Goal: Information Seeking & Learning: Learn about a topic

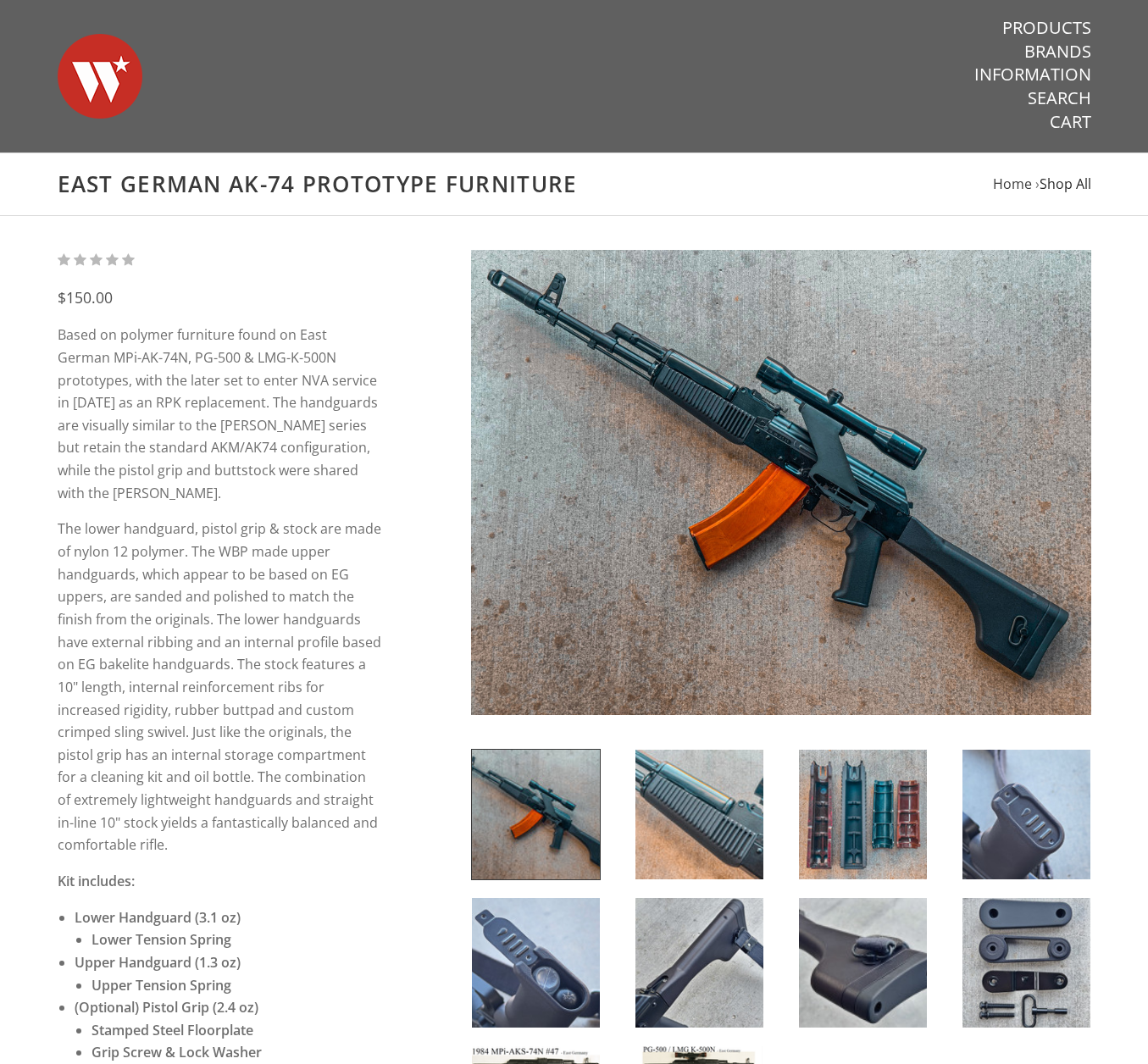
click at [1056, 186] on span "Shop All" at bounding box center [1065, 184] width 52 height 19
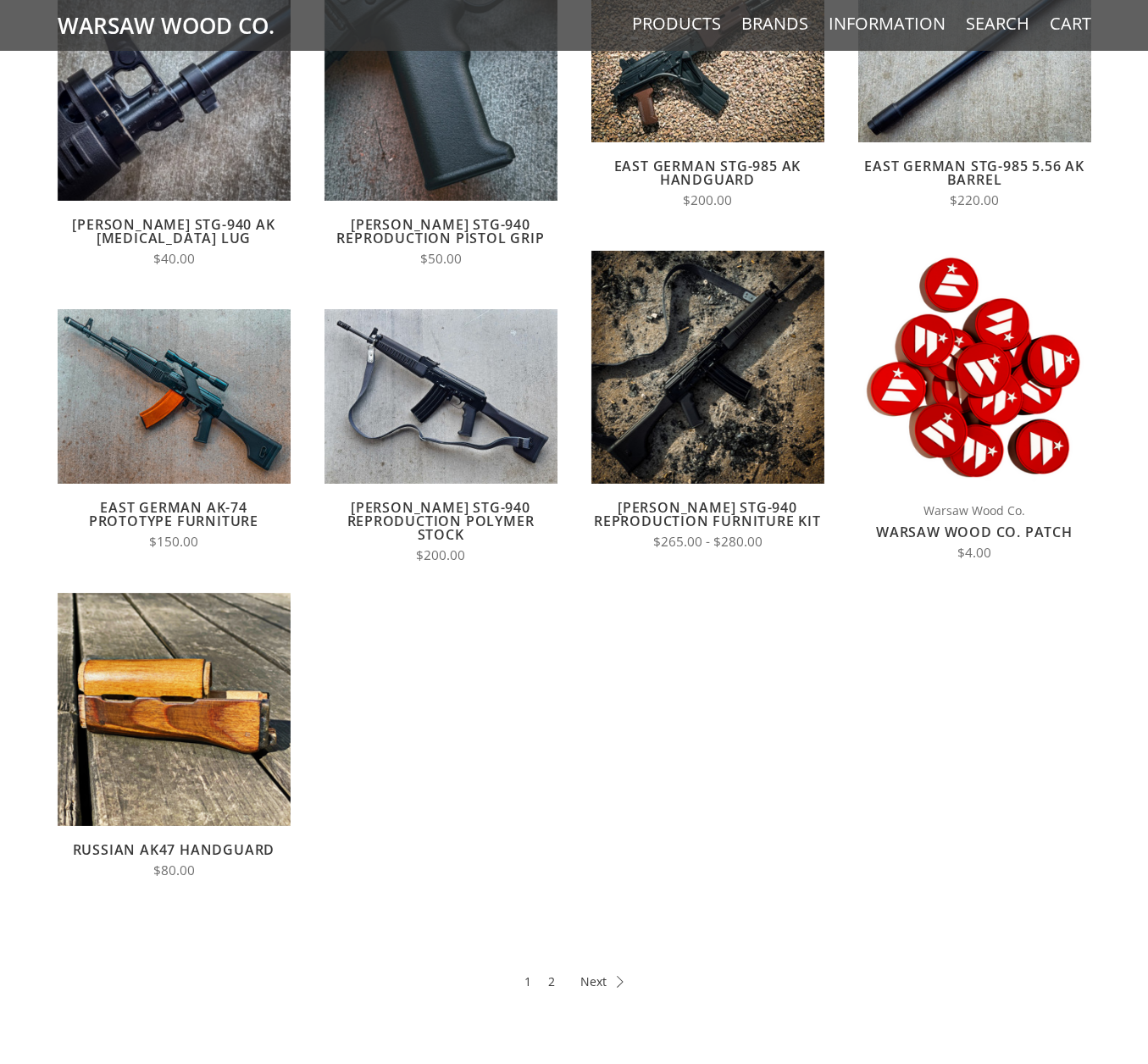
scroll to position [254, 0]
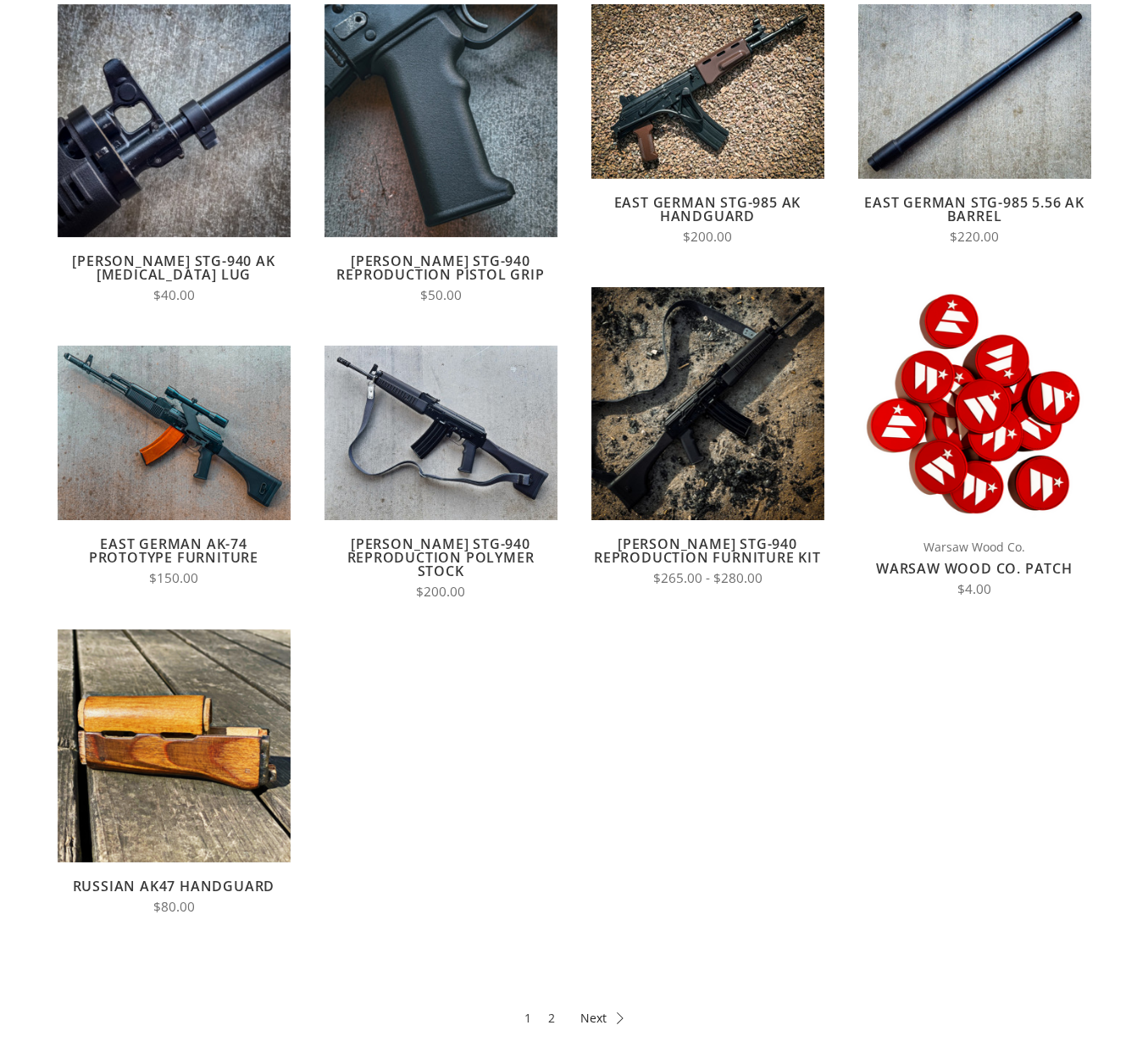
click at [605, 1015] on icon at bounding box center [602, 1018] width 43 height 12
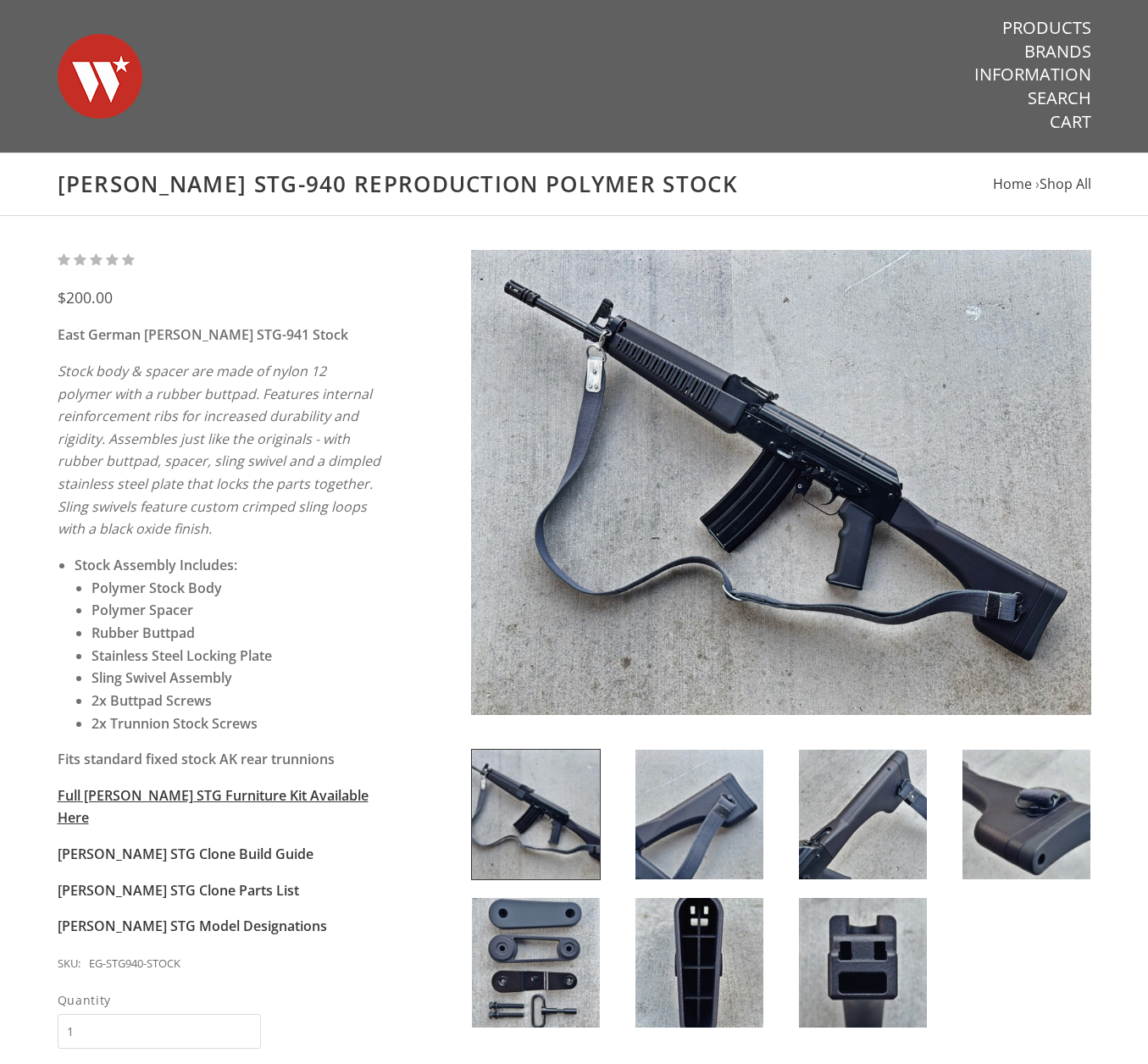
click at [373, 299] on div "$200.00" at bounding box center [219, 298] width 325 height 18
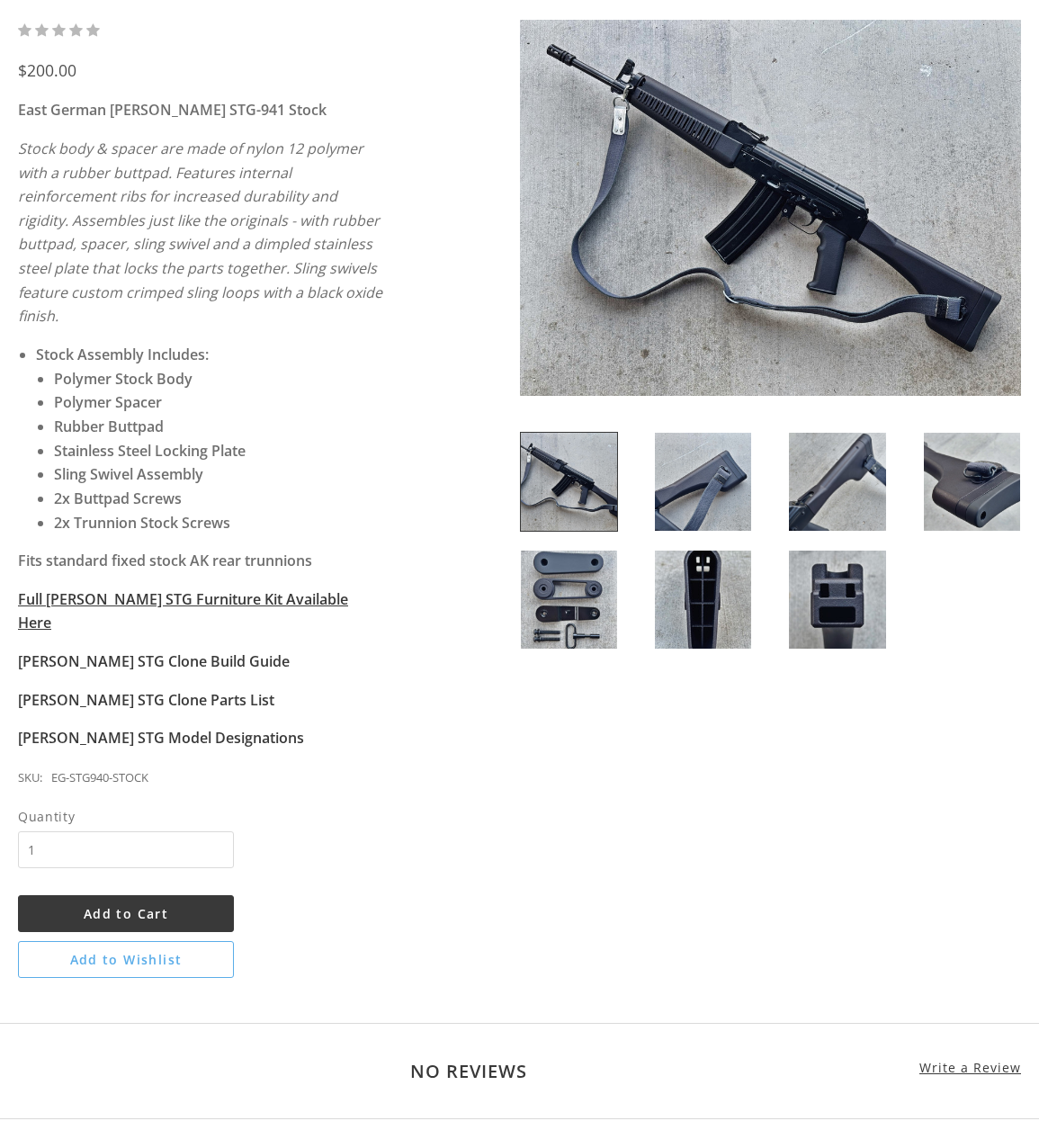
scroll to position [90, 0]
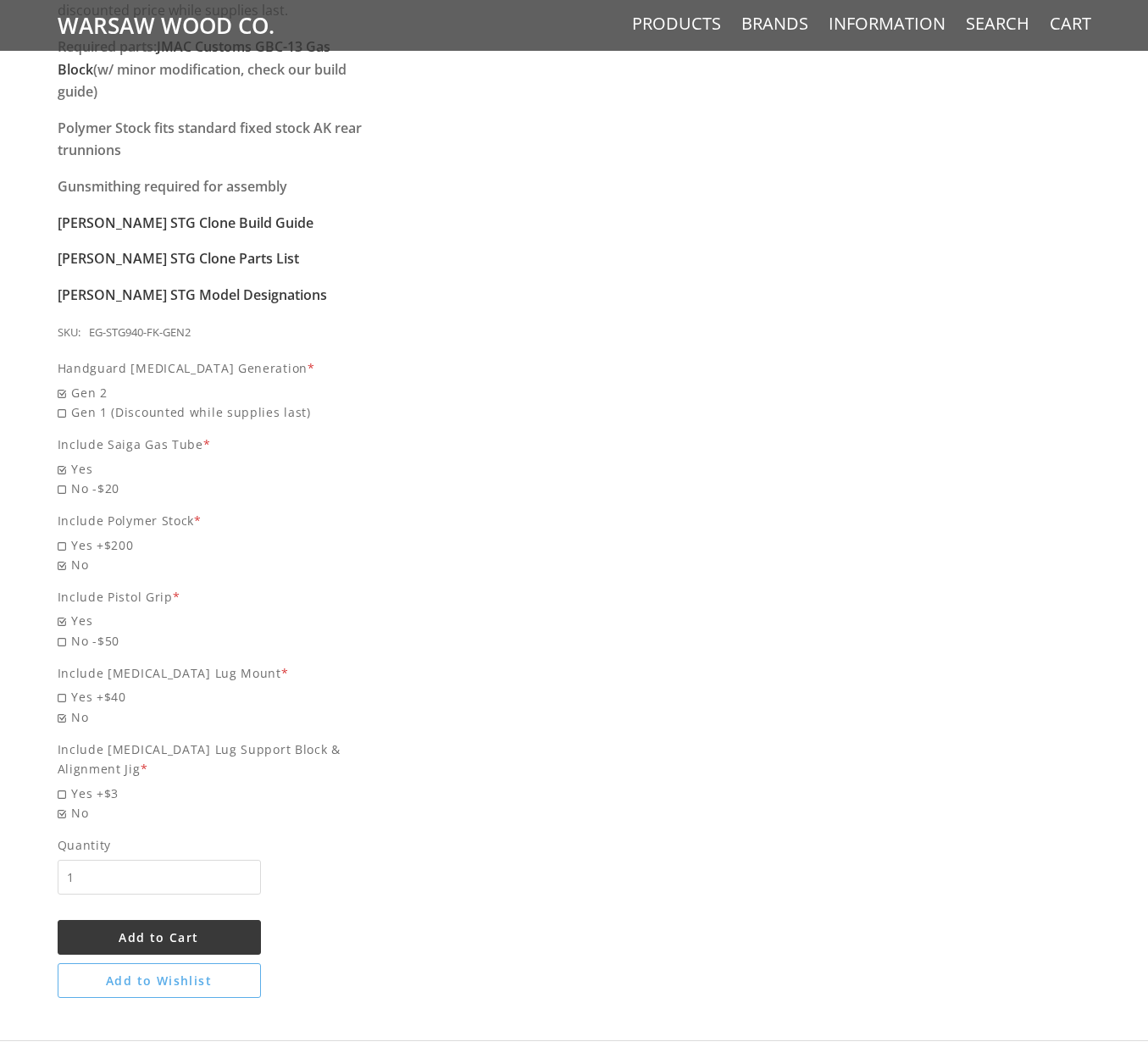
scroll to position [1525, 0]
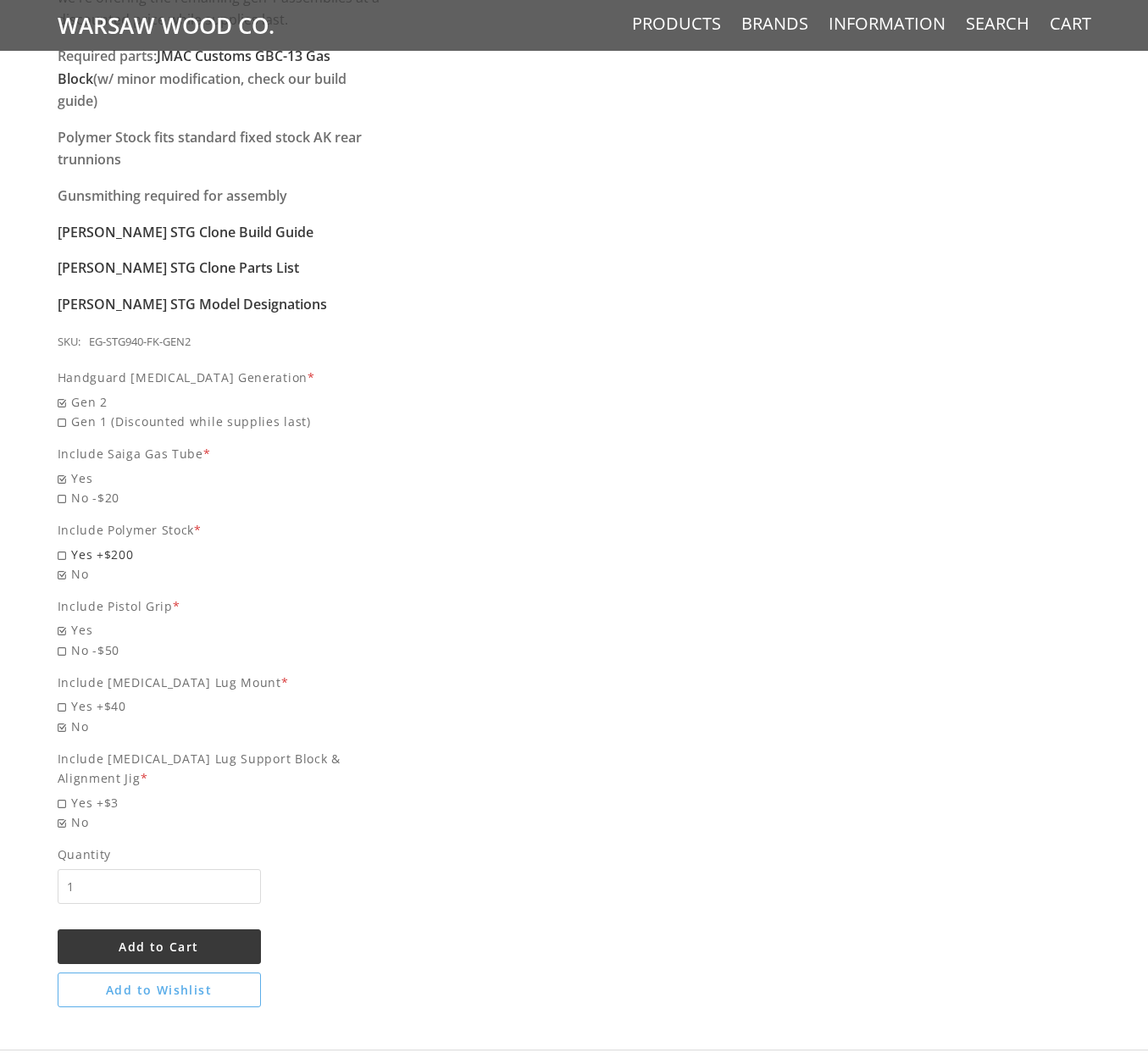
click at [64, 545] on span "Yes +$200" at bounding box center [219, 555] width 325 height 20
click at [64, 545] on input "Yes +$200" at bounding box center [176, 545] width 237 height 1
radio input "true"
click at [66, 697] on span "Yes +$40" at bounding box center [219, 706] width 325 height 20
click at [66, 697] on input "Yes +$40" at bounding box center [176, 697] width 237 height 1
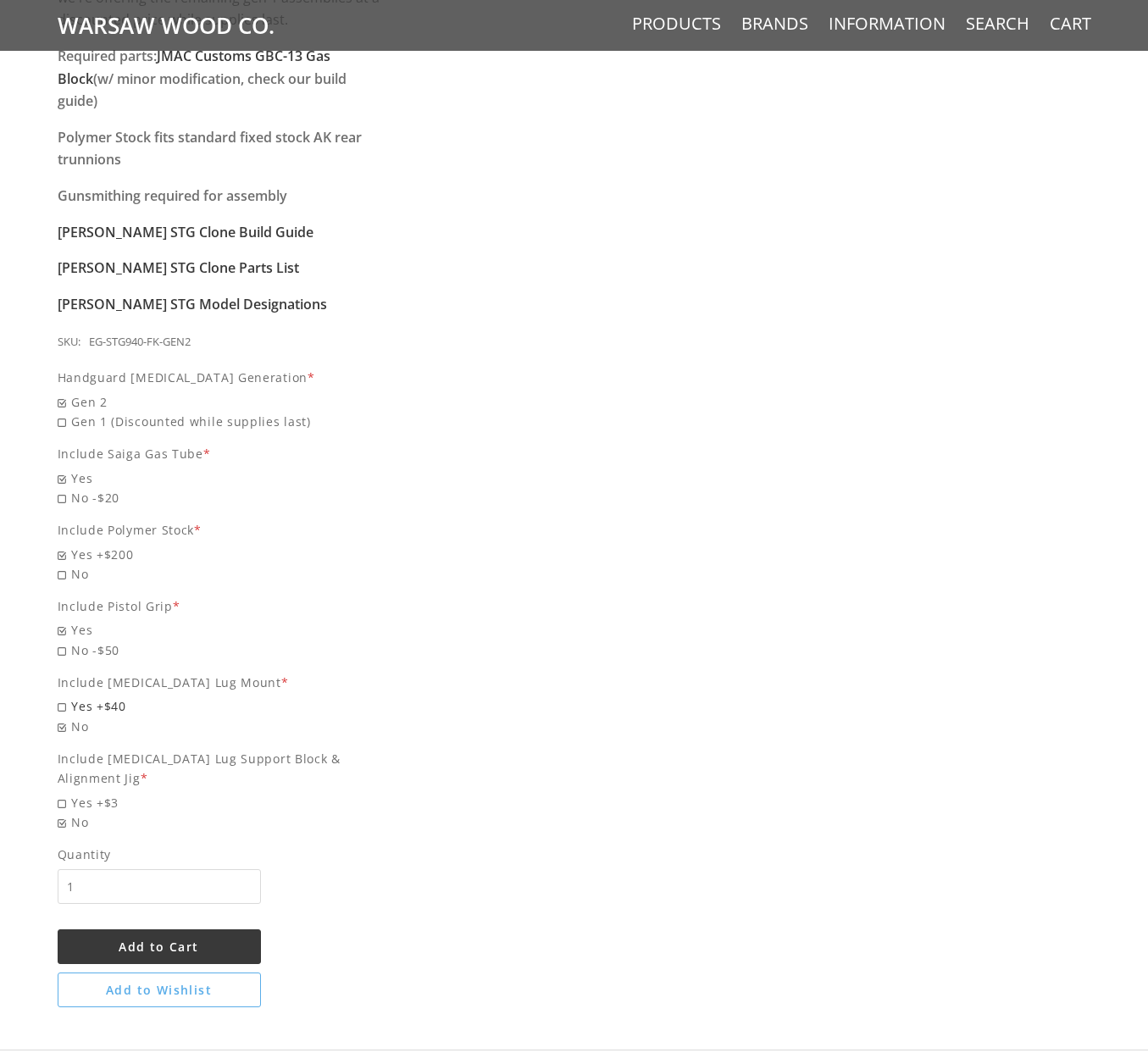
radio input "true"
click at [70, 793] on span "Yes +$3" at bounding box center [219, 802] width 325 height 20
click at [70, 793] on input "Yes +$3" at bounding box center [176, 793] width 237 height 1
radio input "true"
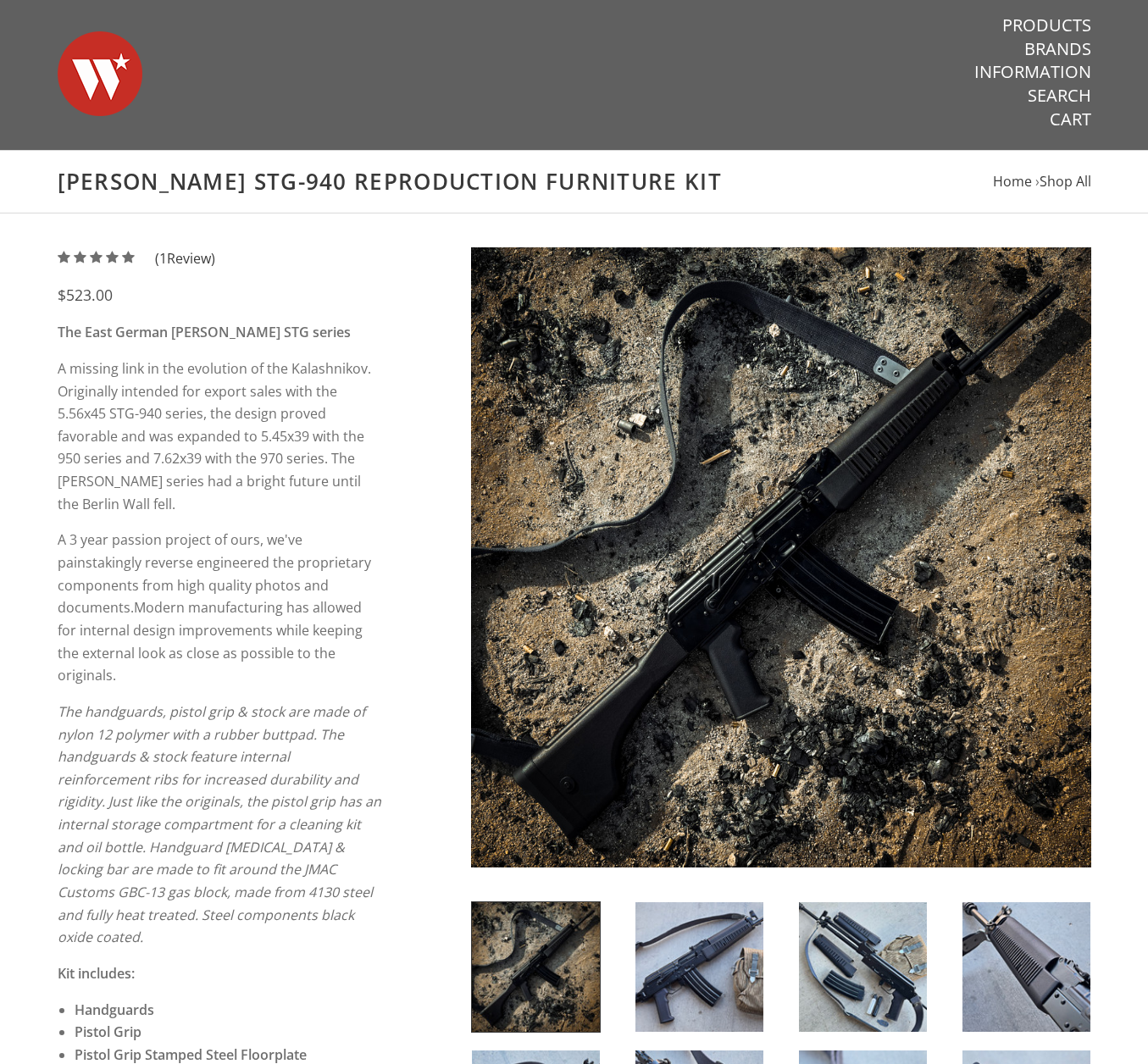
scroll to position [0, 0]
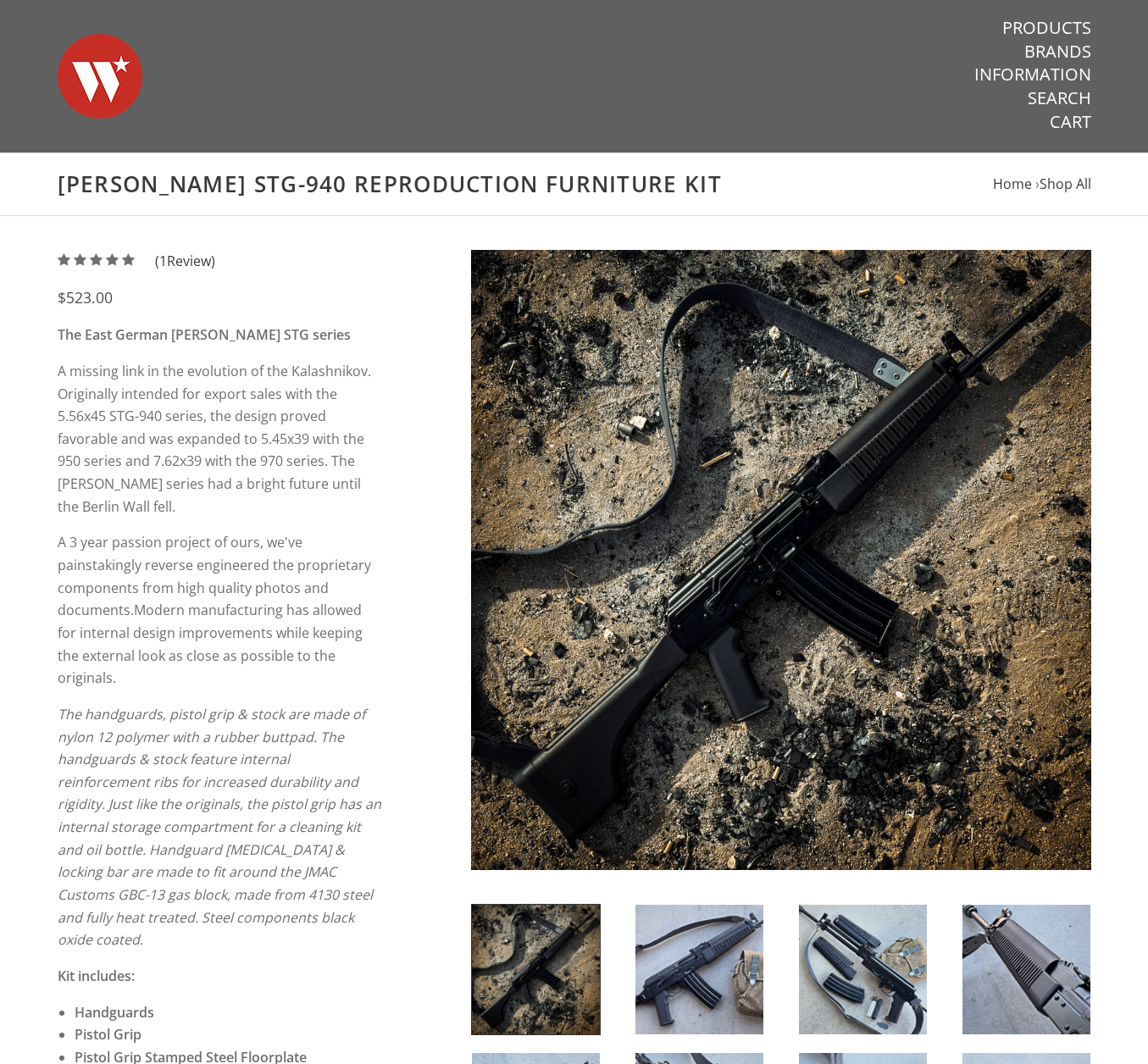
click at [850, 952] on img at bounding box center [864, 970] width 128 height 130
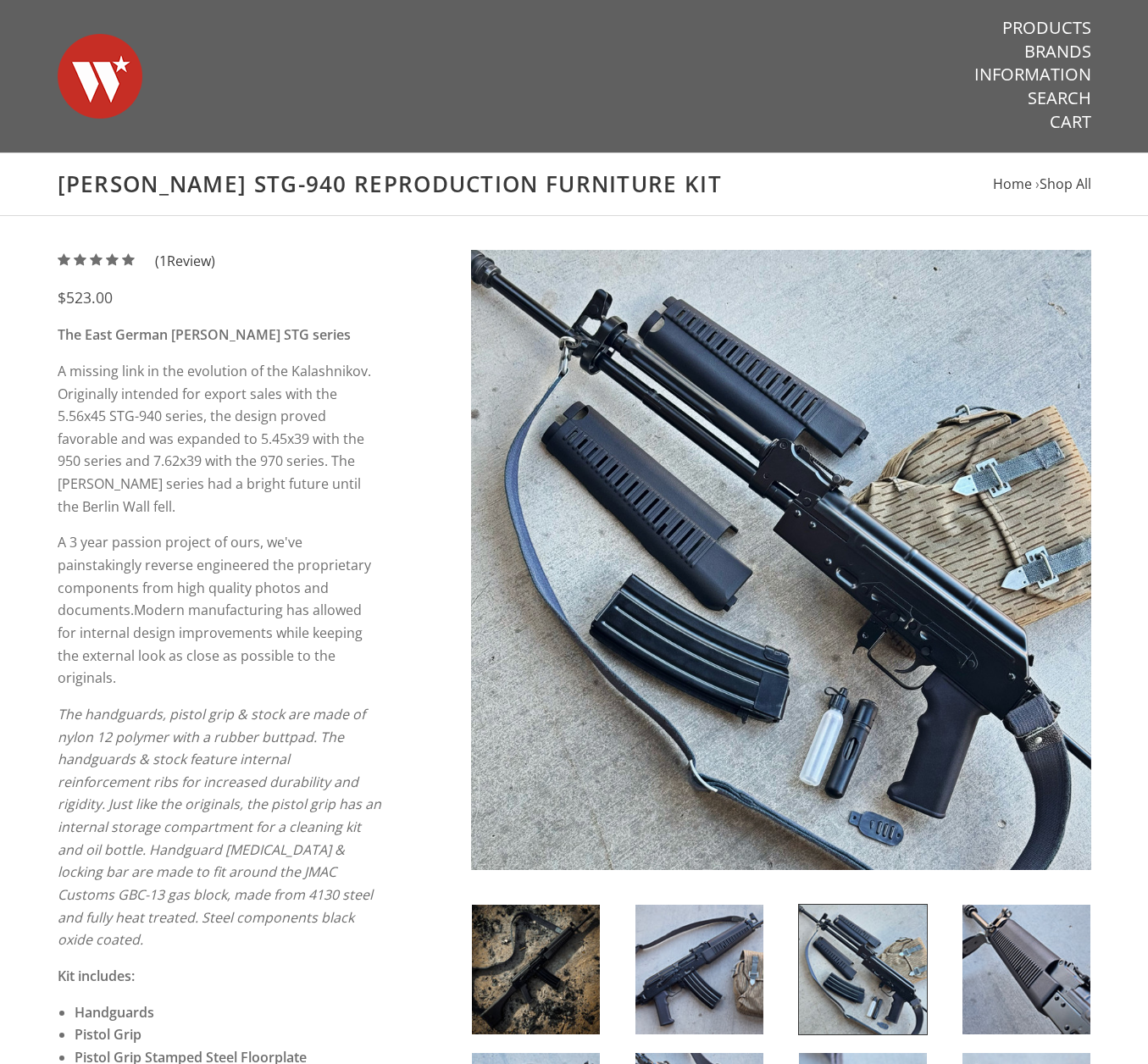
click at [737, 960] on img at bounding box center [700, 970] width 128 height 130
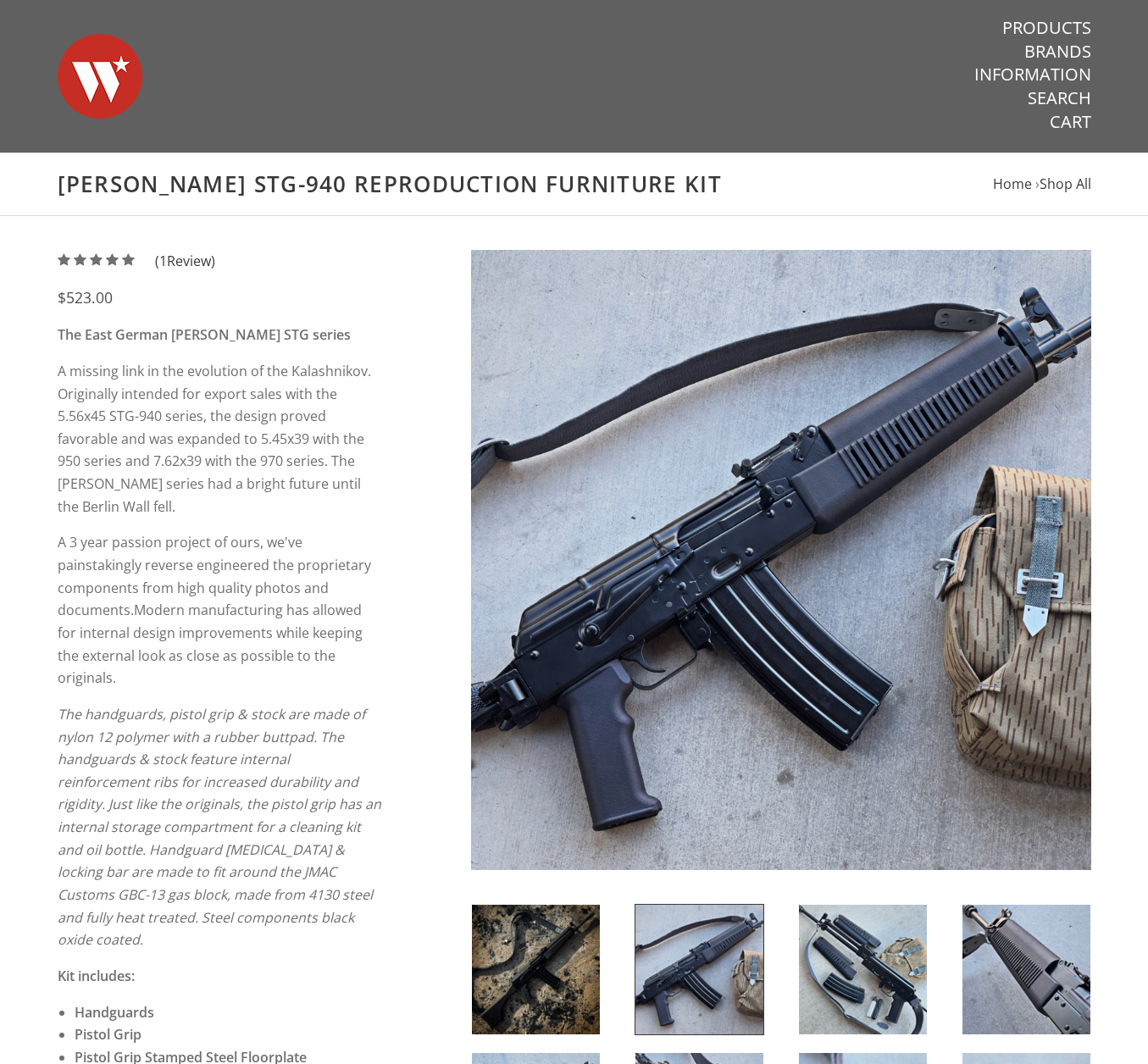
click at [553, 945] on img at bounding box center [536, 970] width 128 height 130
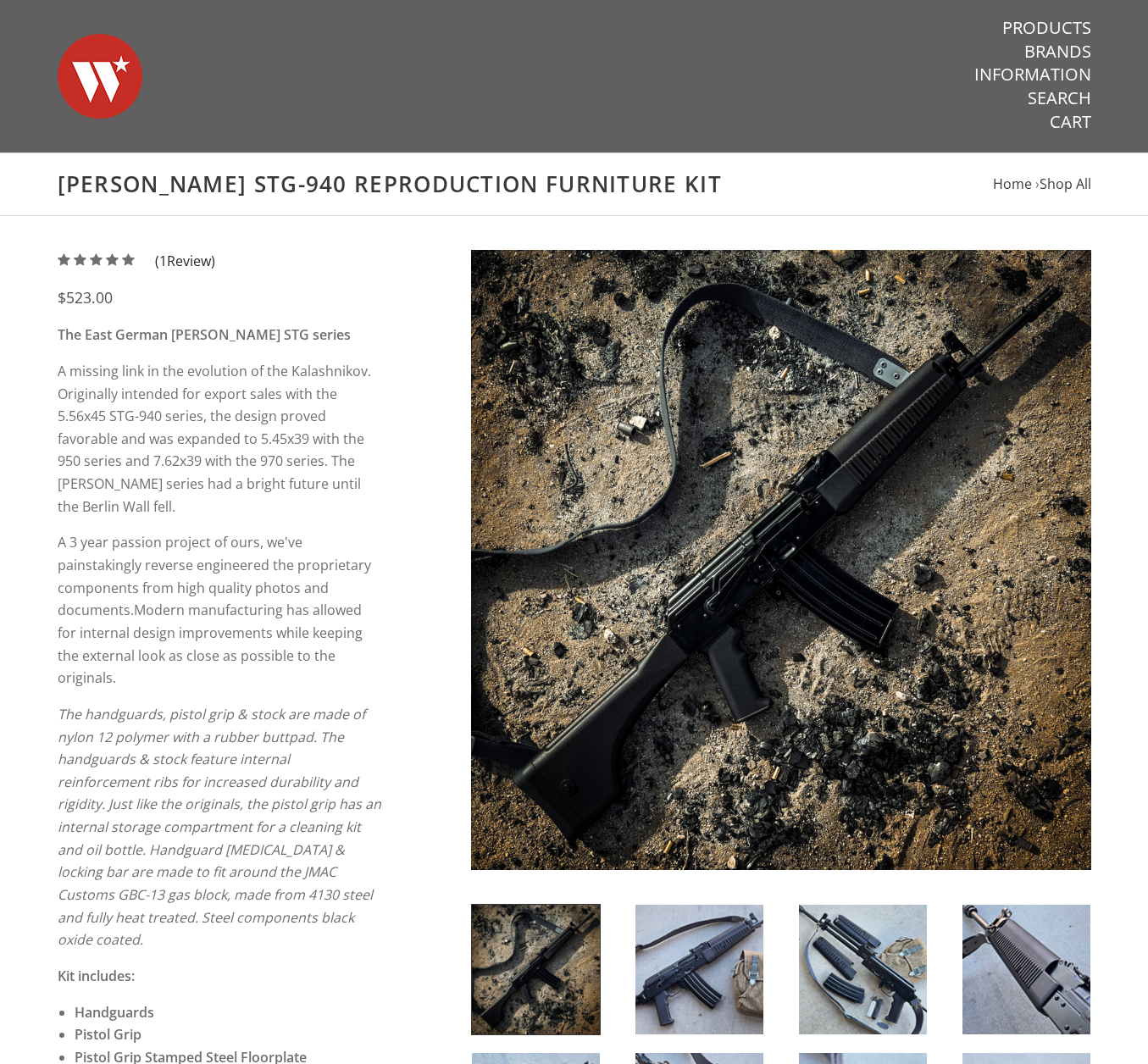
click at [185, 255] on span "( 1 Review)" at bounding box center [186, 261] width 60 height 23
click at [87, 170] on h1 "Wieger STG-940 Reproduction Furniture Kit" at bounding box center [574, 185] width 1034 height 28
click at [84, 181] on h1 "[PERSON_NAME] STG-940 Reproduction Furniture Kit" at bounding box center [574, 185] width 1034 height 28
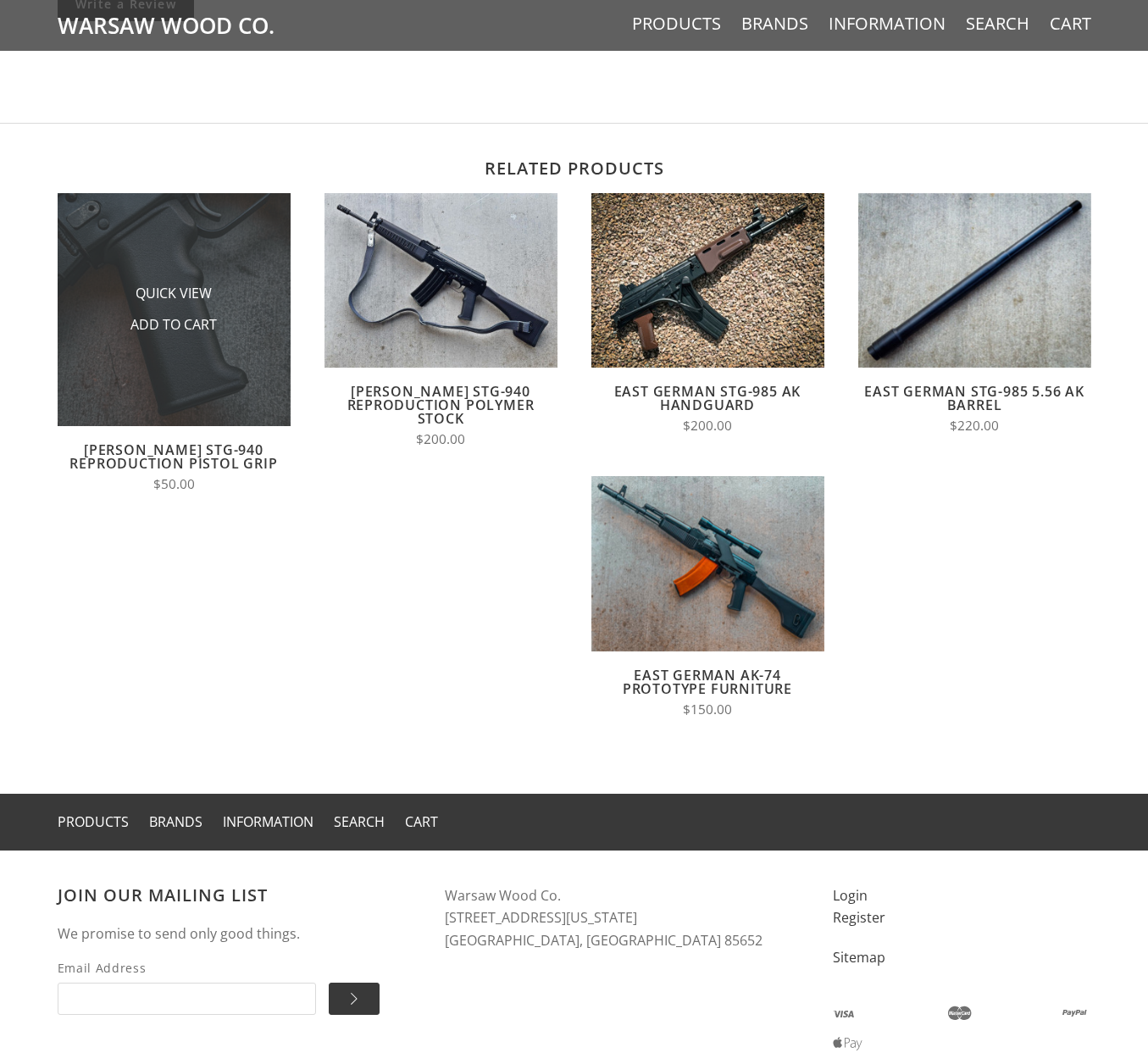
scroll to position [3024, 0]
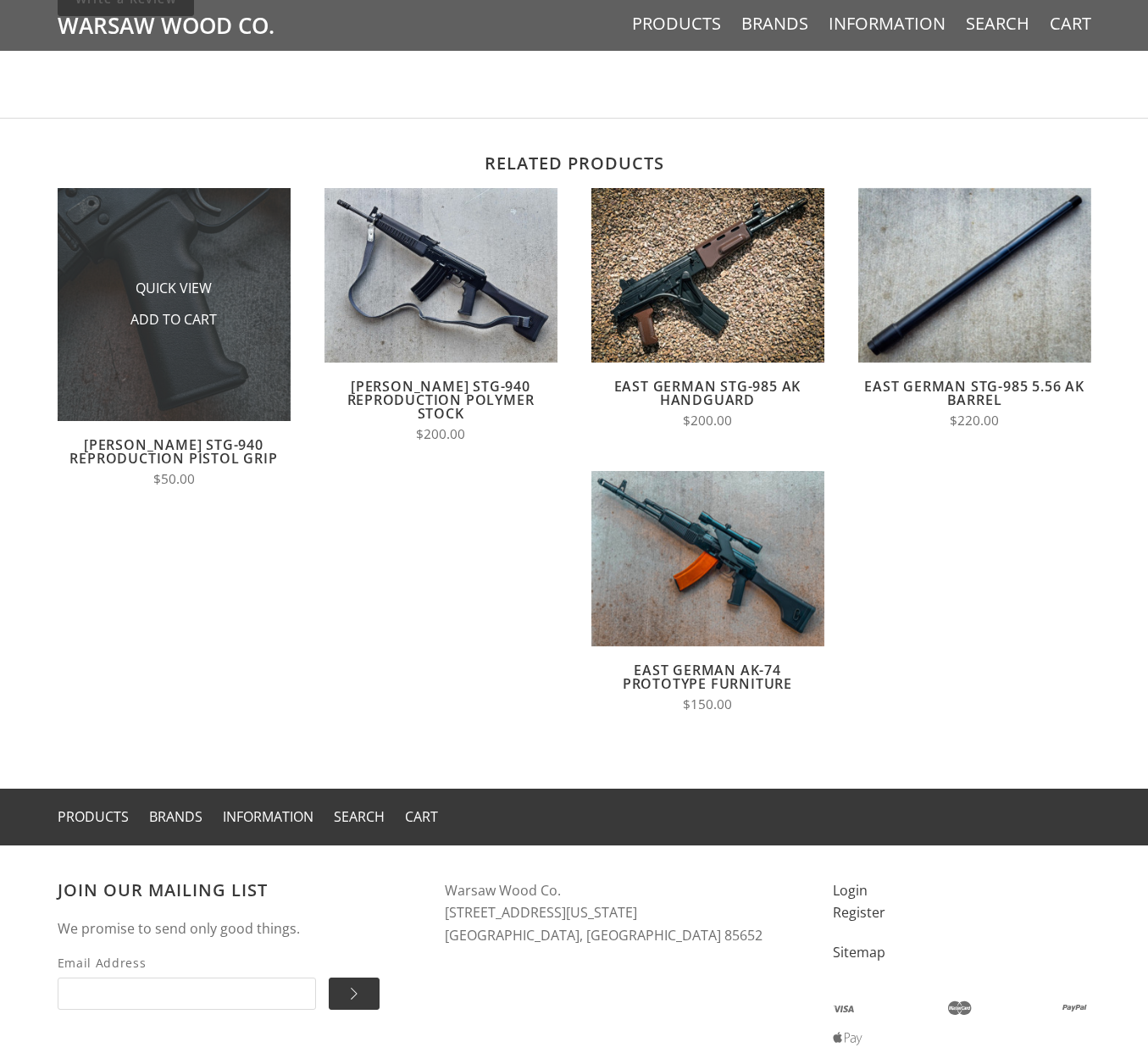
drag, startPoint x: 347, startPoint y: 621, endPoint x: 219, endPoint y: 327, distance: 320.7
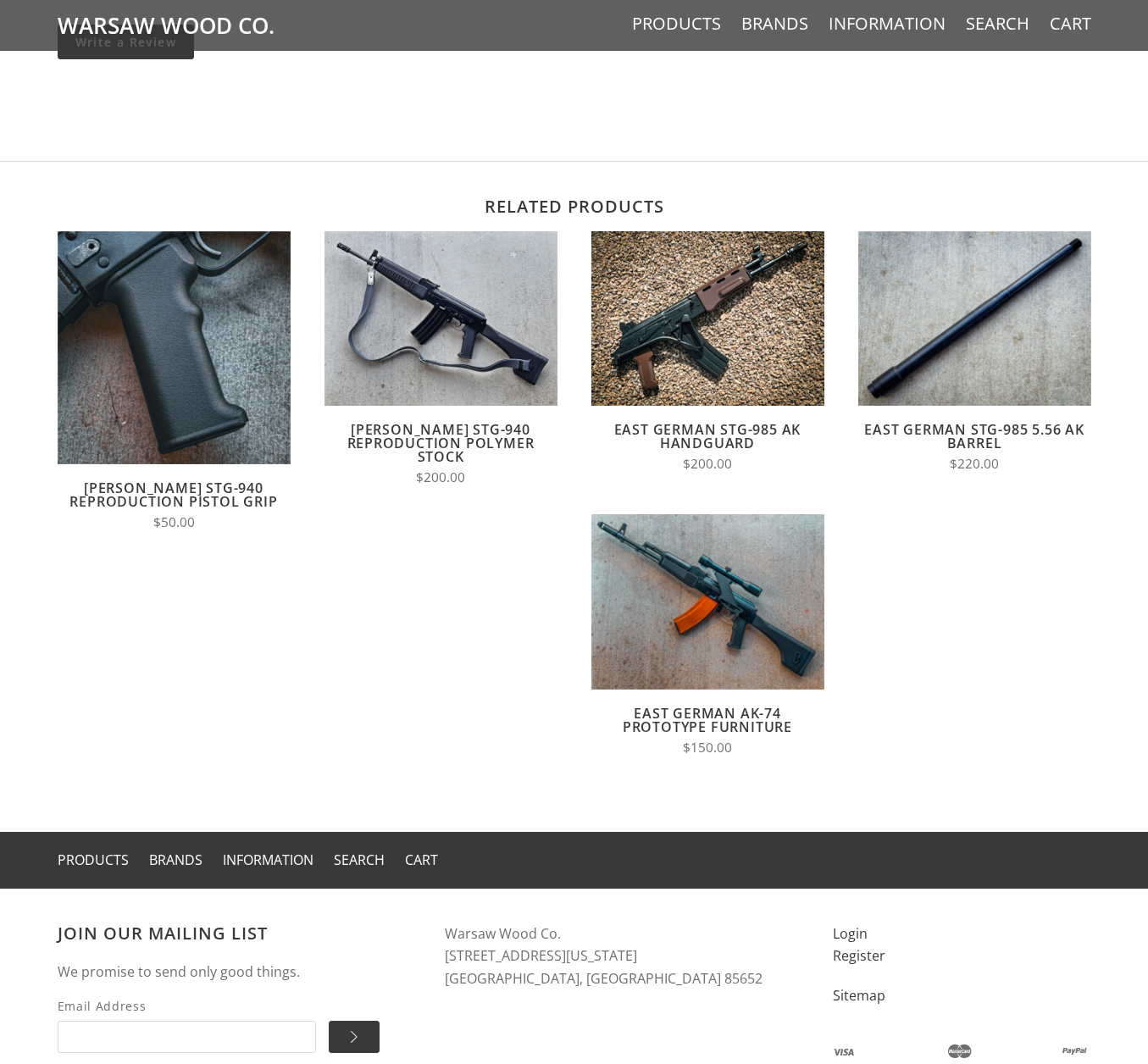
drag, startPoint x: 310, startPoint y: 627, endPoint x: 275, endPoint y: 616, distance: 36.7
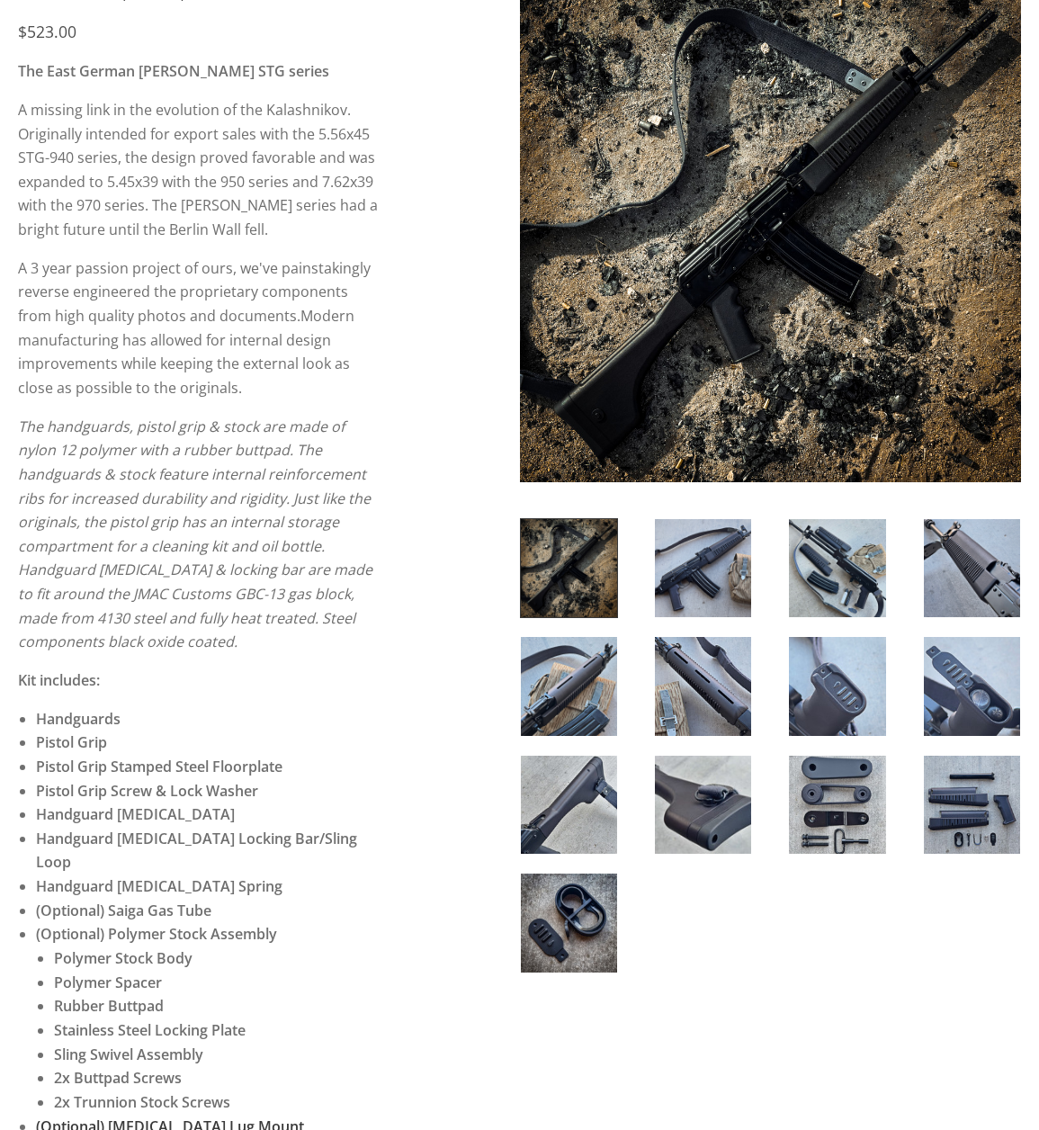
scroll to position [360, 0]
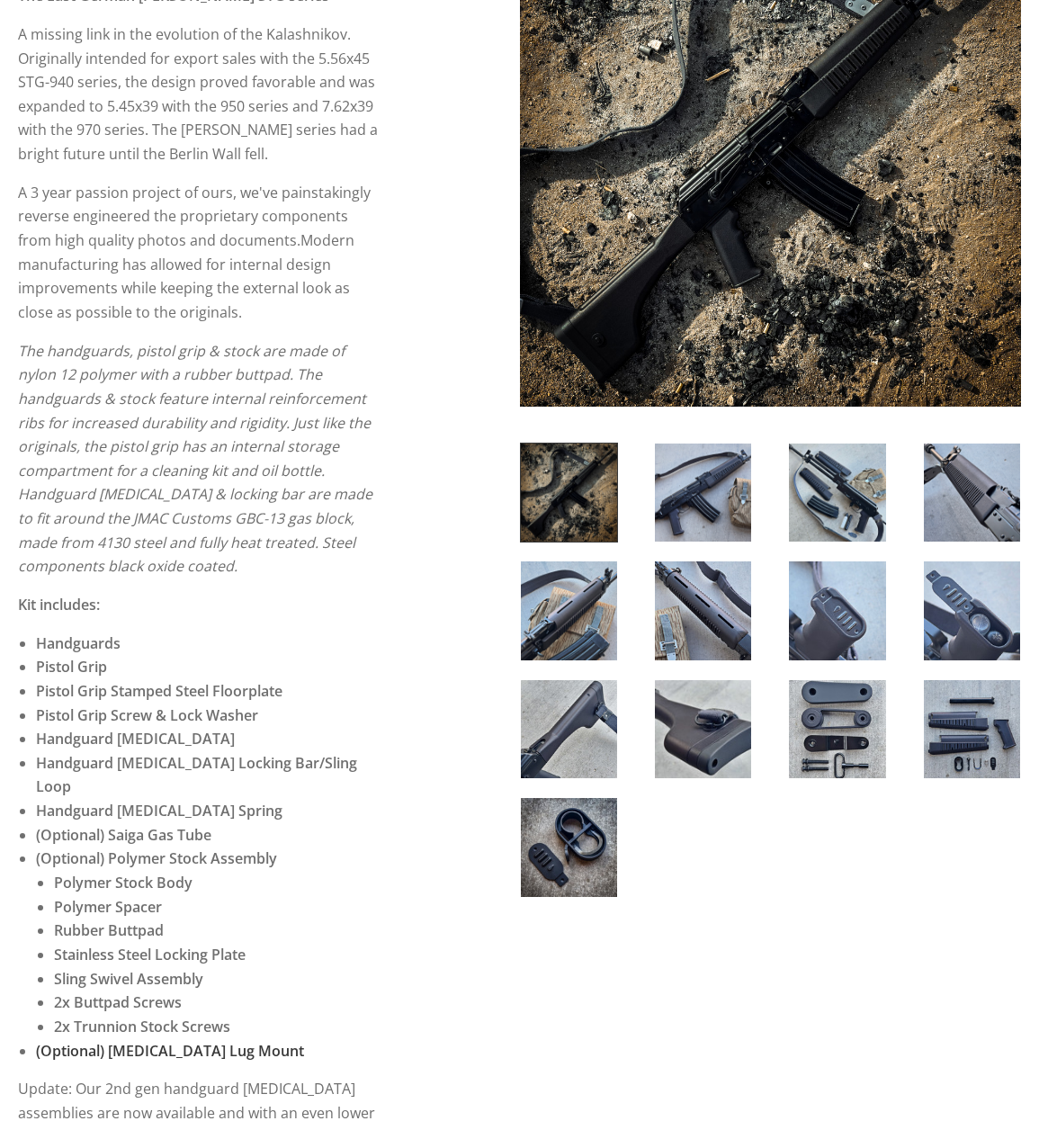
click at [420, 425] on div "5 / 5 ( 1 Review) $523.00 The East German Wieger STG series A missing link in t…" at bounding box center [519, 1075] width 1039 height 2338
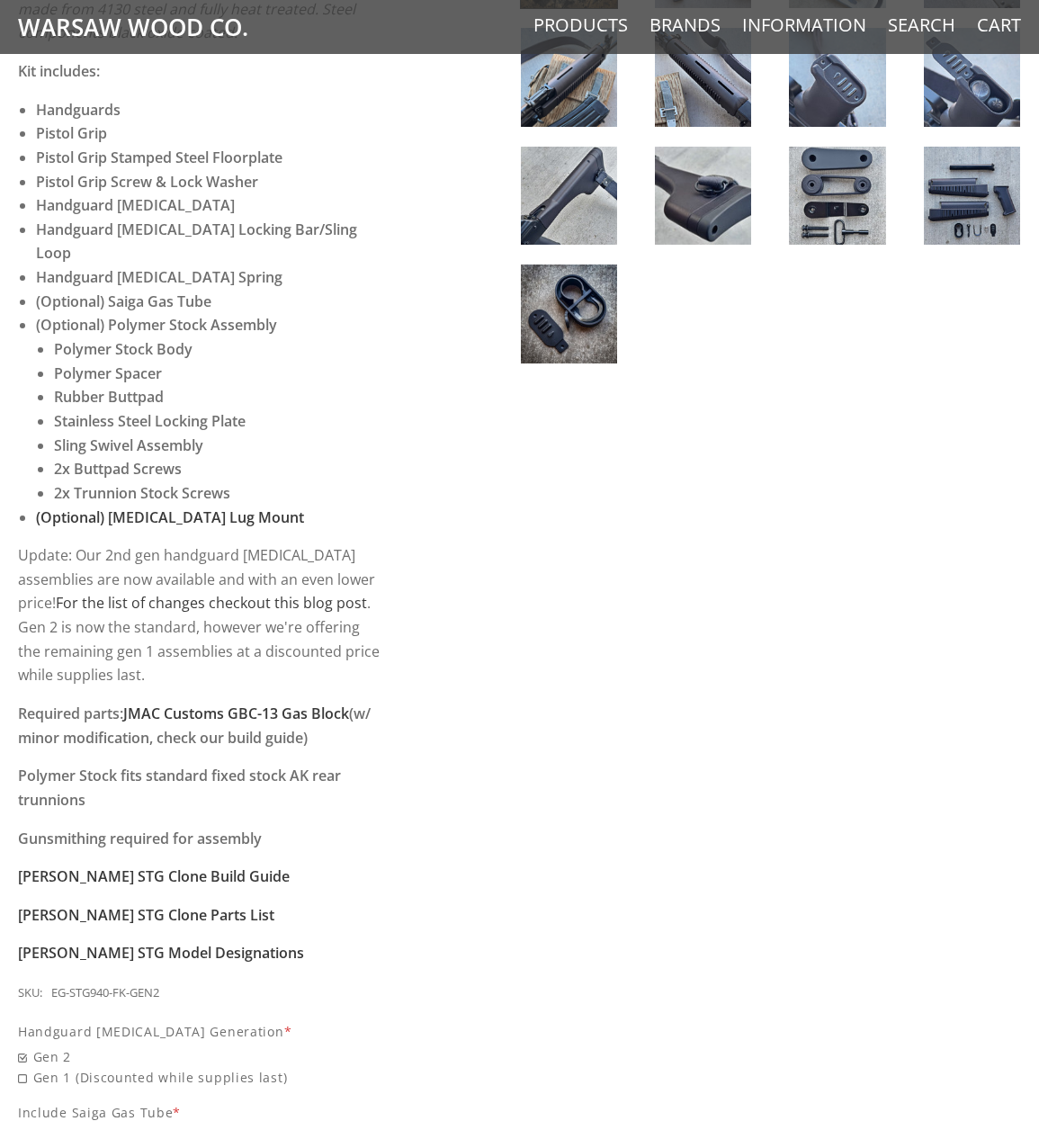
scroll to position [900, 0]
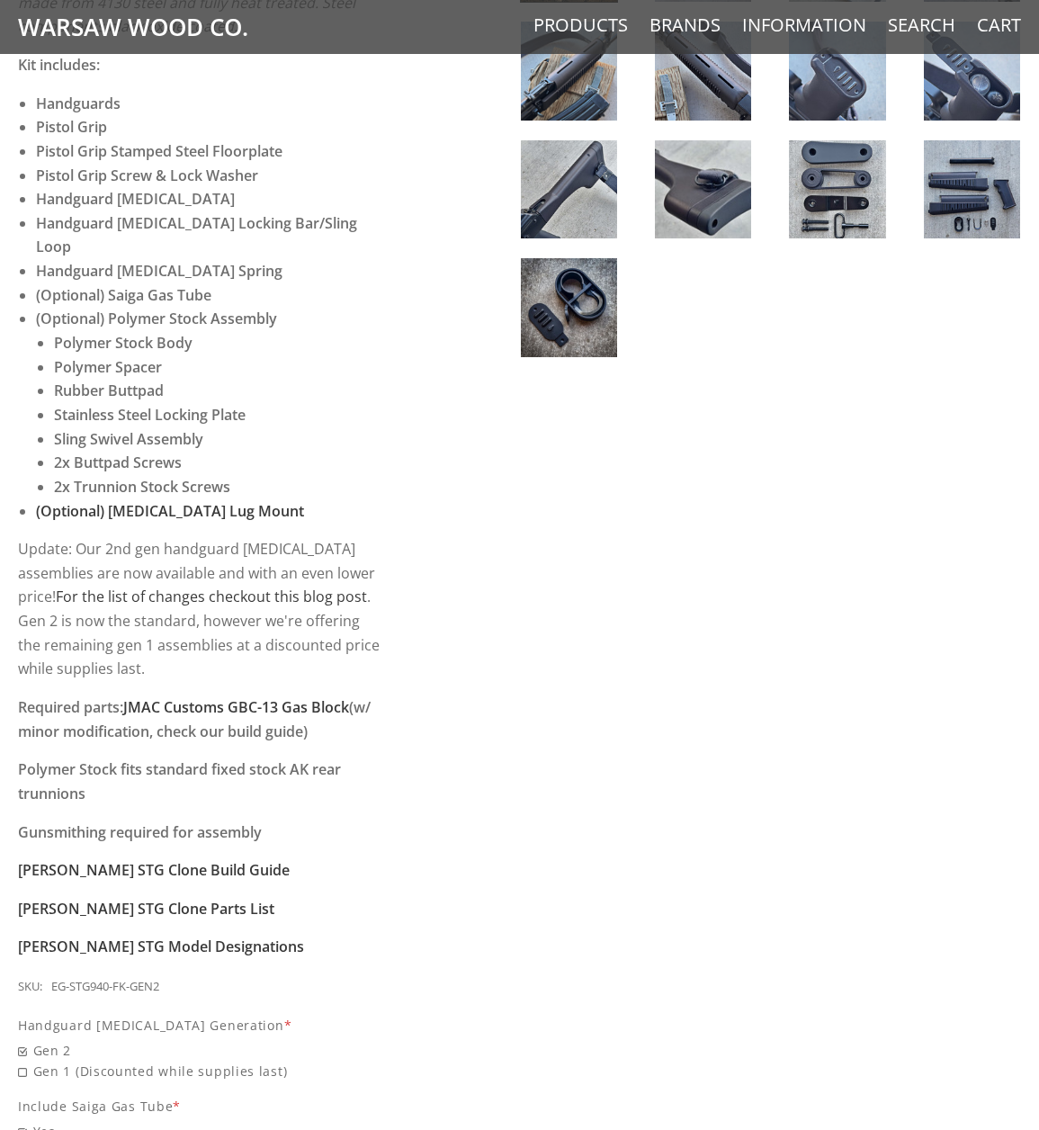
click at [425, 499] on div "5 / 5 ( 1 Review) $523.00 The East German Wieger STG series A missing link in t…" at bounding box center [519, 535] width 1039 height 2338
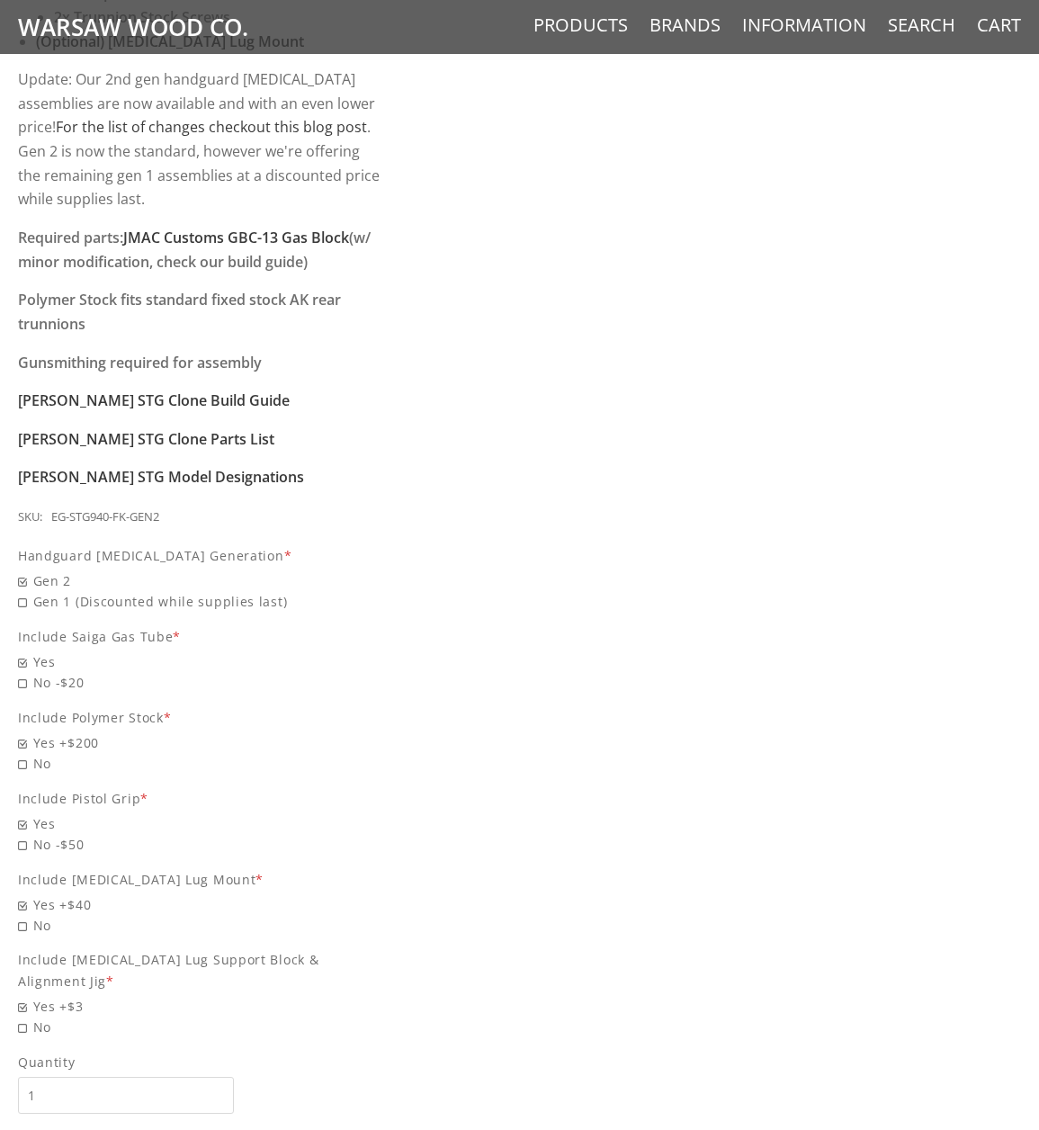
scroll to position [1530, 0]
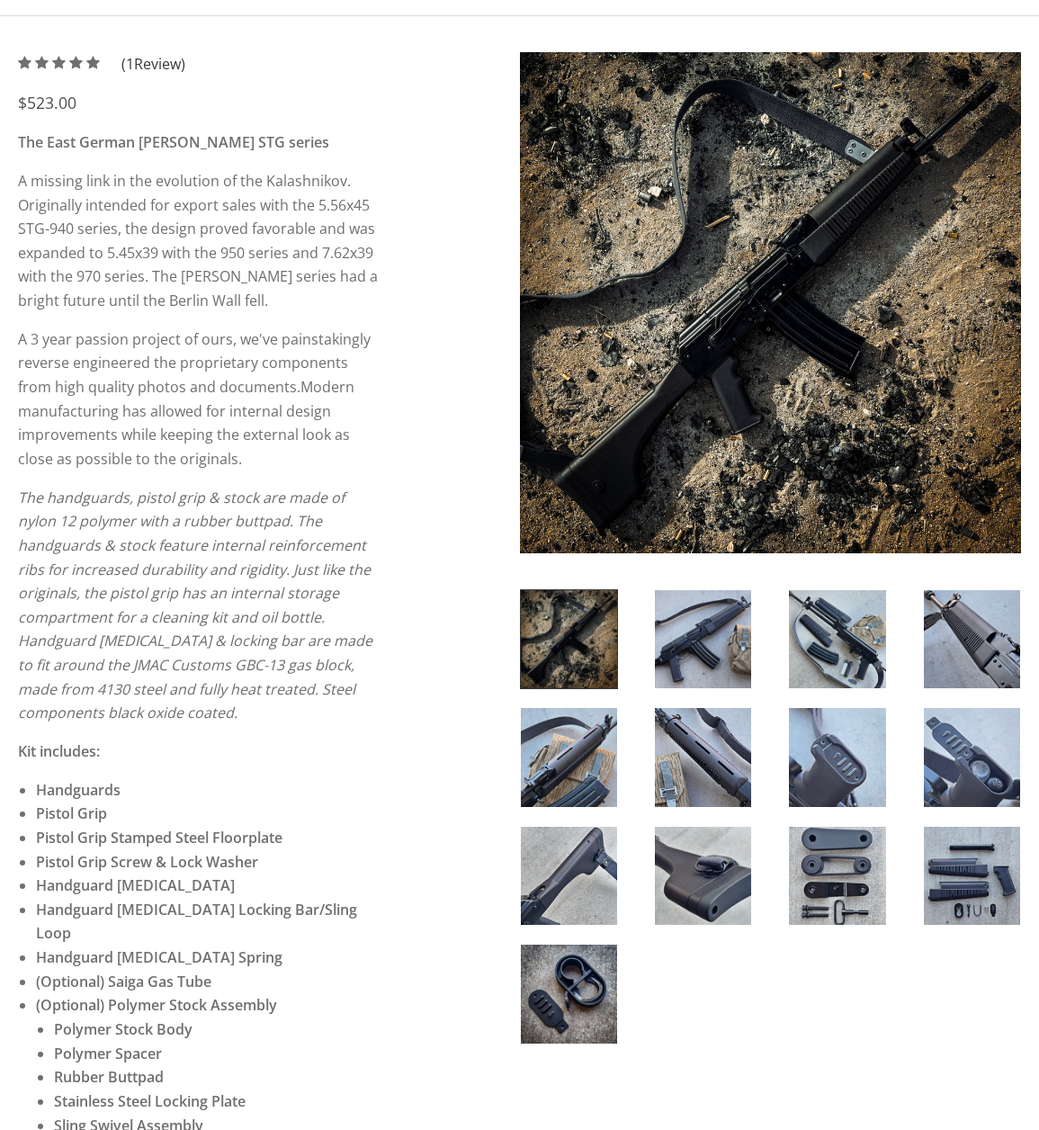
scroll to position [180, 0]
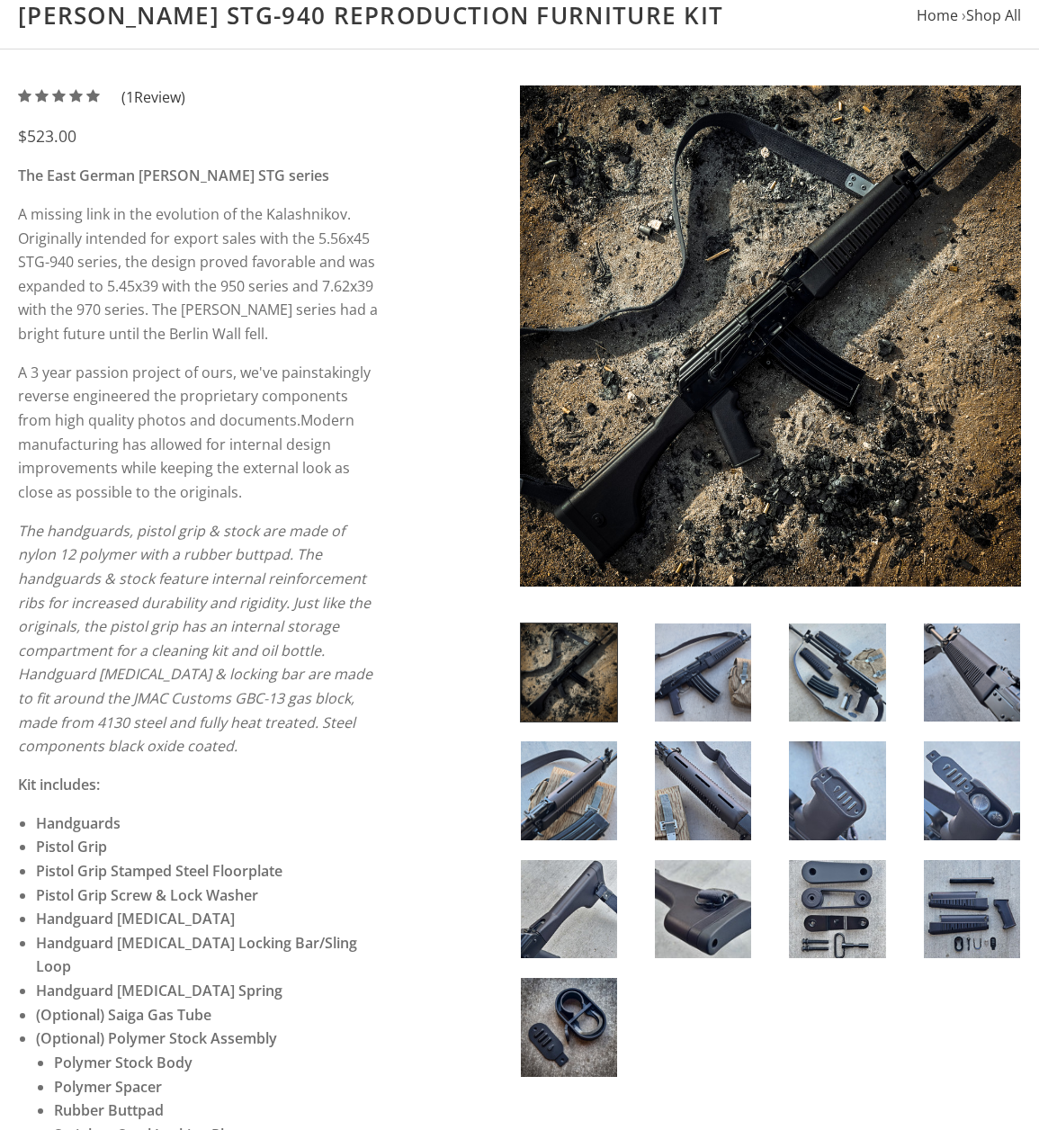
click at [558, 781] on img at bounding box center [569, 790] width 96 height 98
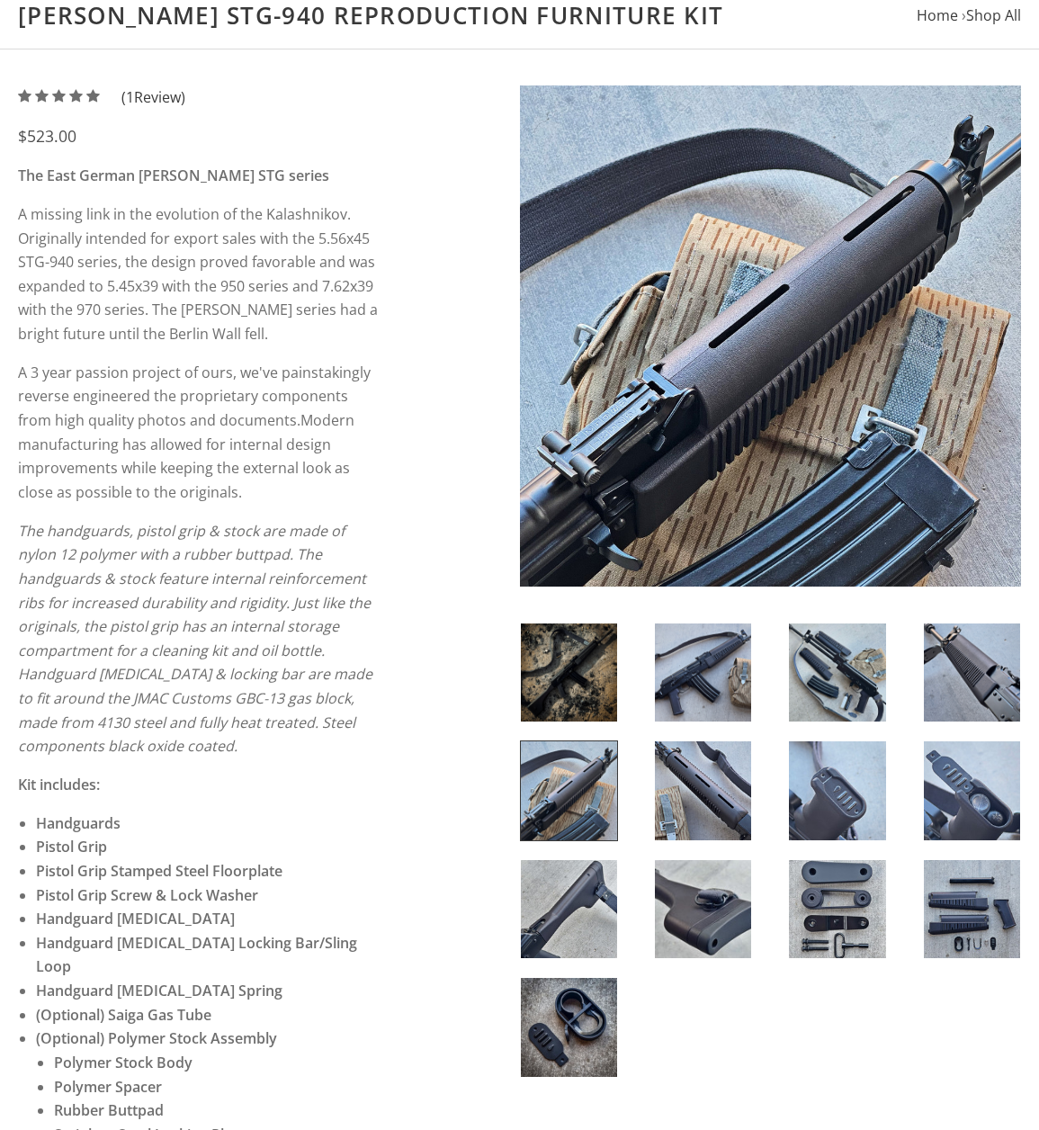
click at [748, 380] on img at bounding box center [770, 336] width 502 height 502
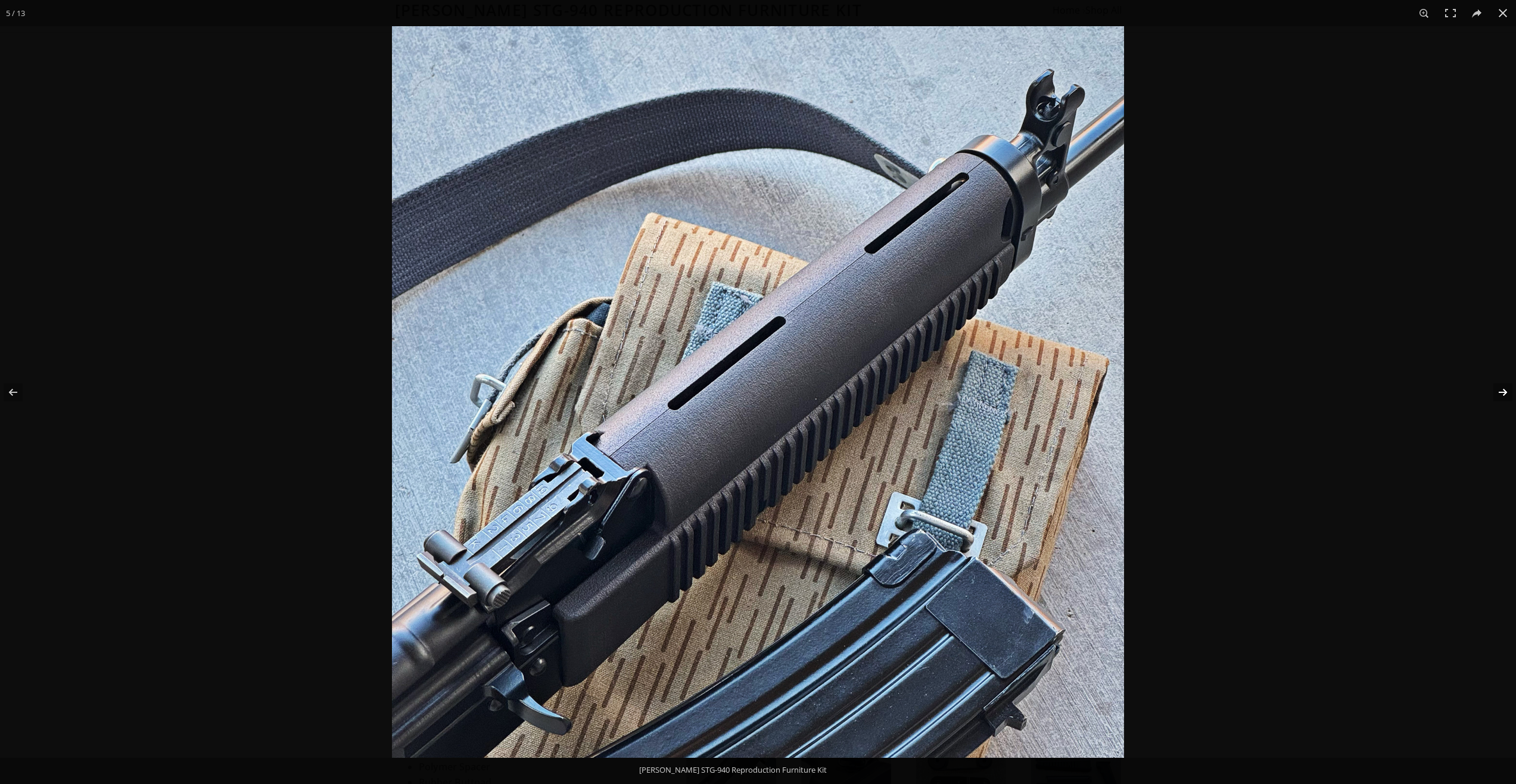
click at [806, 391] on button at bounding box center [1495, 392] width 42 height 60
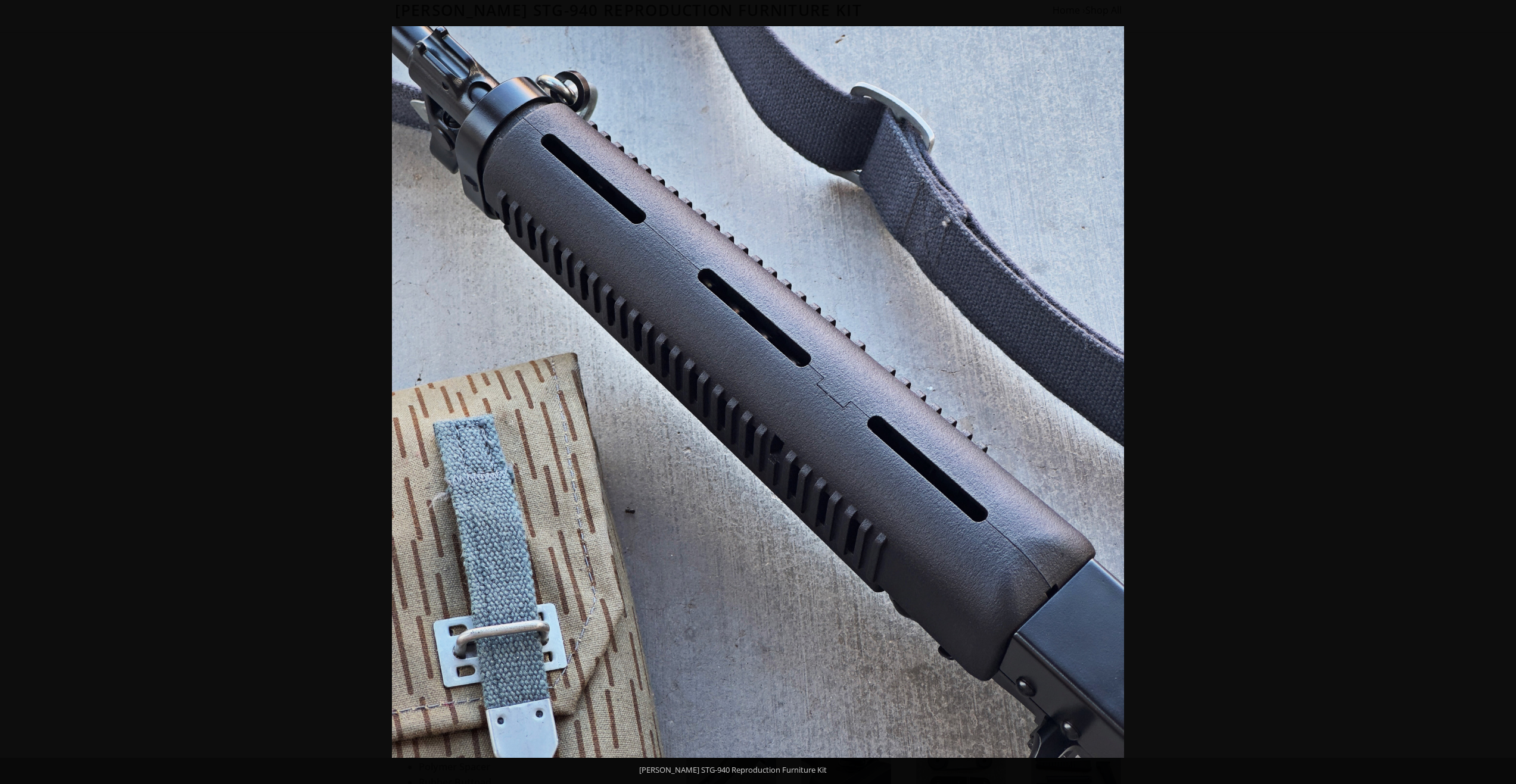
click at [806, 391] on button at bounding box center [1495, 392] width 42 height 60
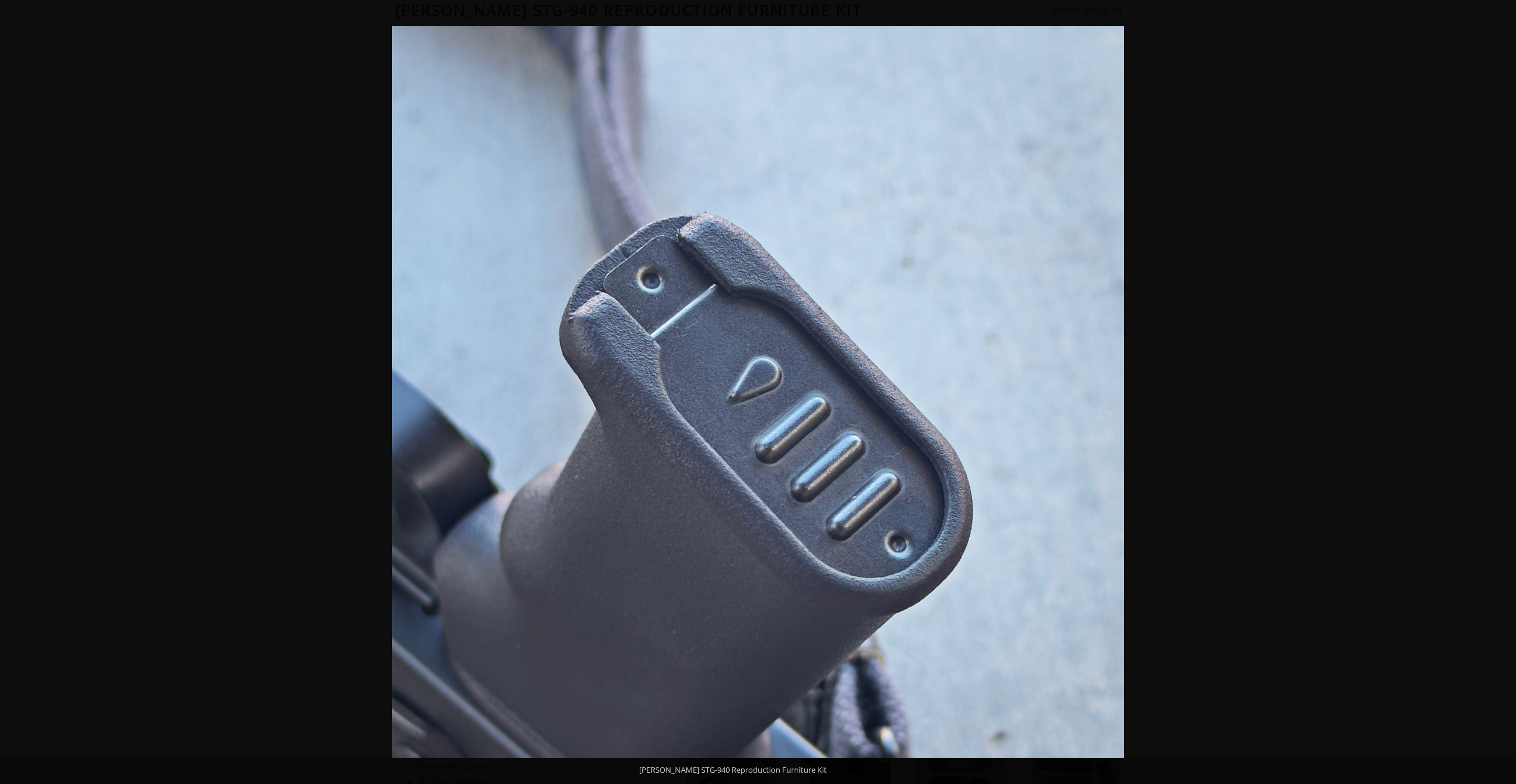
click at [806, 391] on button at bounding box center [1495, 392] width 42 height 60
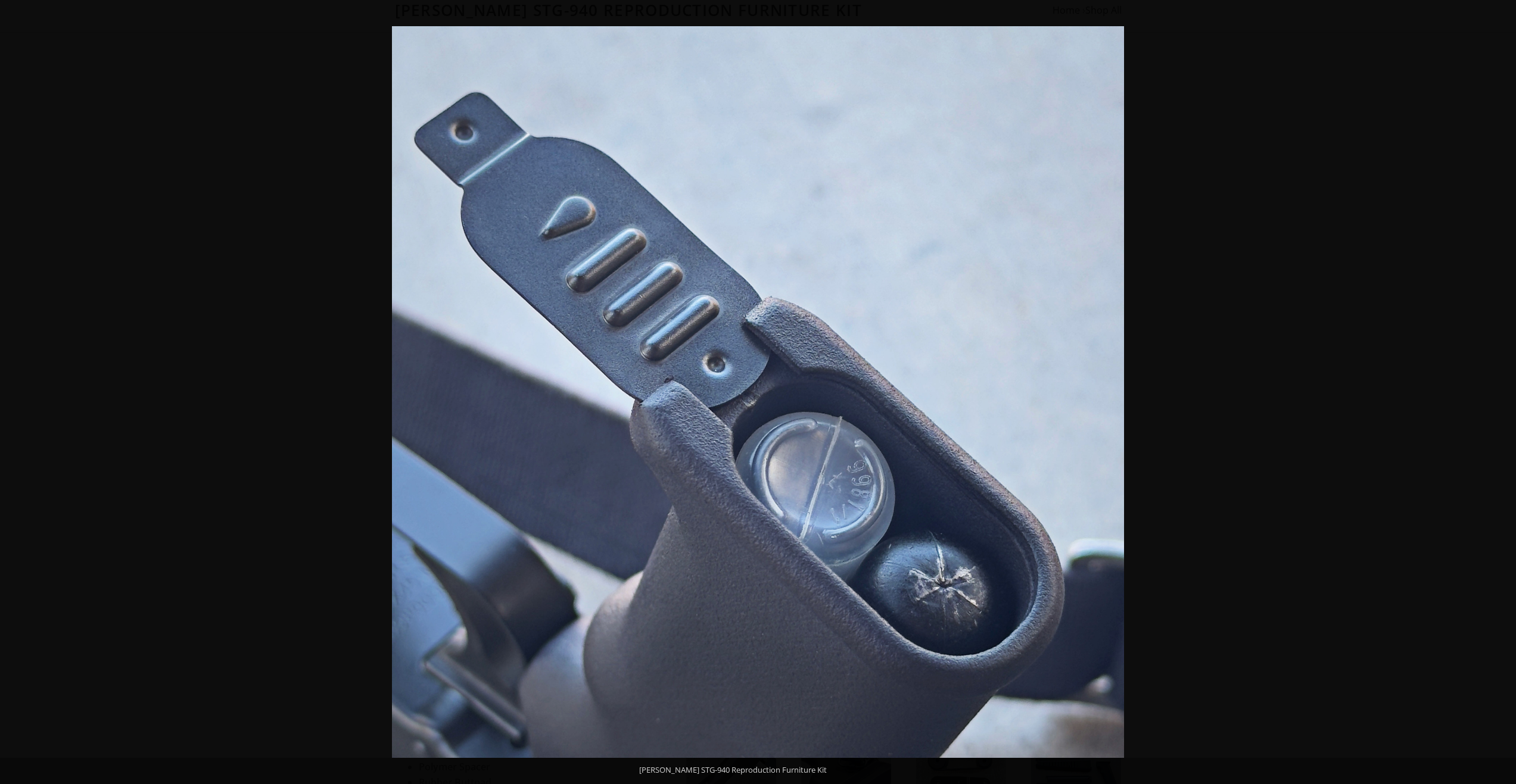
click at [806, 391] on button at bounding box center [1495, 392] width 42 height 60
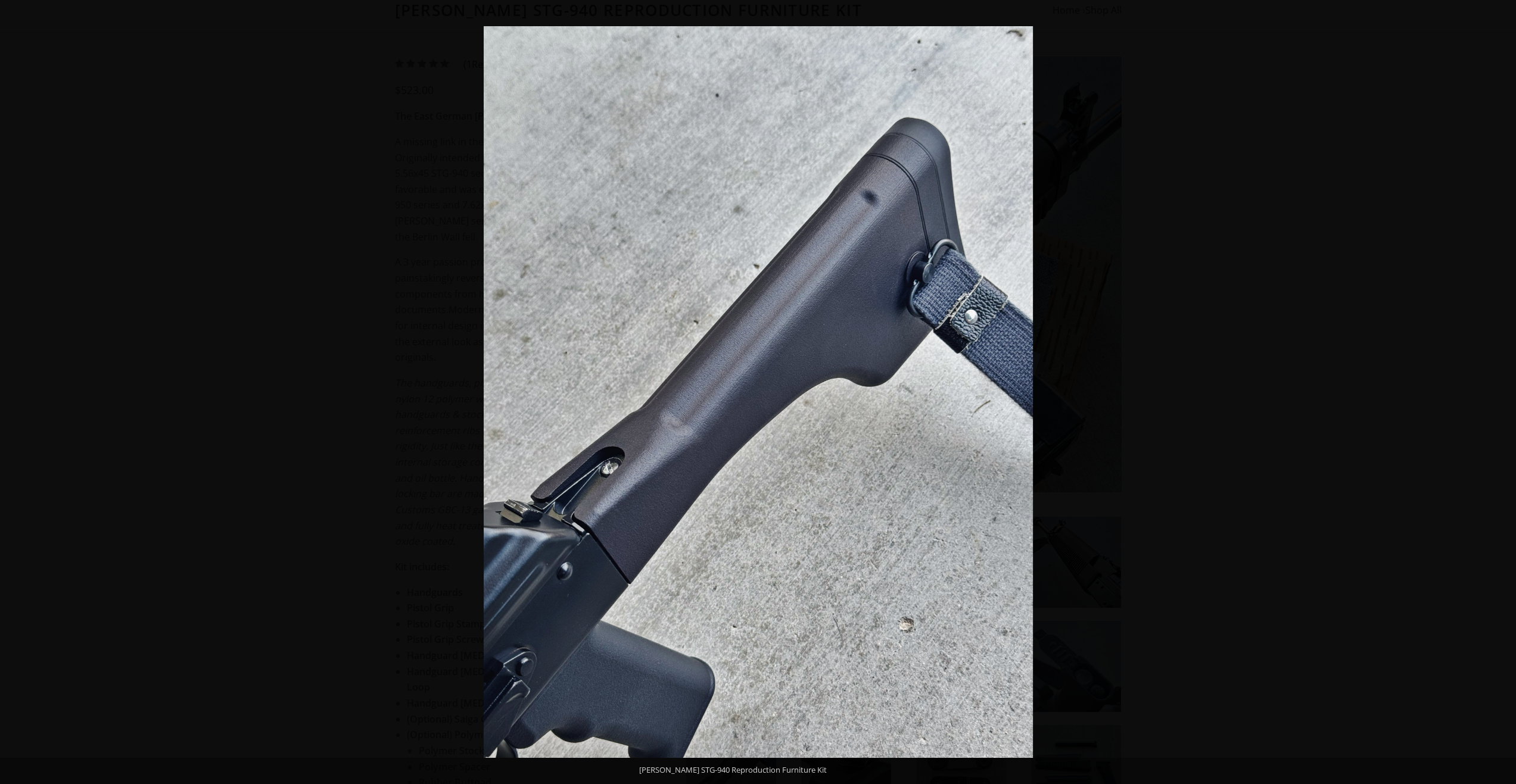
click at [806, 391] on button at bounding box center [1495, 392] width 42 height 60
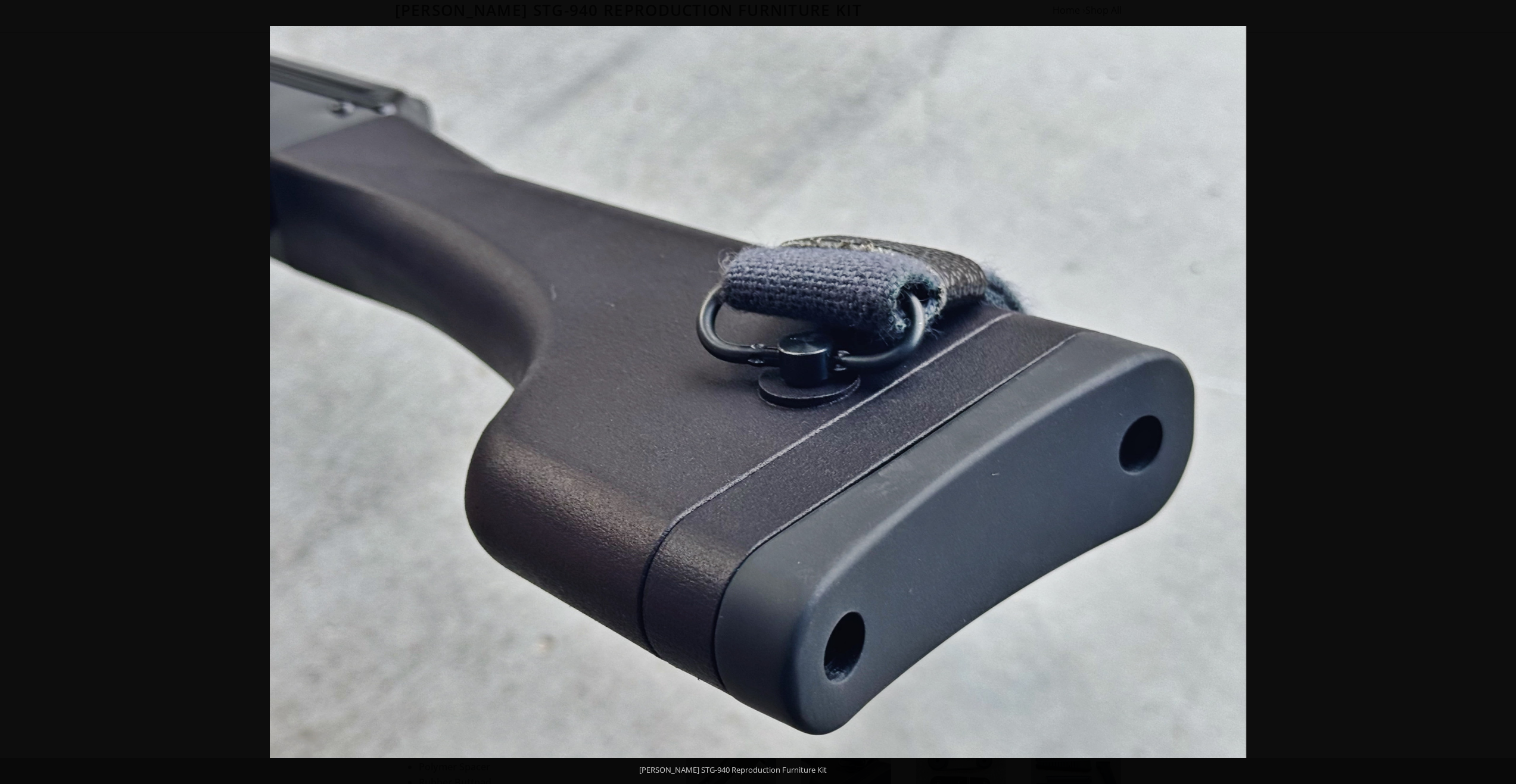
click at [806, 391] on button at bounding box center [1495, 392] width 42 height 60
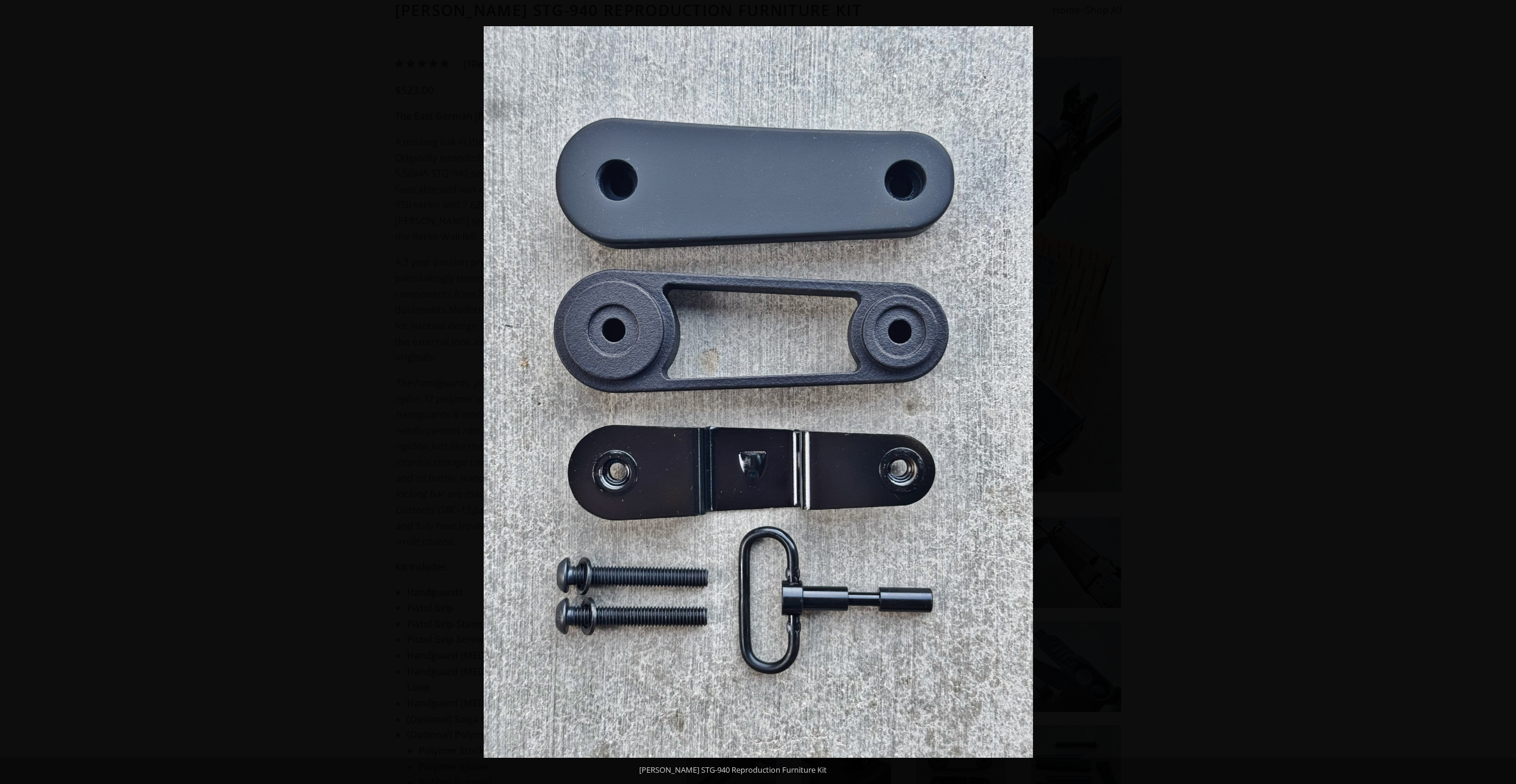
click at [806, 391] on button at bounding box center [1495, 392] width 42 height 60
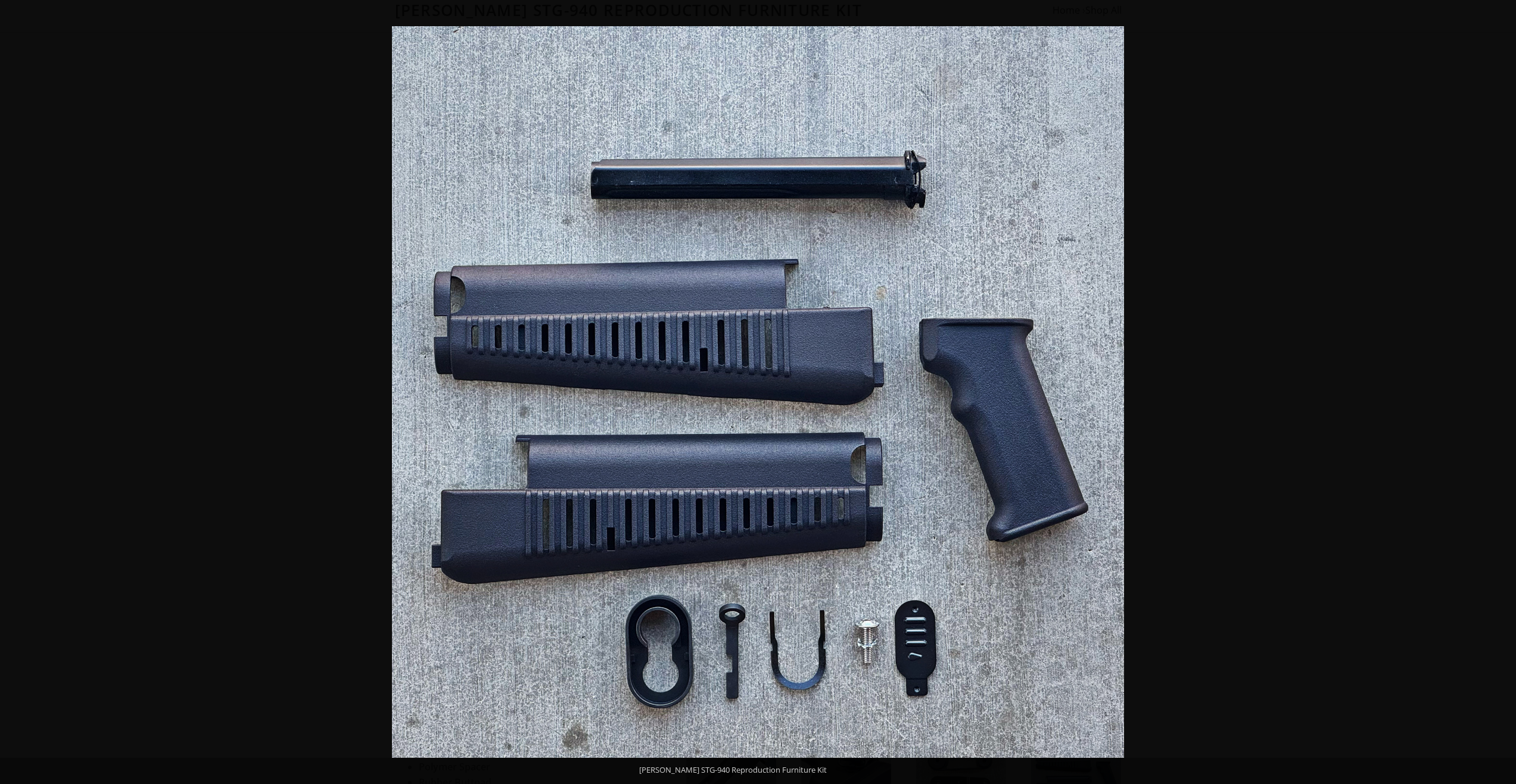
click at [806, 391] on button at bounding box center [1495, 392] width 42 height 60
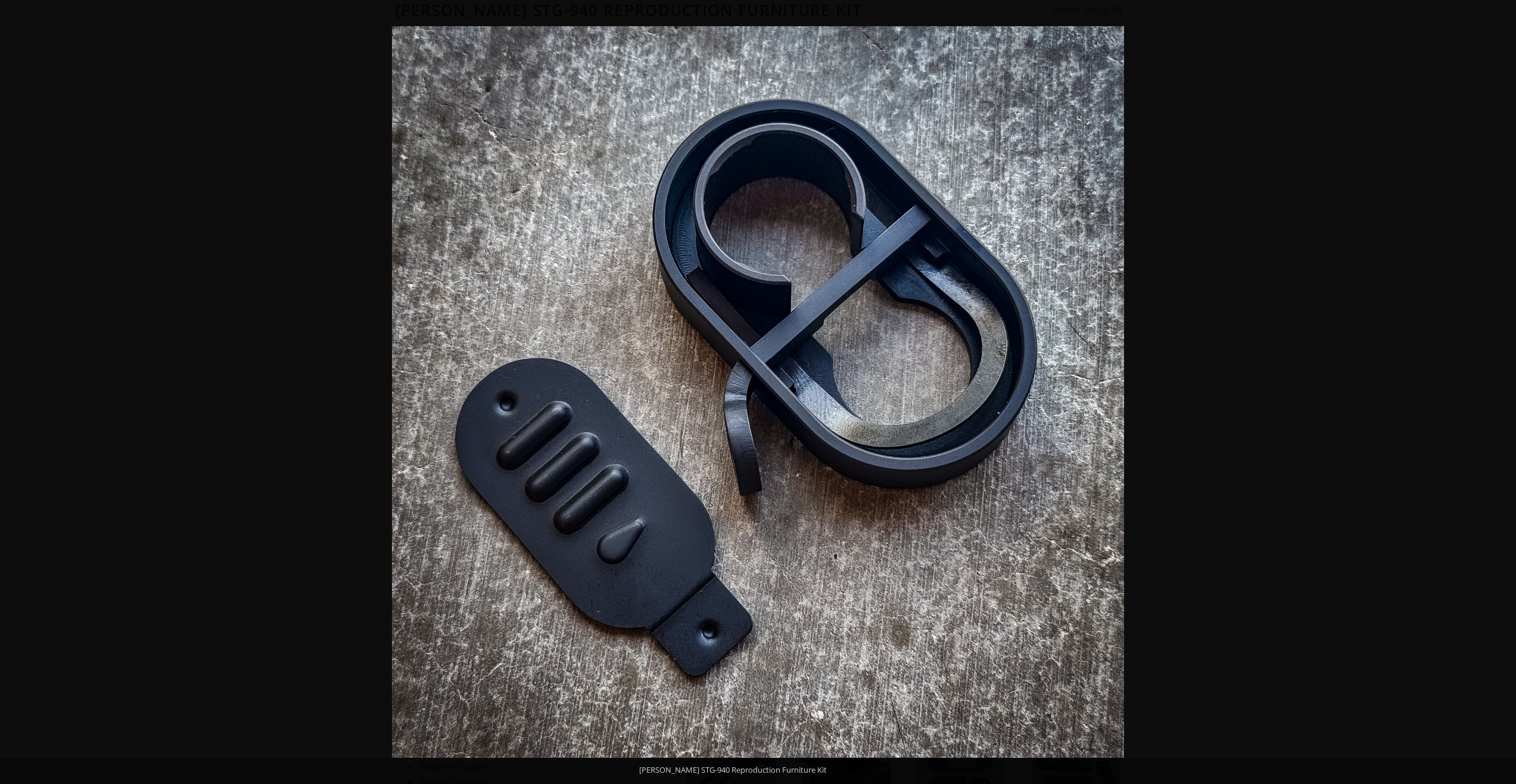
click at [806, 391] on button at bounding box center [1495, 392] width 42 height 60
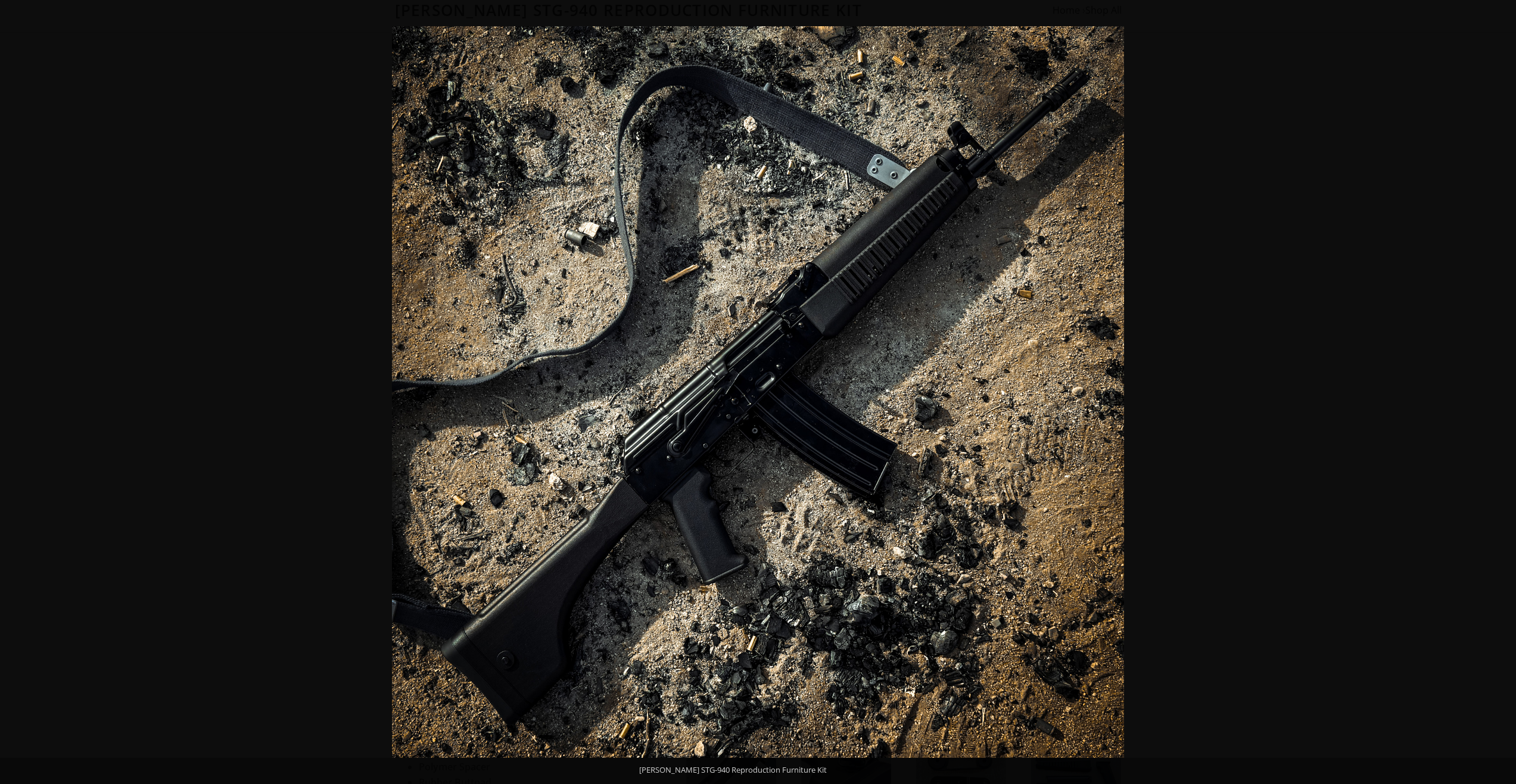
click at [806, 391] on button at bounding box center [1495, 392] width 42 height 60
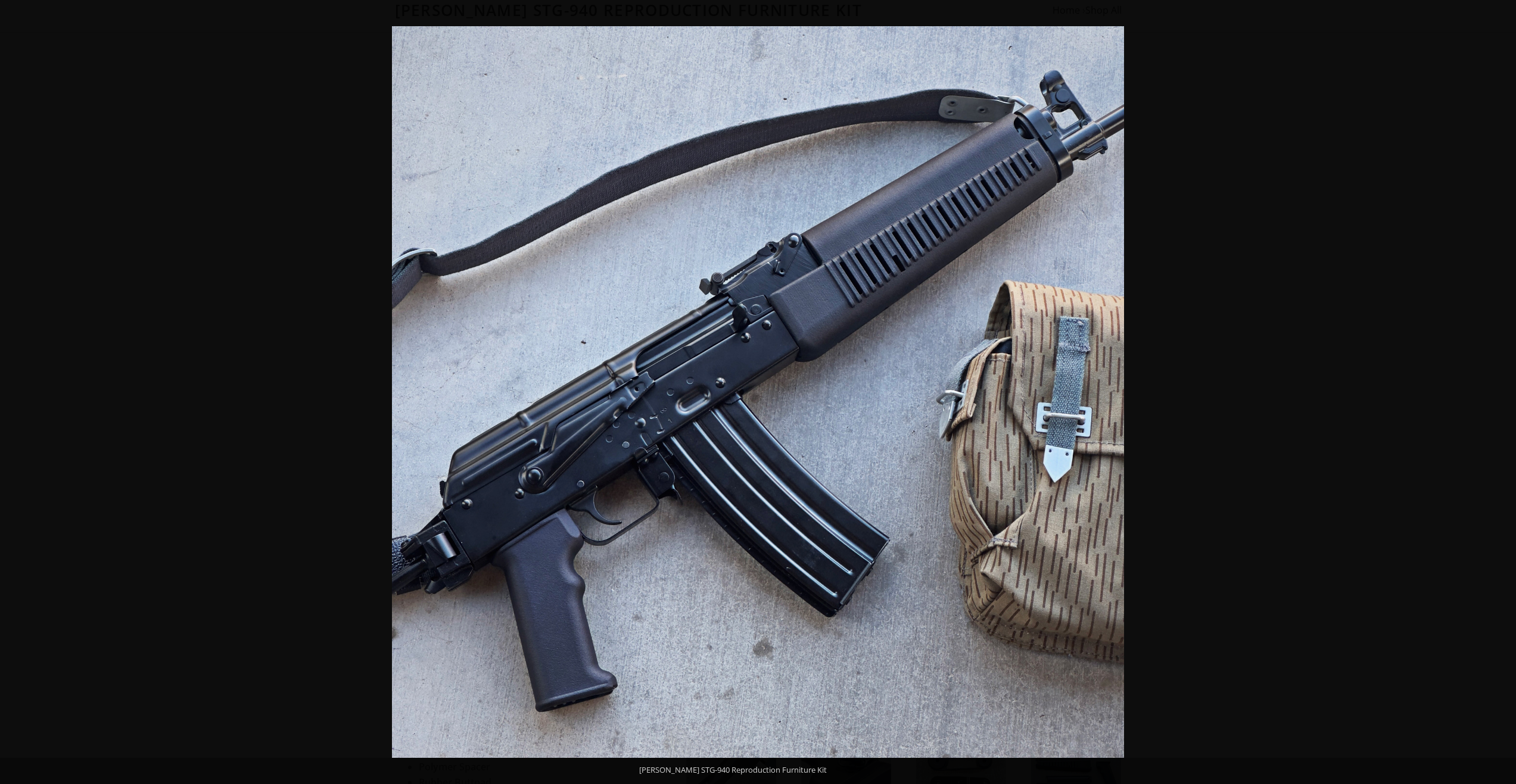
click at [806, 391] on button at bounding box center [1495, 392] width 42 height 60
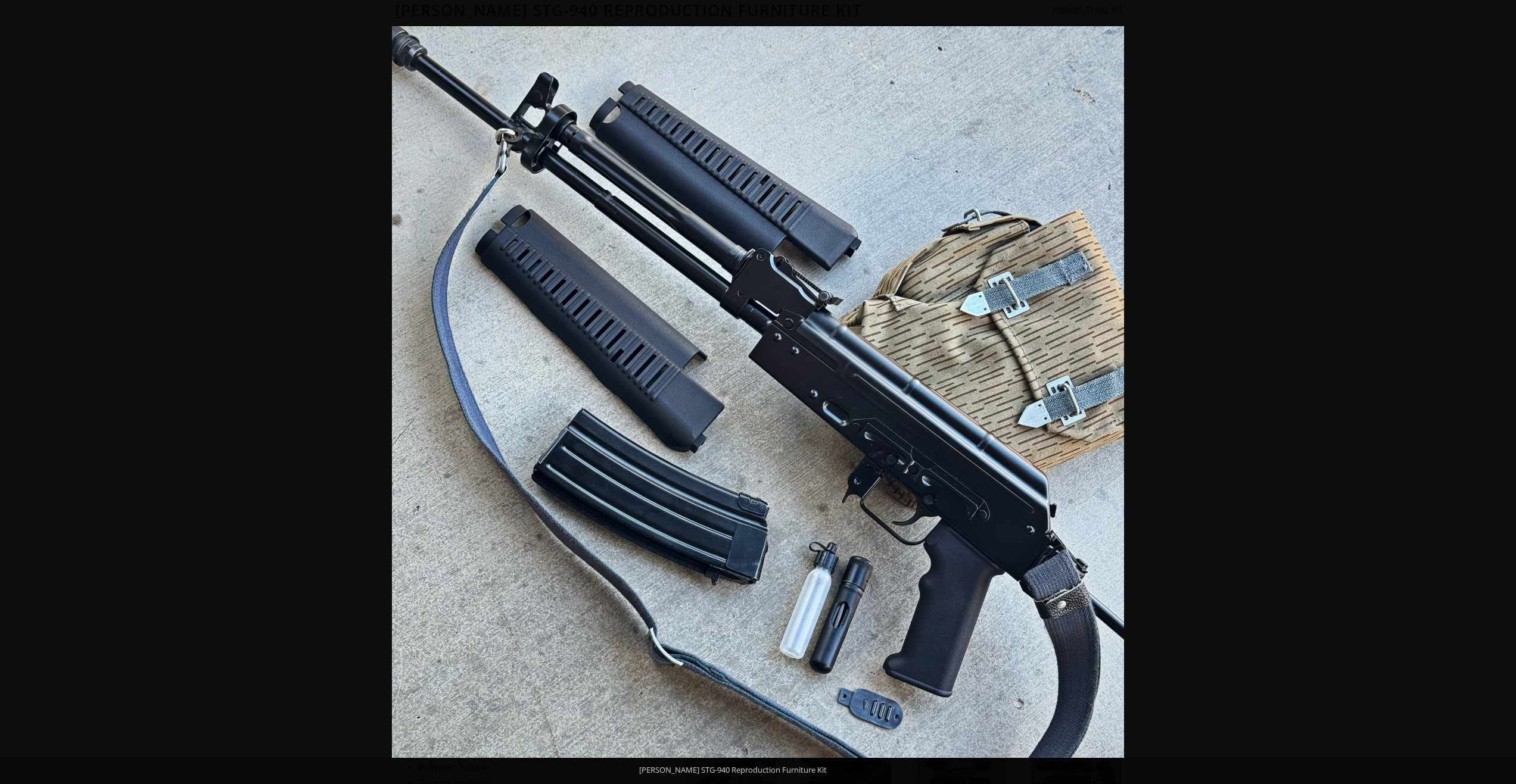
click at [806, 391] on button at bounding box center [1495, 392] width 42 height 60
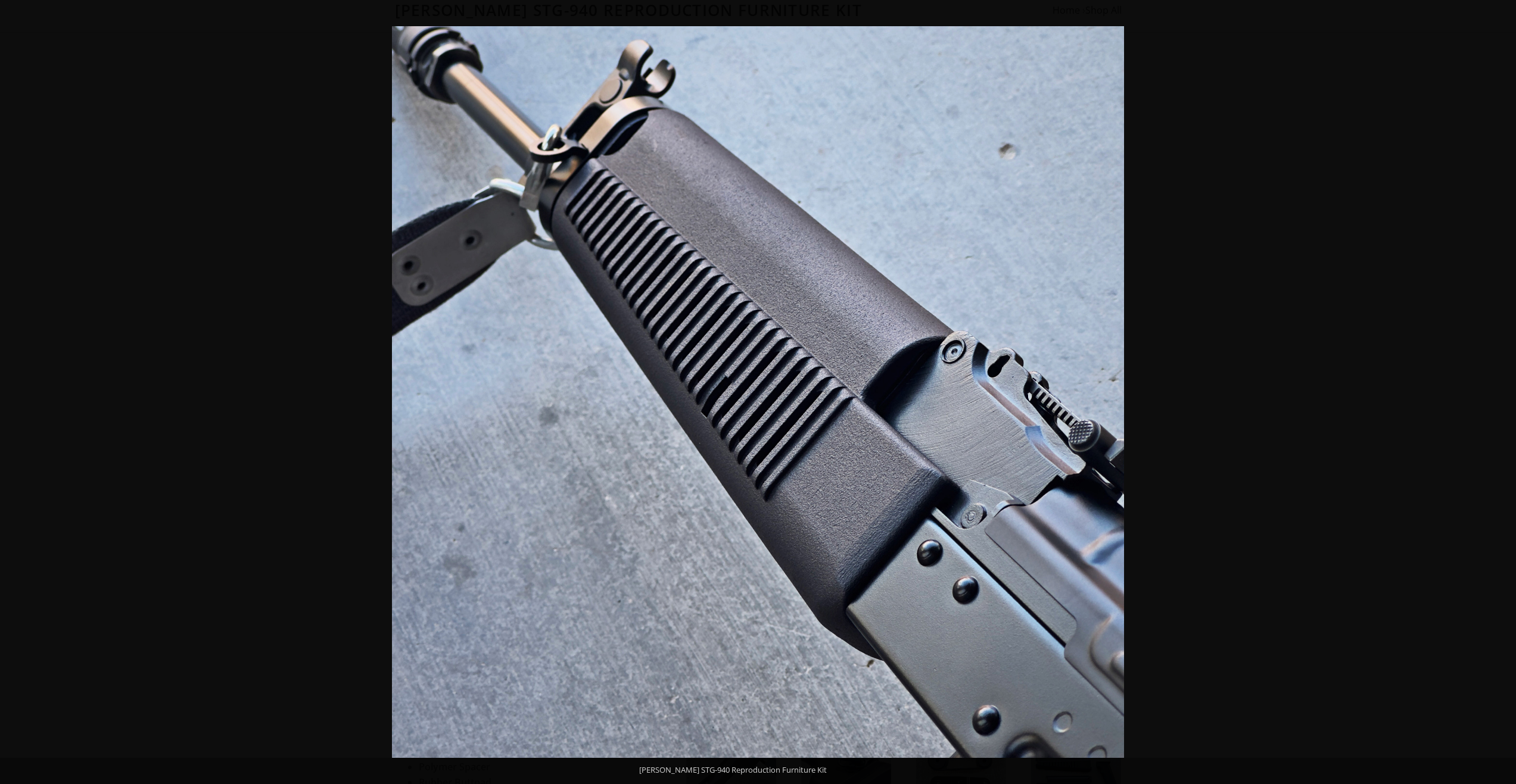
click at [806, 391] on button at bounding box center [1495, 392] width 42 height 60
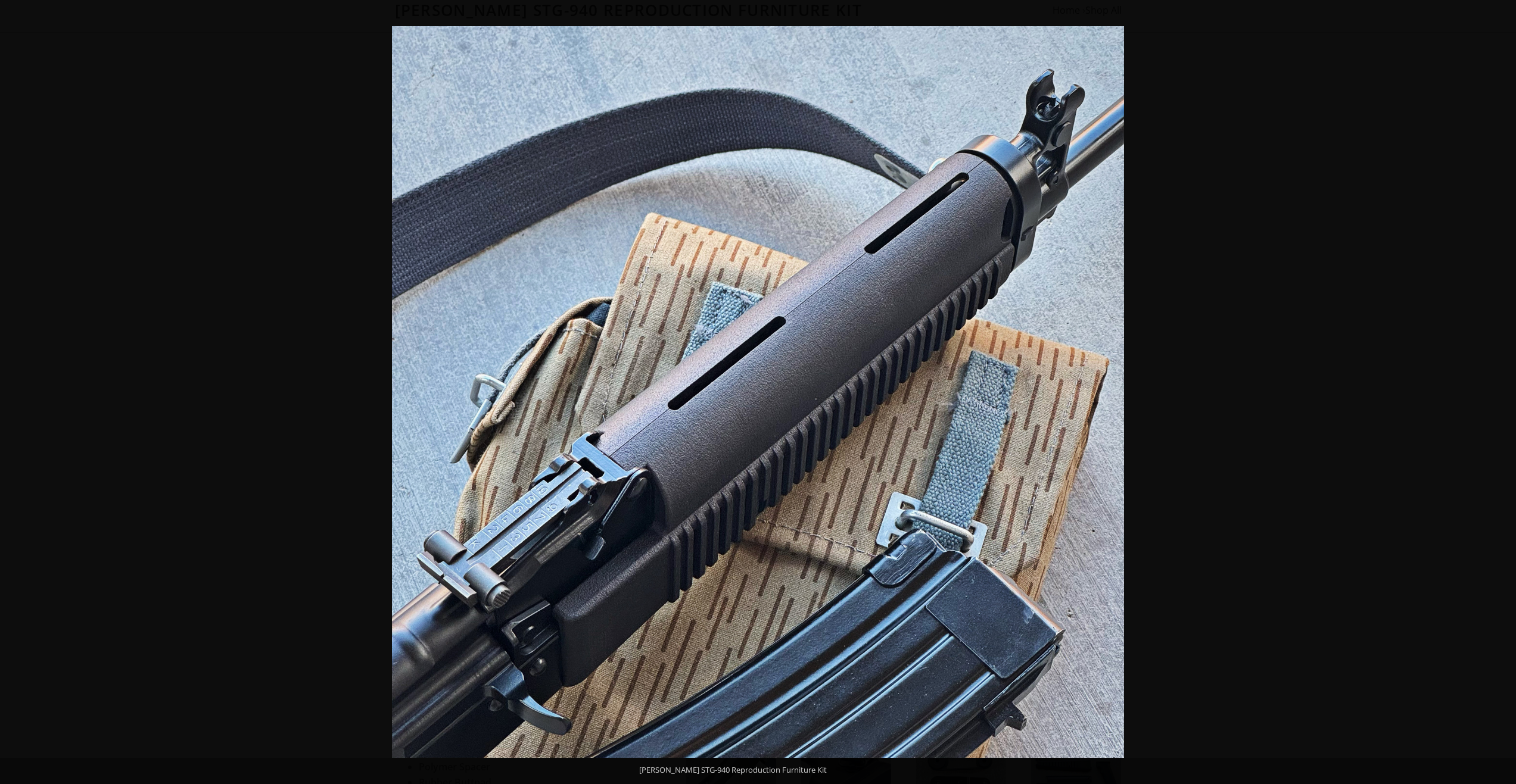
click at [518, 451] on img at bounding box center [758, 392] width 732 height 732
click at [15, 384] on button at bounding box center [21, 392] width 42 height 60
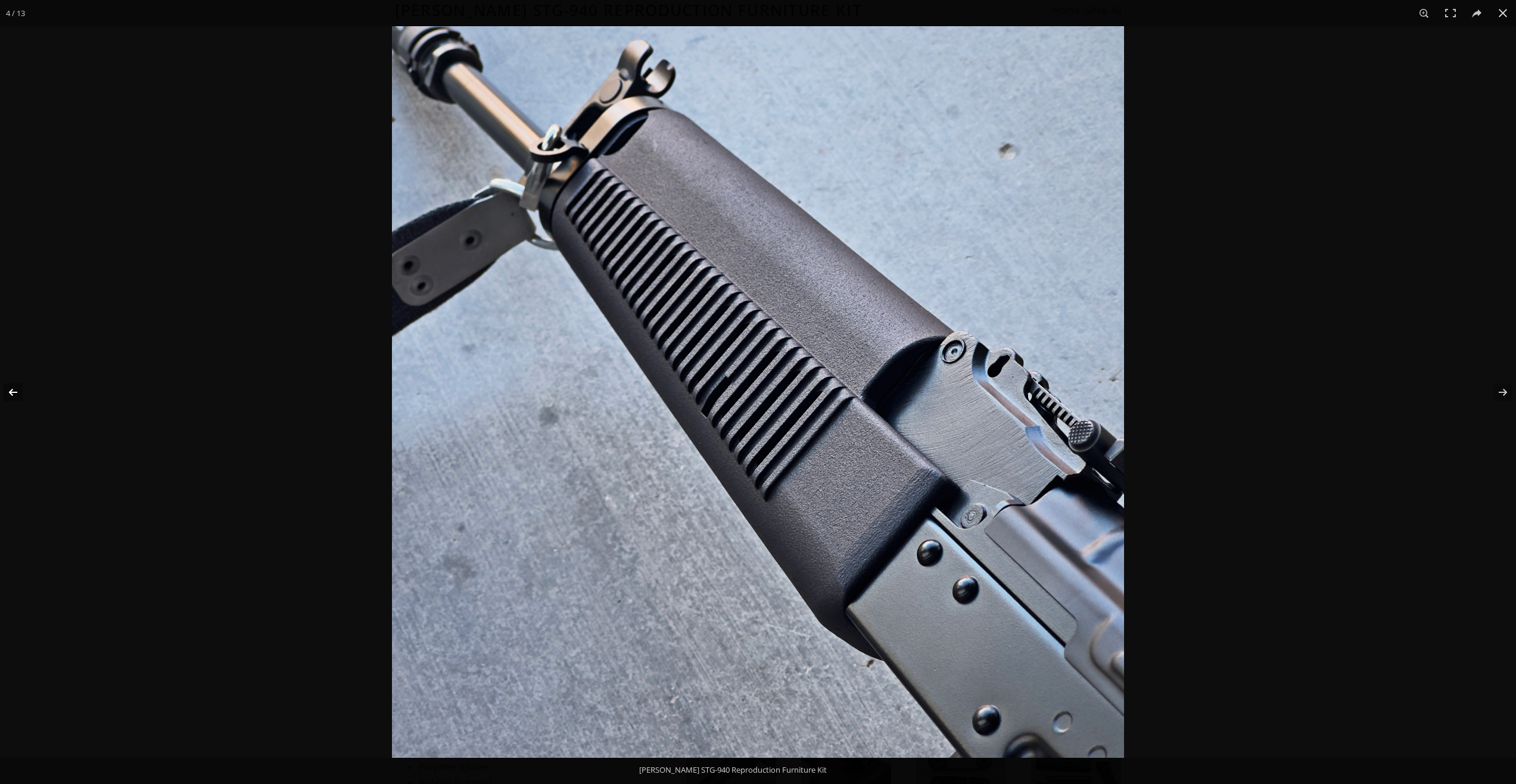
click at [15, 384] on button at bounding box center [21, 392] width 42 height 60
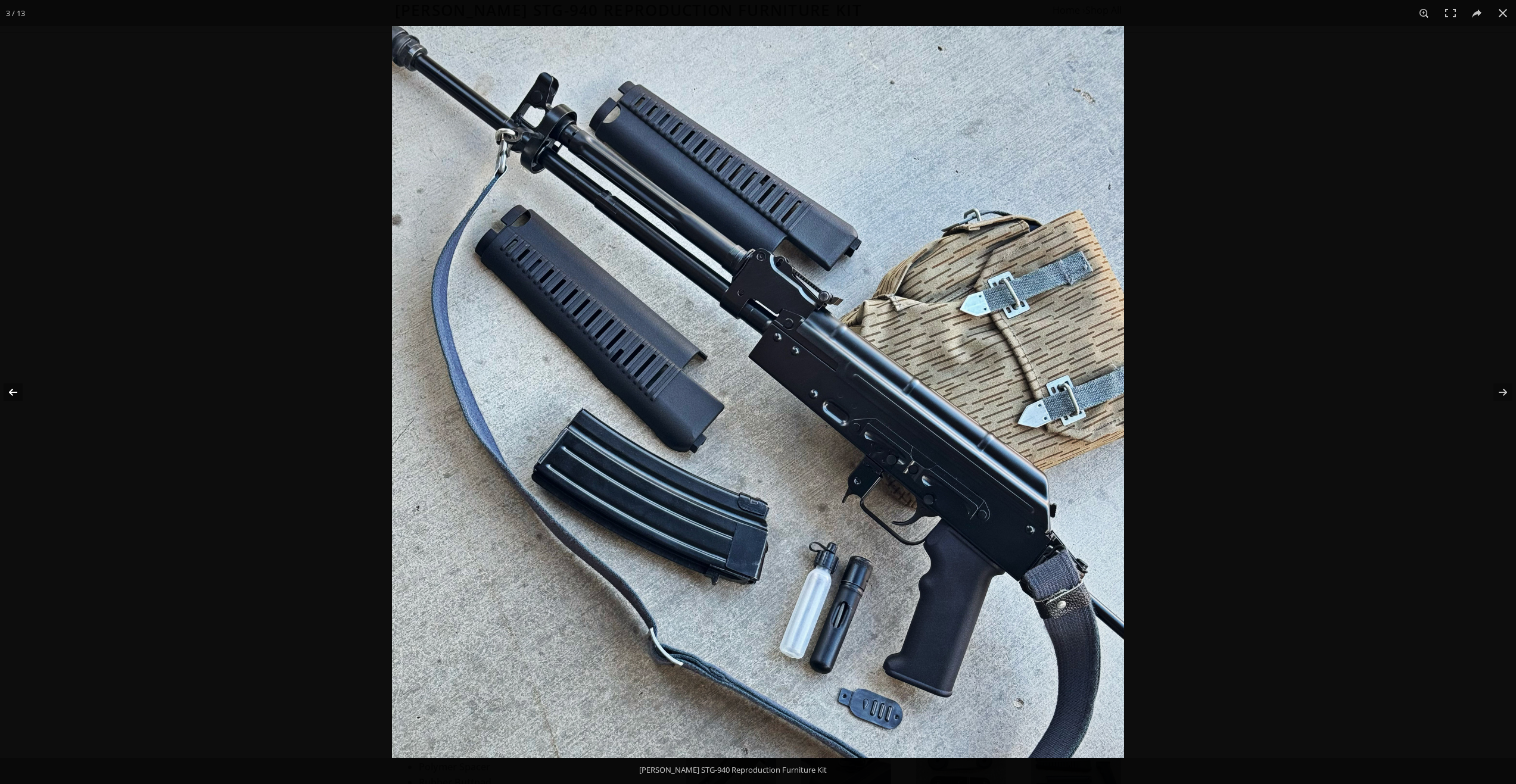
click at [4, 375] on button at bounding box center [21, 392] width 42 height 60
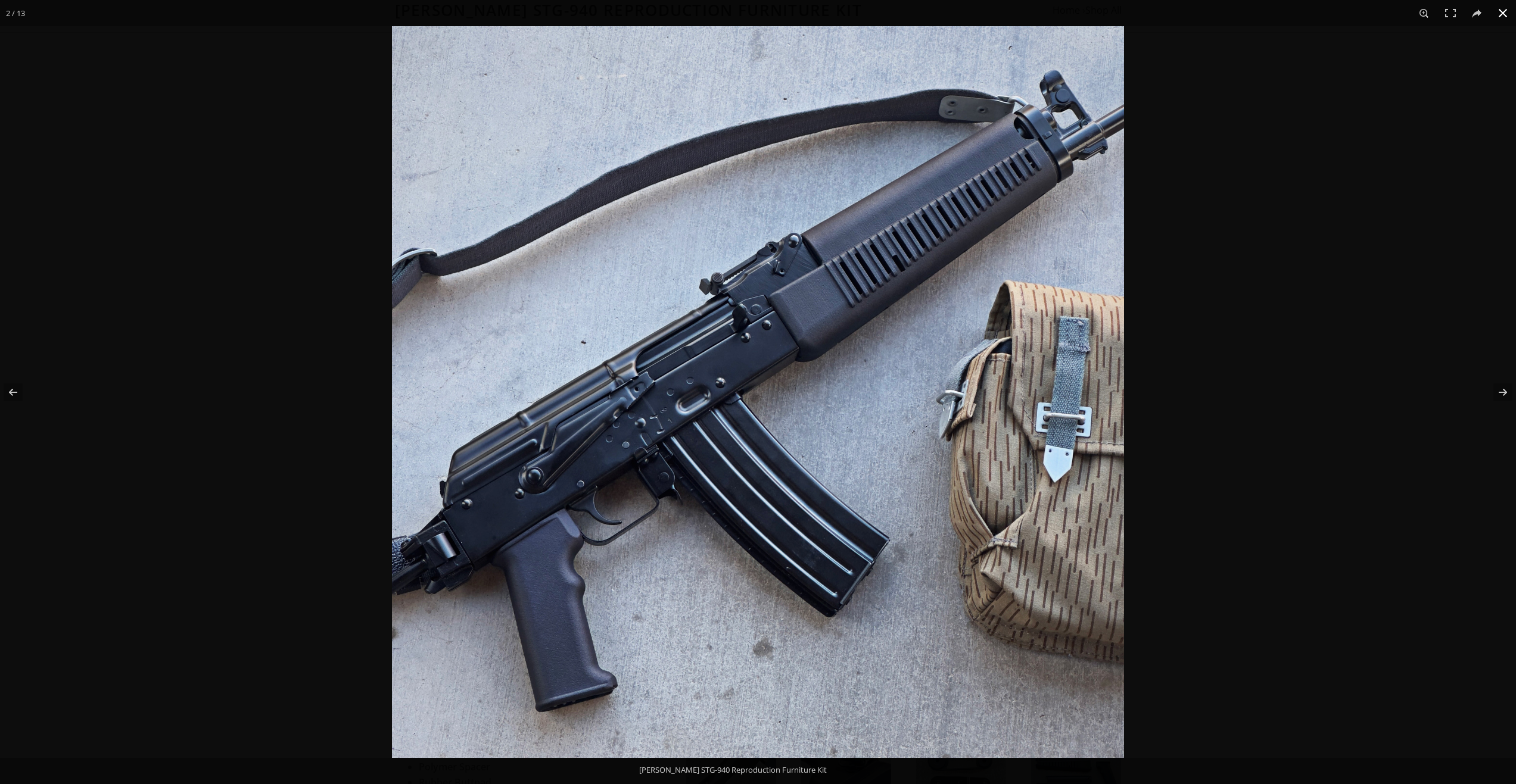
click at [806, 13] on button at bounding box center [1503, 13] width 26 height 26
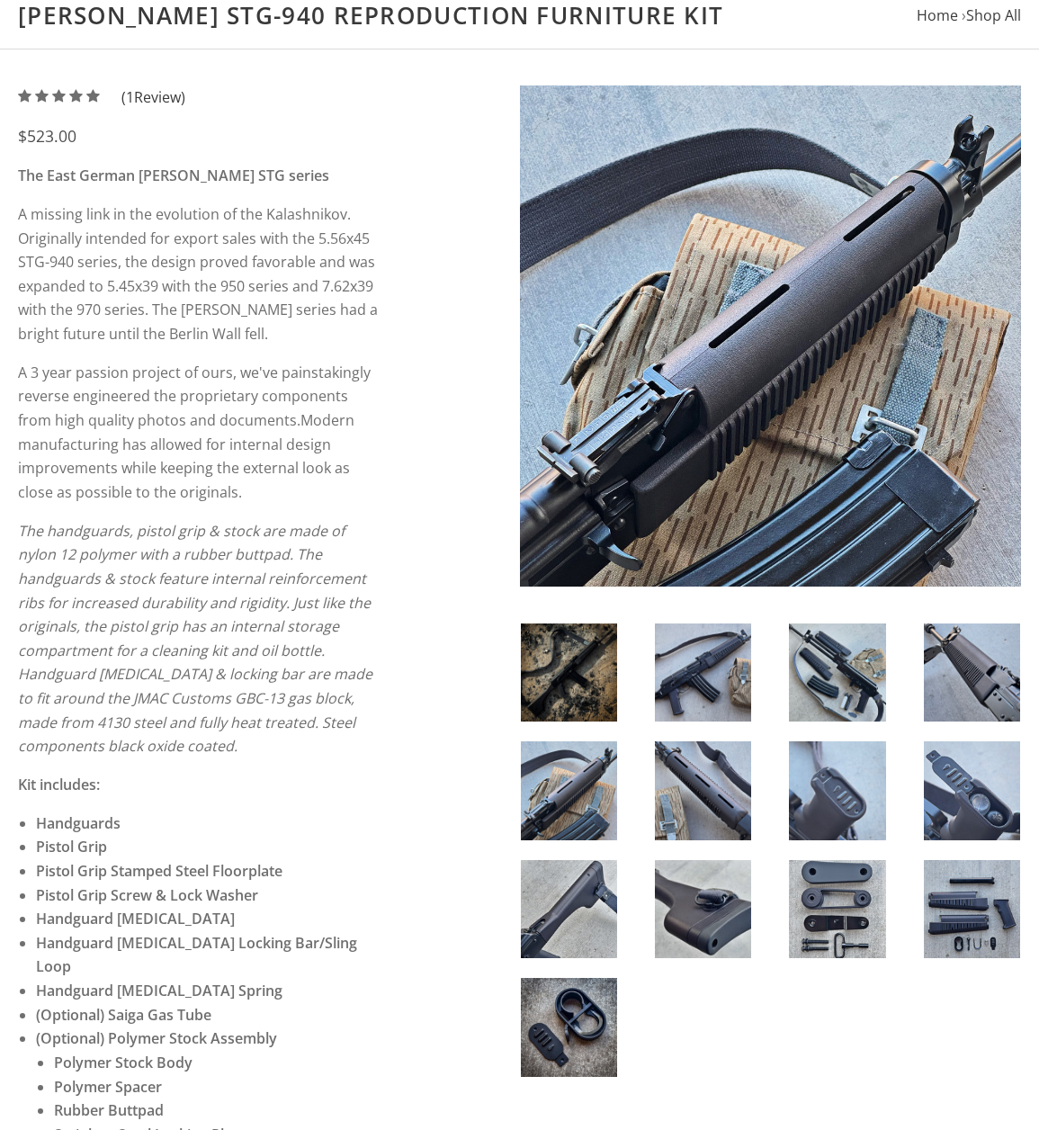
click at [710, 671] on img at bounding box center [703, 673] width 96 height 98
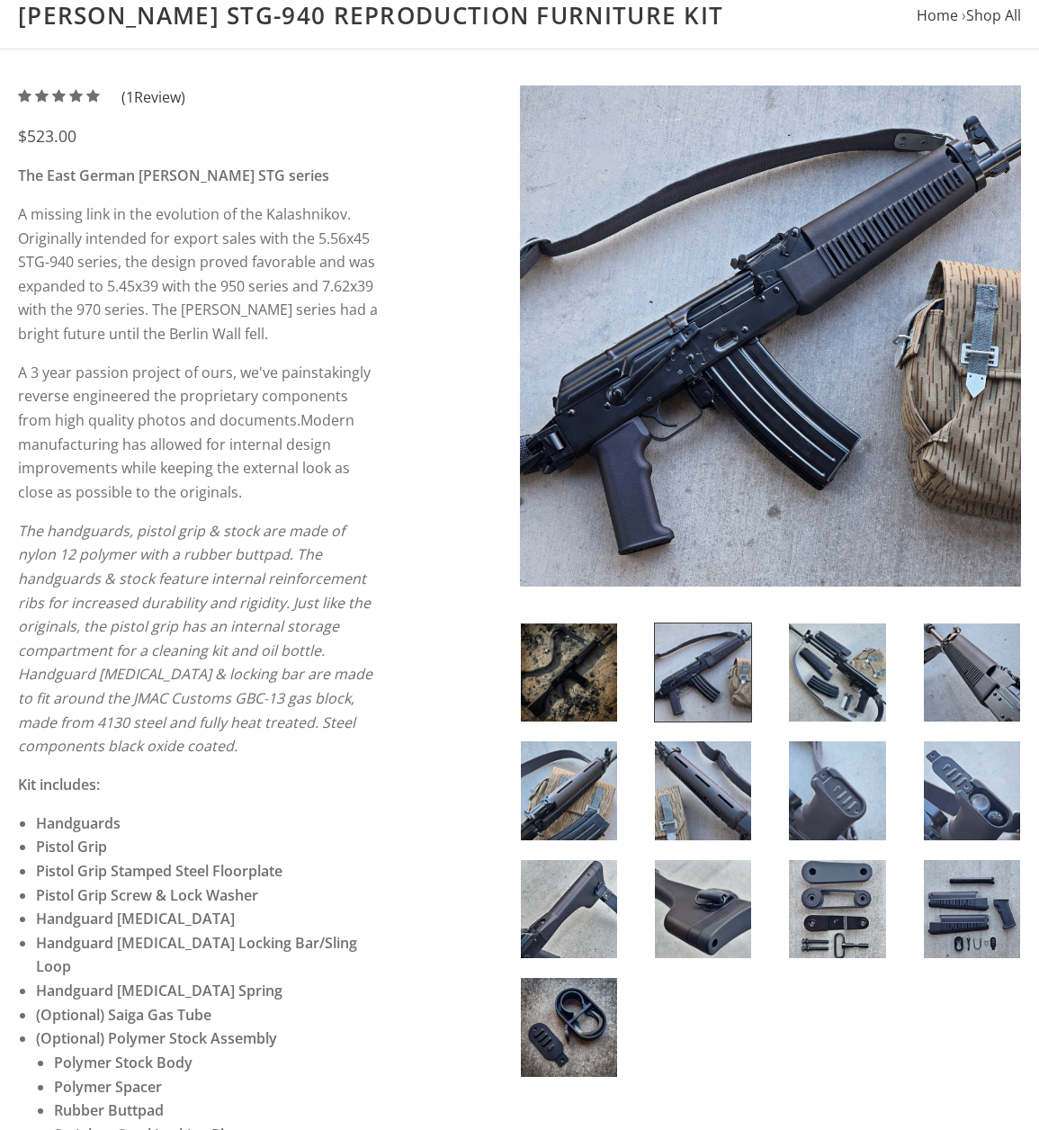
click at [583, 669] on img at bounding box center [569, 673] width 96 height 98
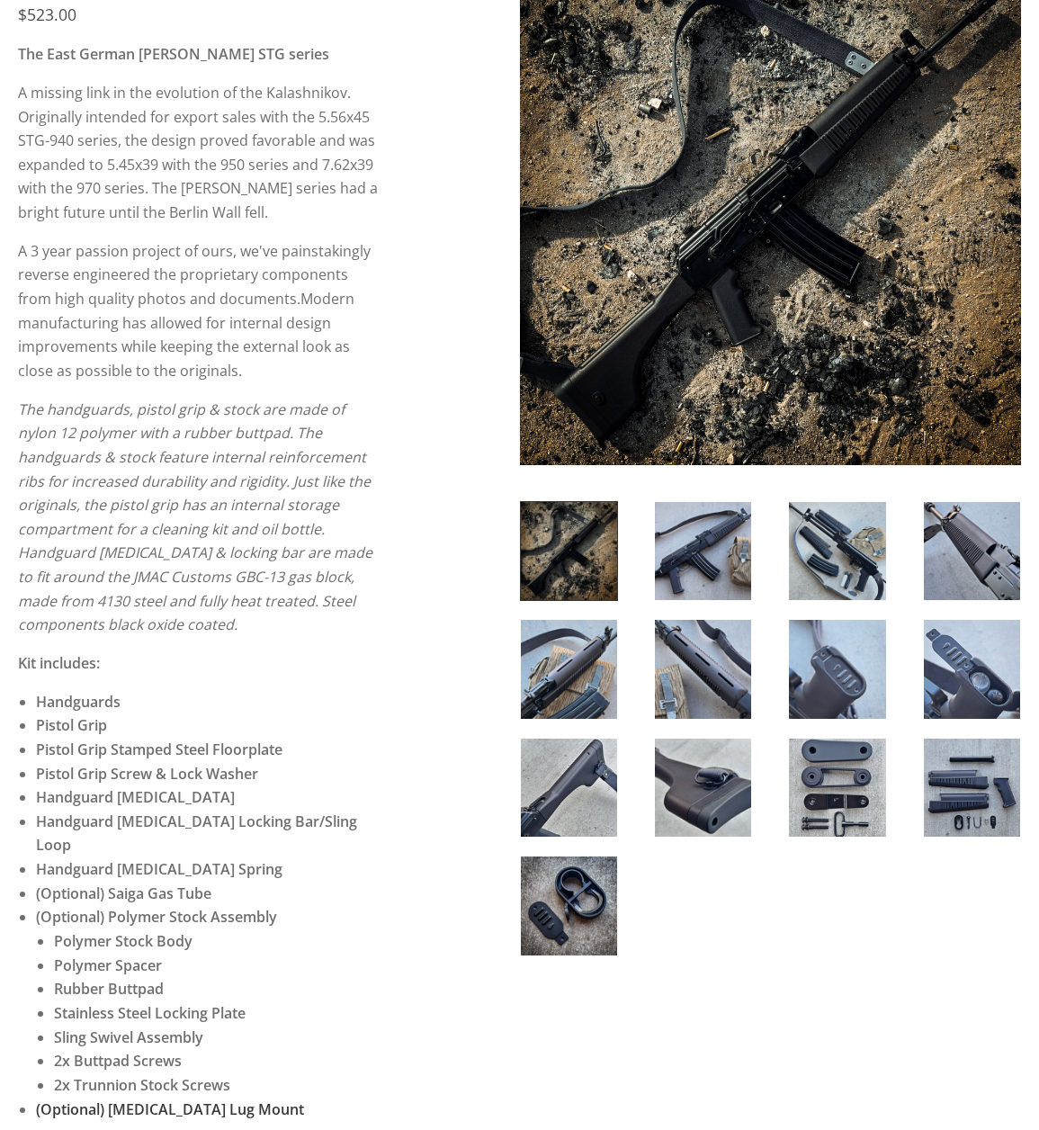
scroll to position [360, 0]
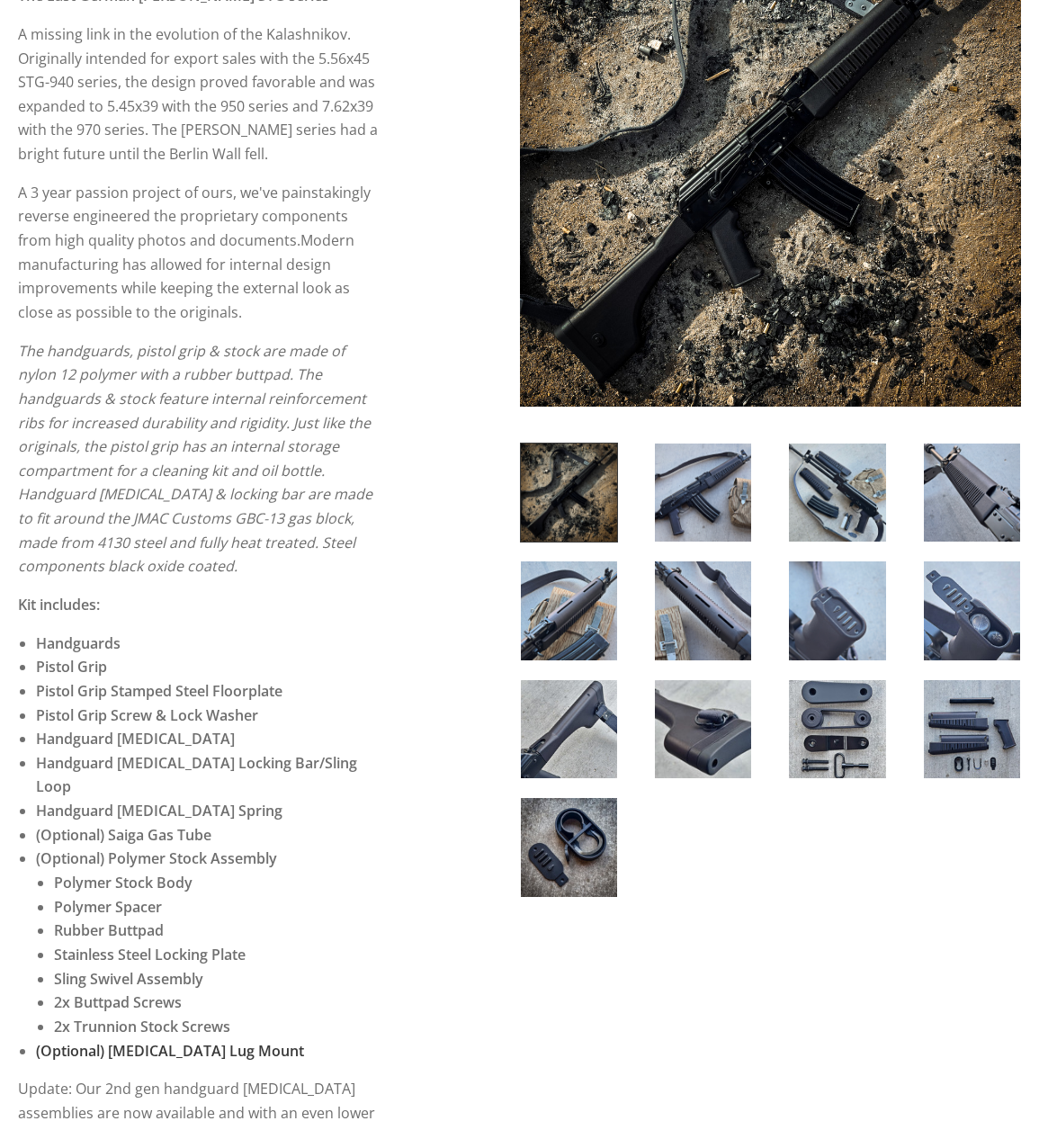
click at [454, 613] on div "5 / 5 ( 1 Review) $523.00 The East German Wieger STG series A missing link in t…" at bounding box center [519, 1075] width 1039 height 2338
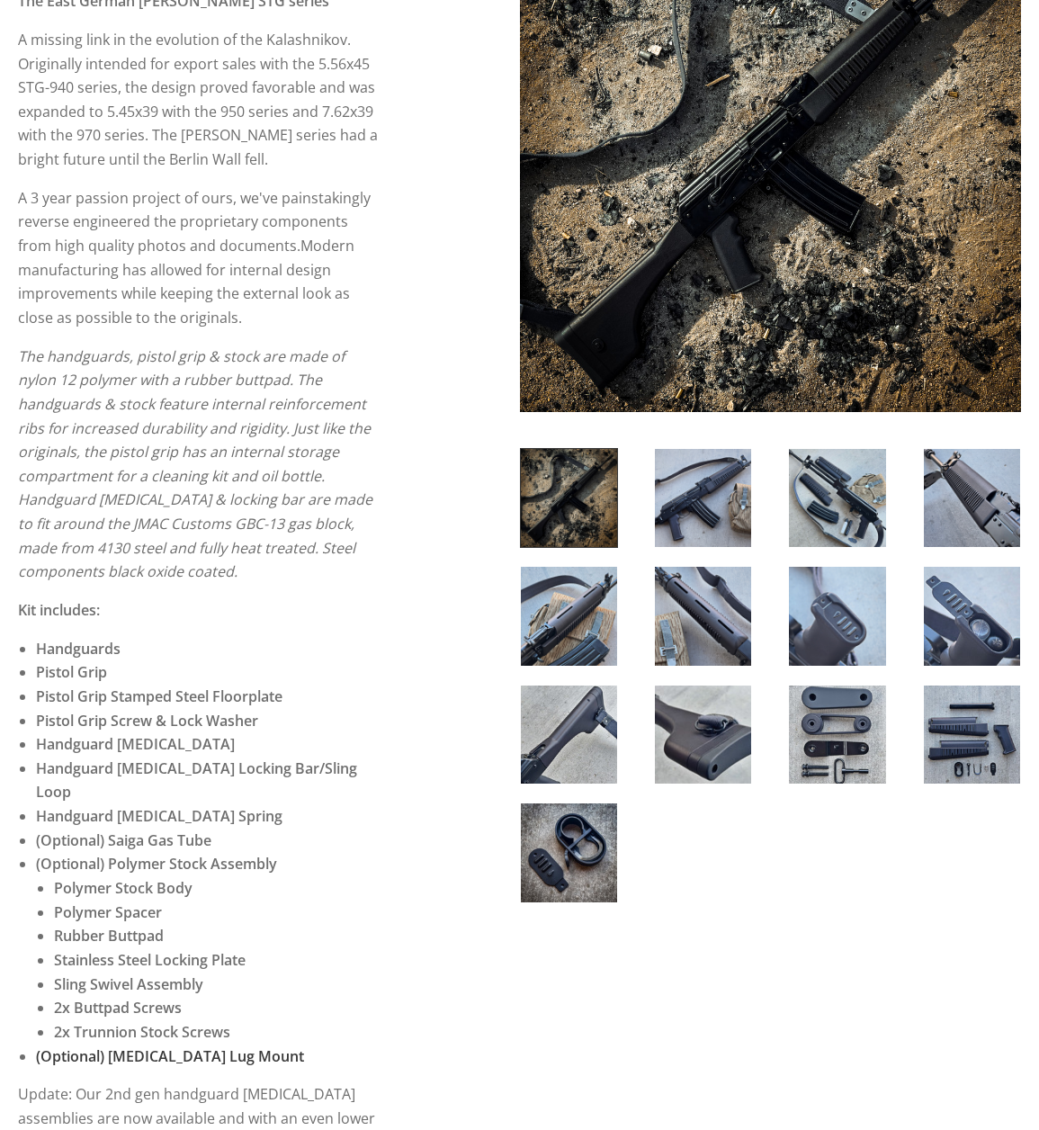
scroll to position [0, 0]
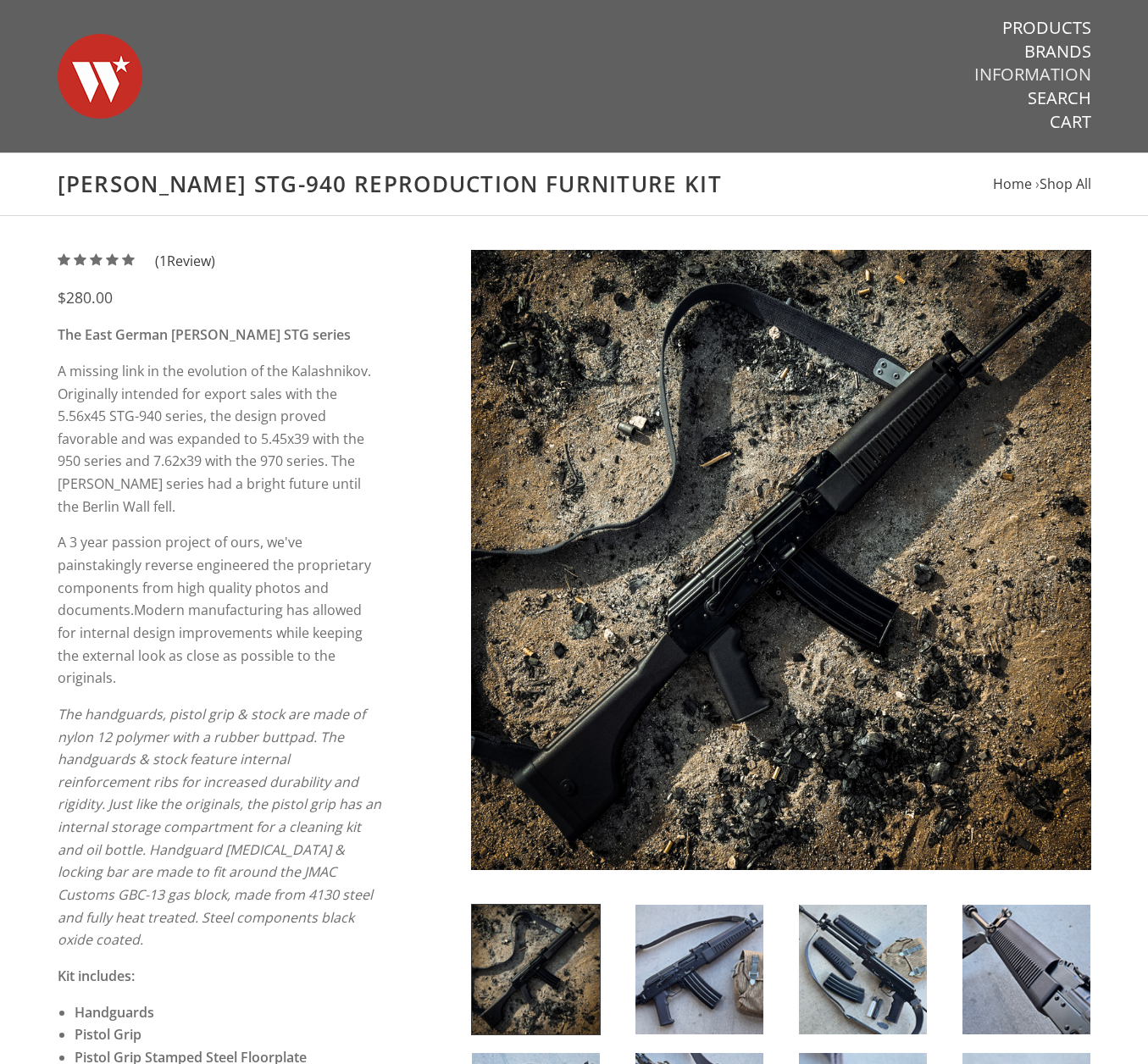
click at [1040, 72] on link "Information" at bounding box center [1033, 73] width 117 height 22
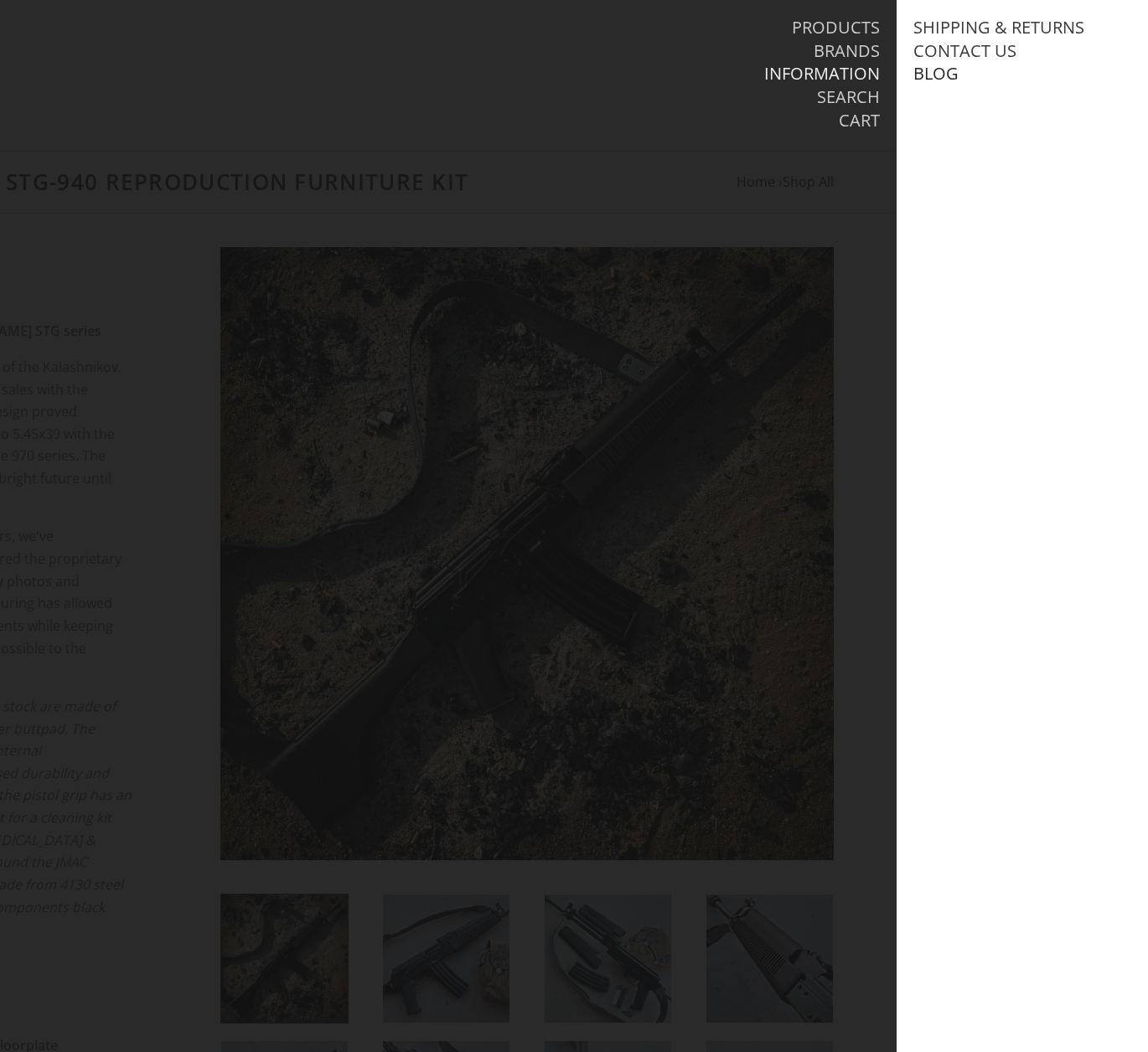
click at [939, 68] on link "Blog" at bounding box center [936, 73] width 46 height 21
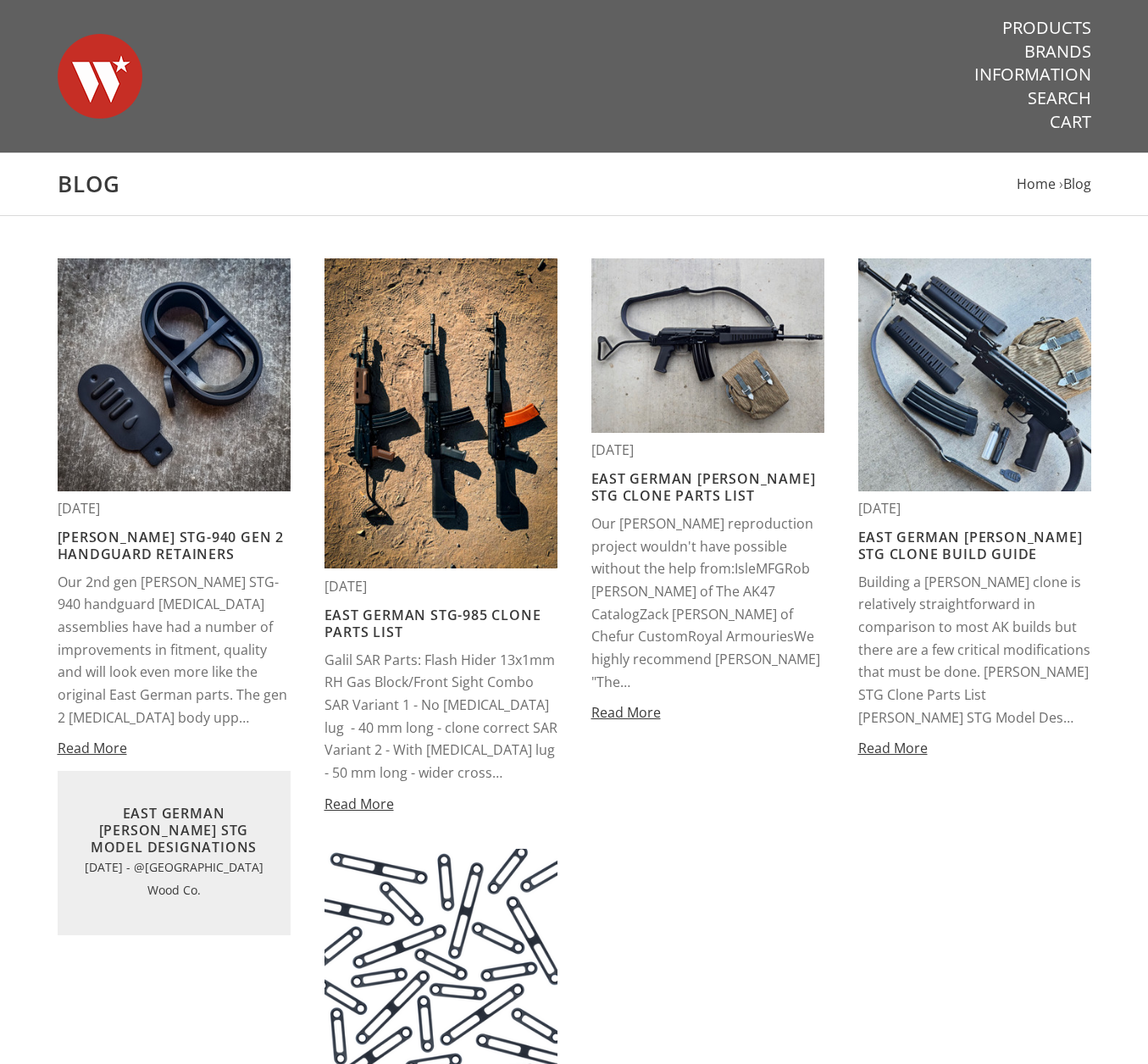
click at [271, 93] on div "Warsaw Wood Co." at bounding box center [414, 76] width 748 height 153
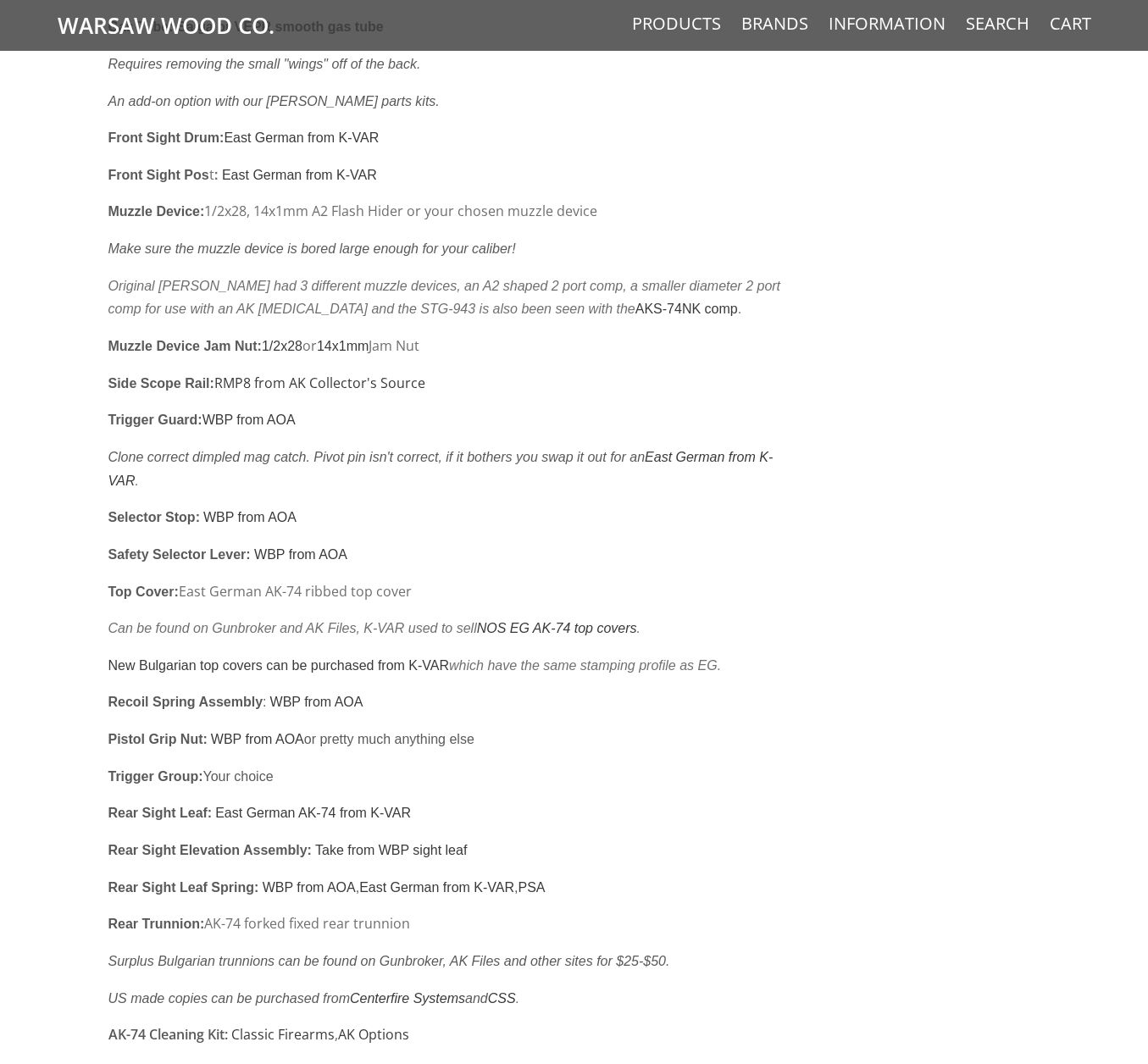
scroll to position [1949, 0]
click at [243, 373] on link "RMP8 from AK Collector's Source" at bounding box center [320, 382] width 211 height 19
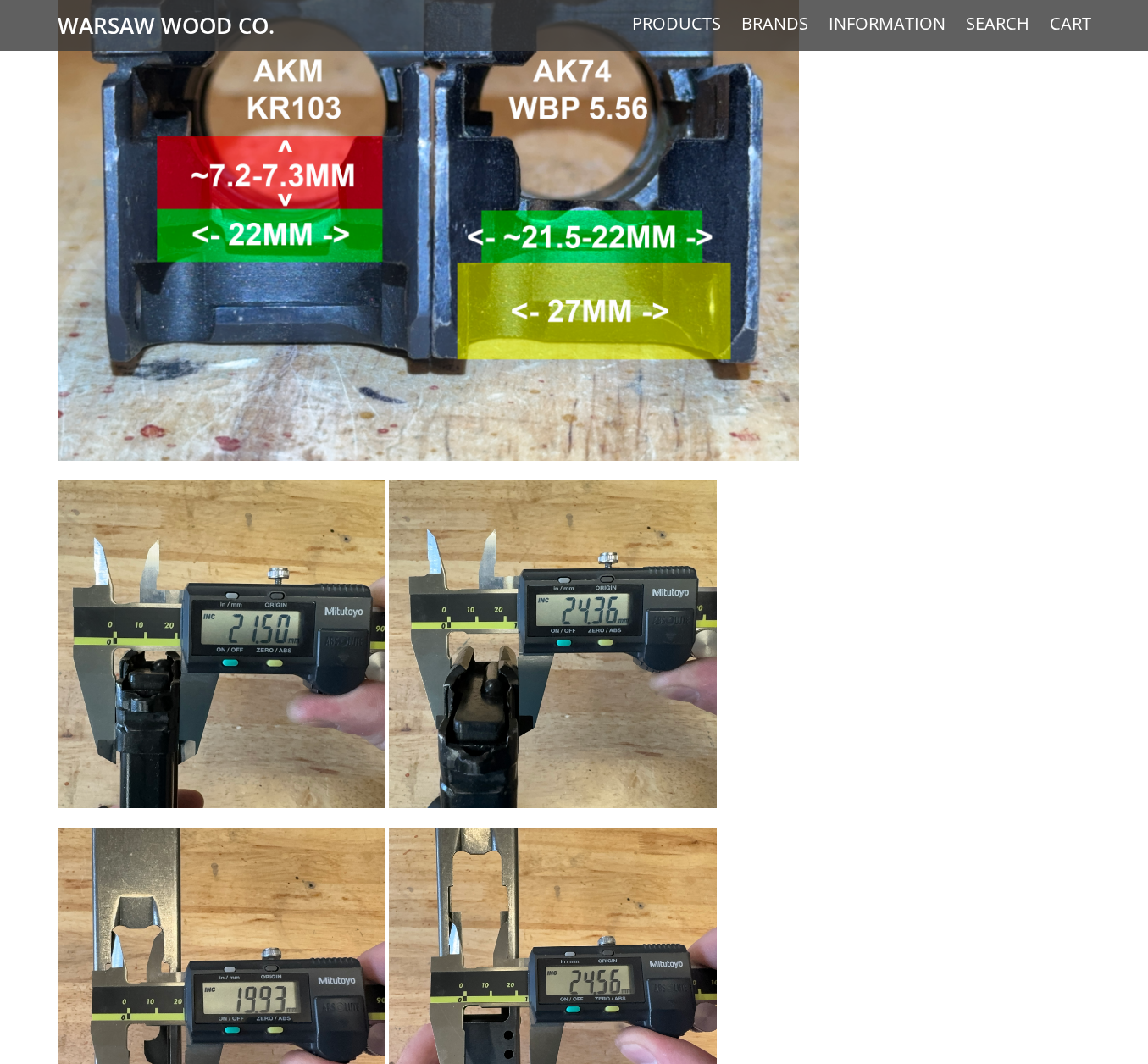
scroll to position [4999, 0]
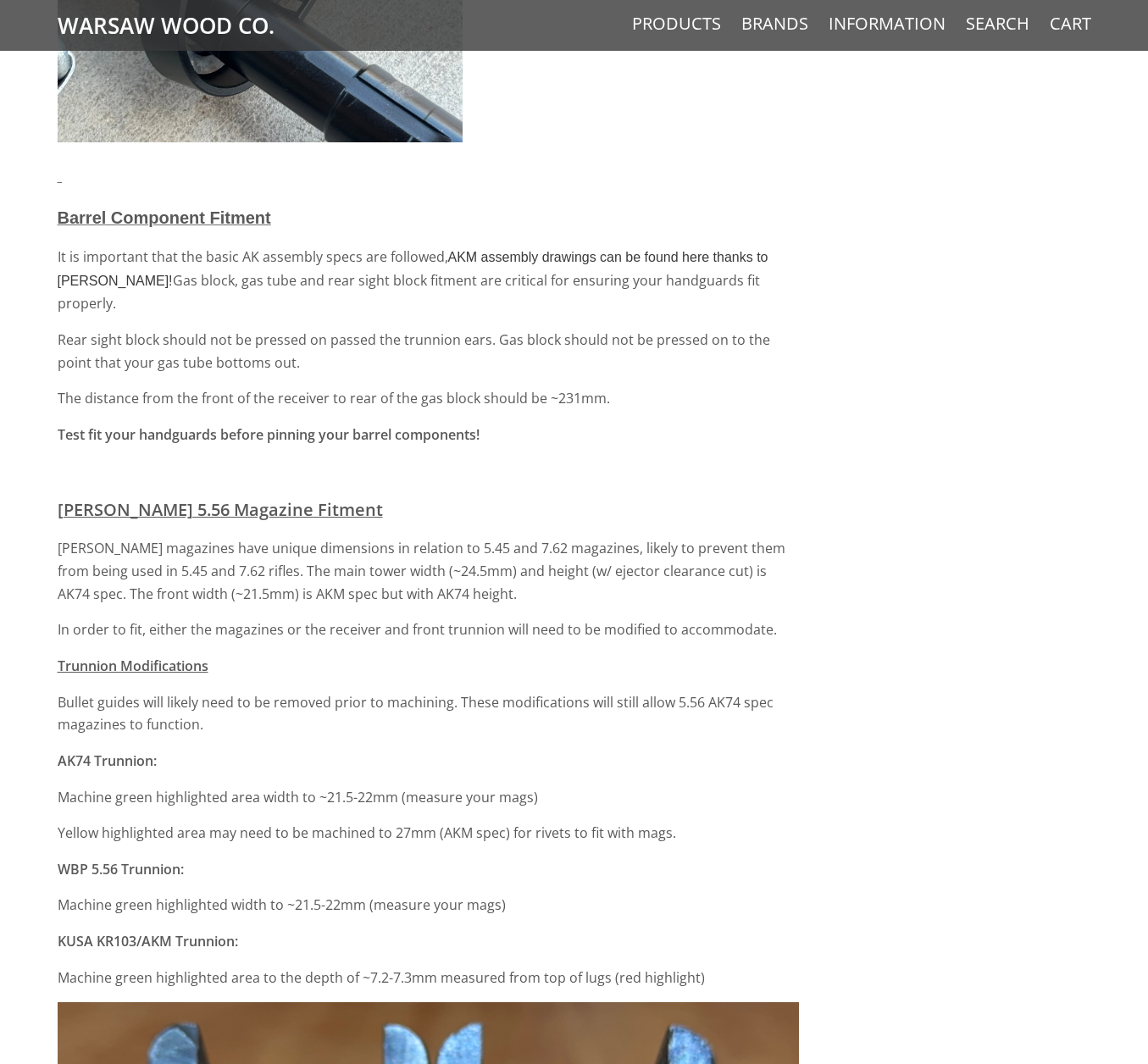
drag, startPoint x: 950, startPoint y: 571, endPoint x: 925, endPoint y: 357, distance: 215.5
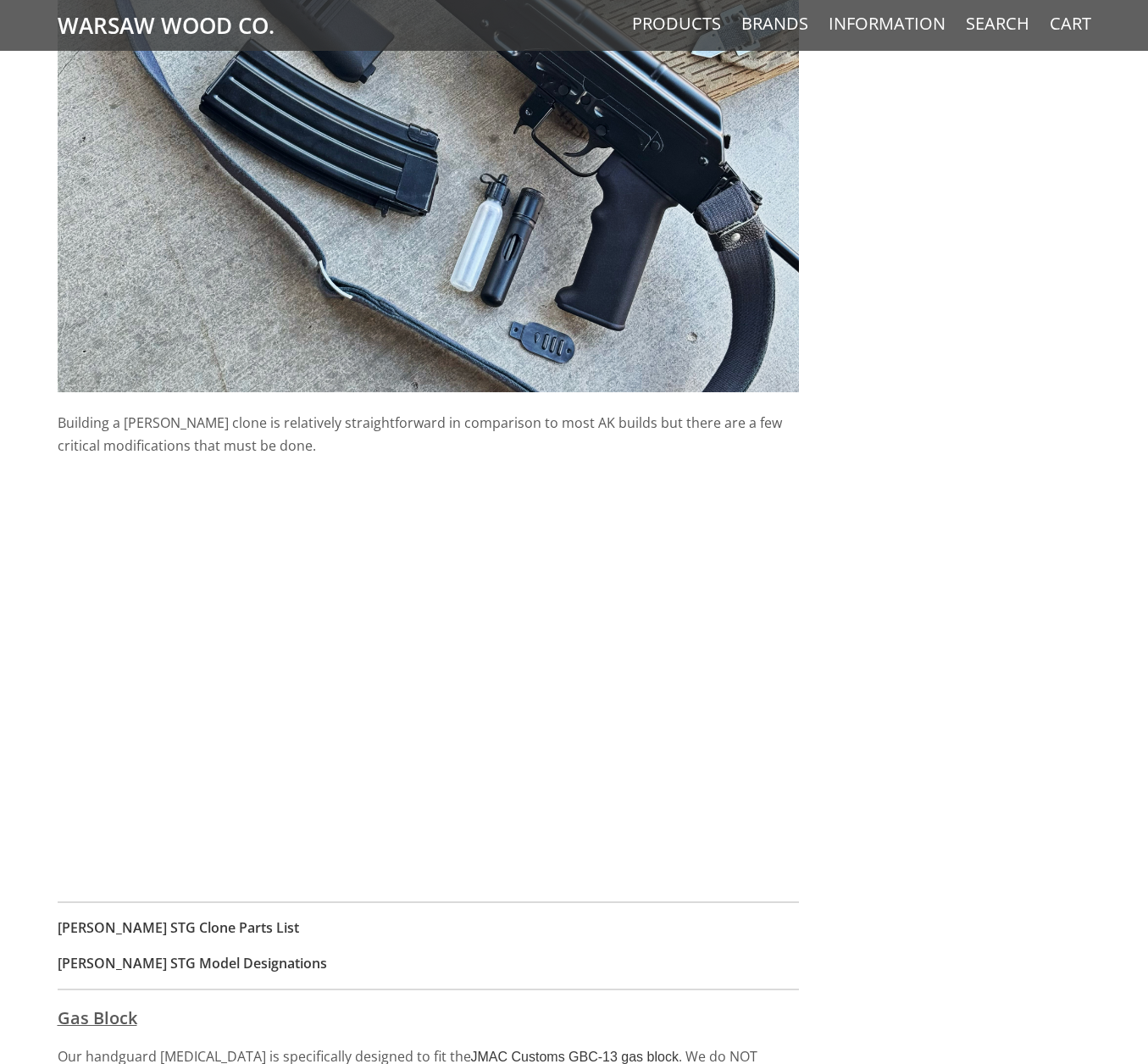
scroll to position [0, 0]
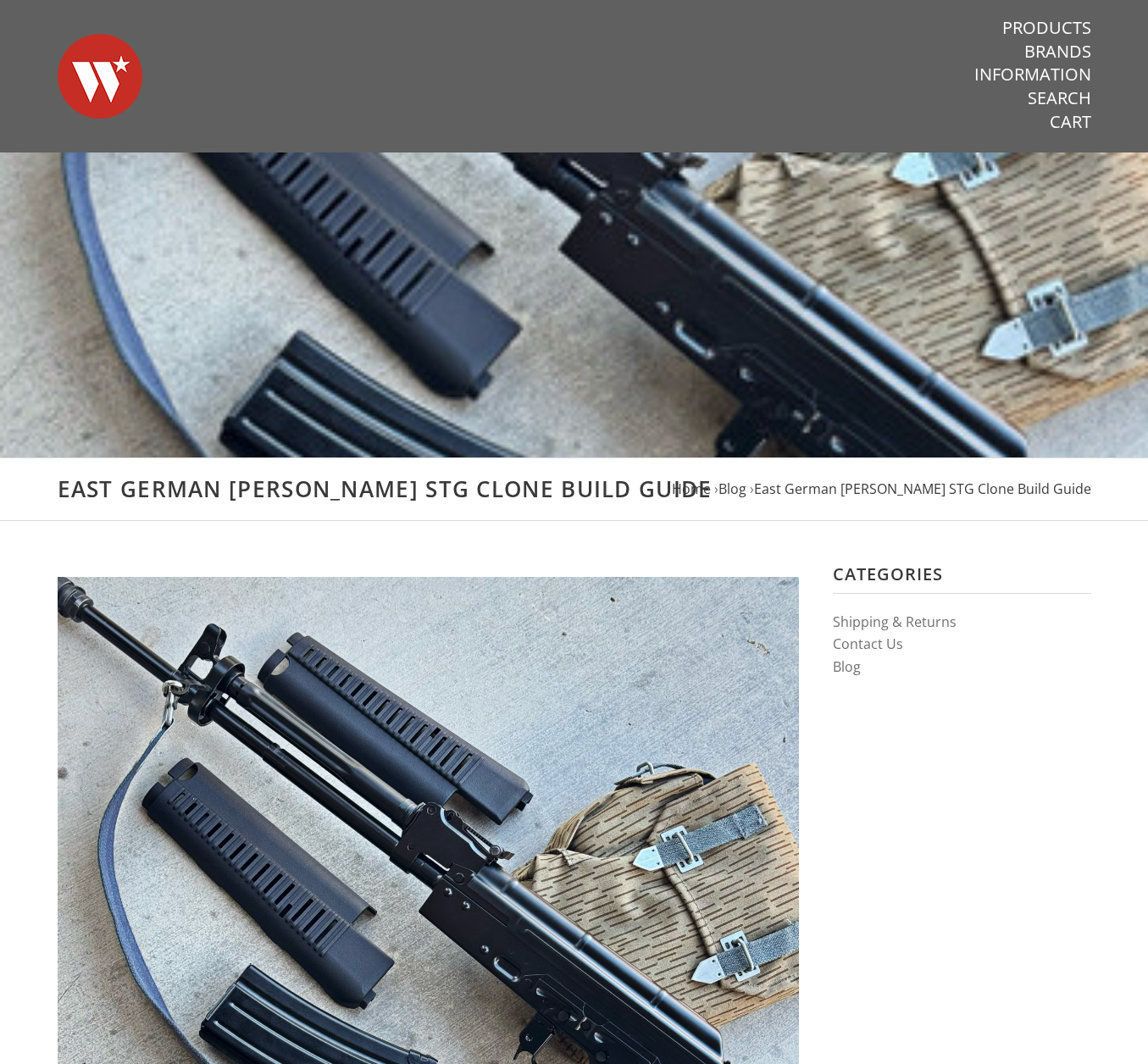
drag, startPoint x: 635, startPoint y: 395, endPoint x: 552, endPoint y: 325, distance: 108.6
drag, startPoint x: 31, startPoint y: 546, endPoint x: 58, endPoint y: 266, distance: 281.3
click at [220, 46] on div "Warsaw Wood Co." at bounding box center [414, 76] width 748 height 153
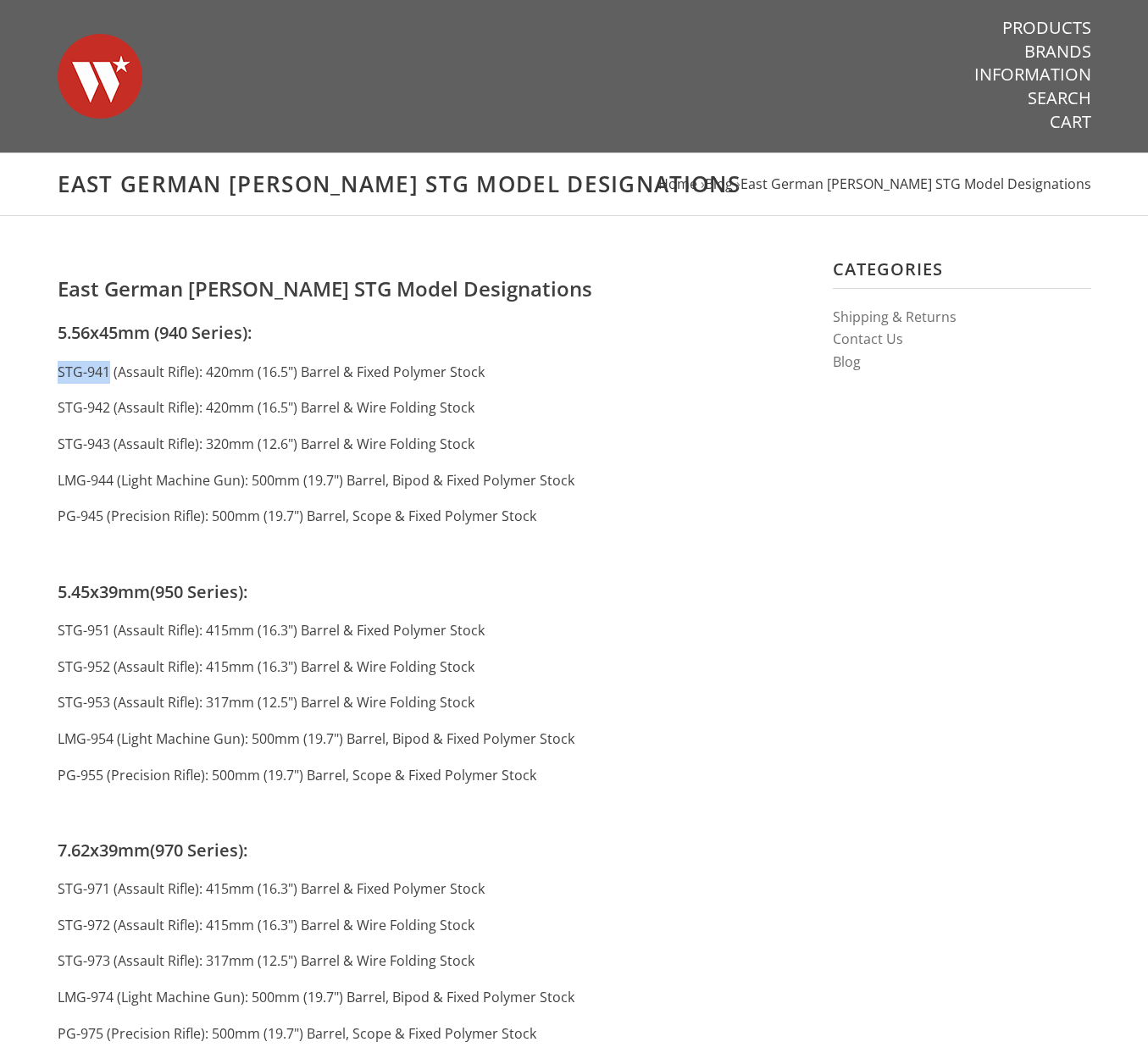
drag, startPoint x: 56, startPoint y: 369, endPoint x: 109, endPoint y: 374, distance: 53.2
click at [109, 374] on section "Categories Shipping & Returns Contact Us Blog East German [PERSON_NAME] STG Mod…" at bounding box center [574, 687] width 1068 height 860
click at [579, 398] on p "STG-942 (Assault Rifle): 420mm (16.5") Barrel & Wire Folding Stock" at bounding box center [428, 408] width 741 height 23
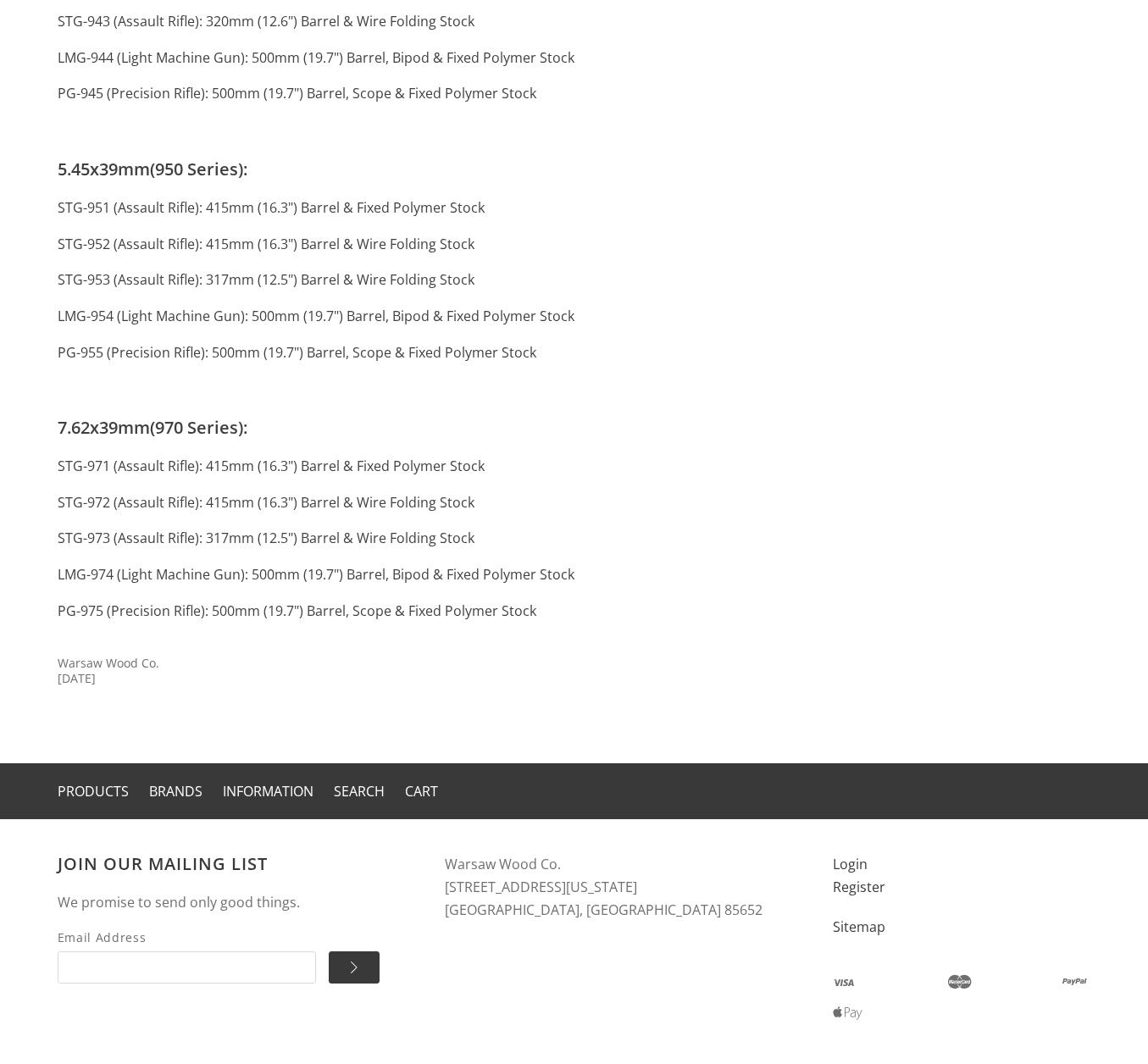
scroll to position [424, 0]
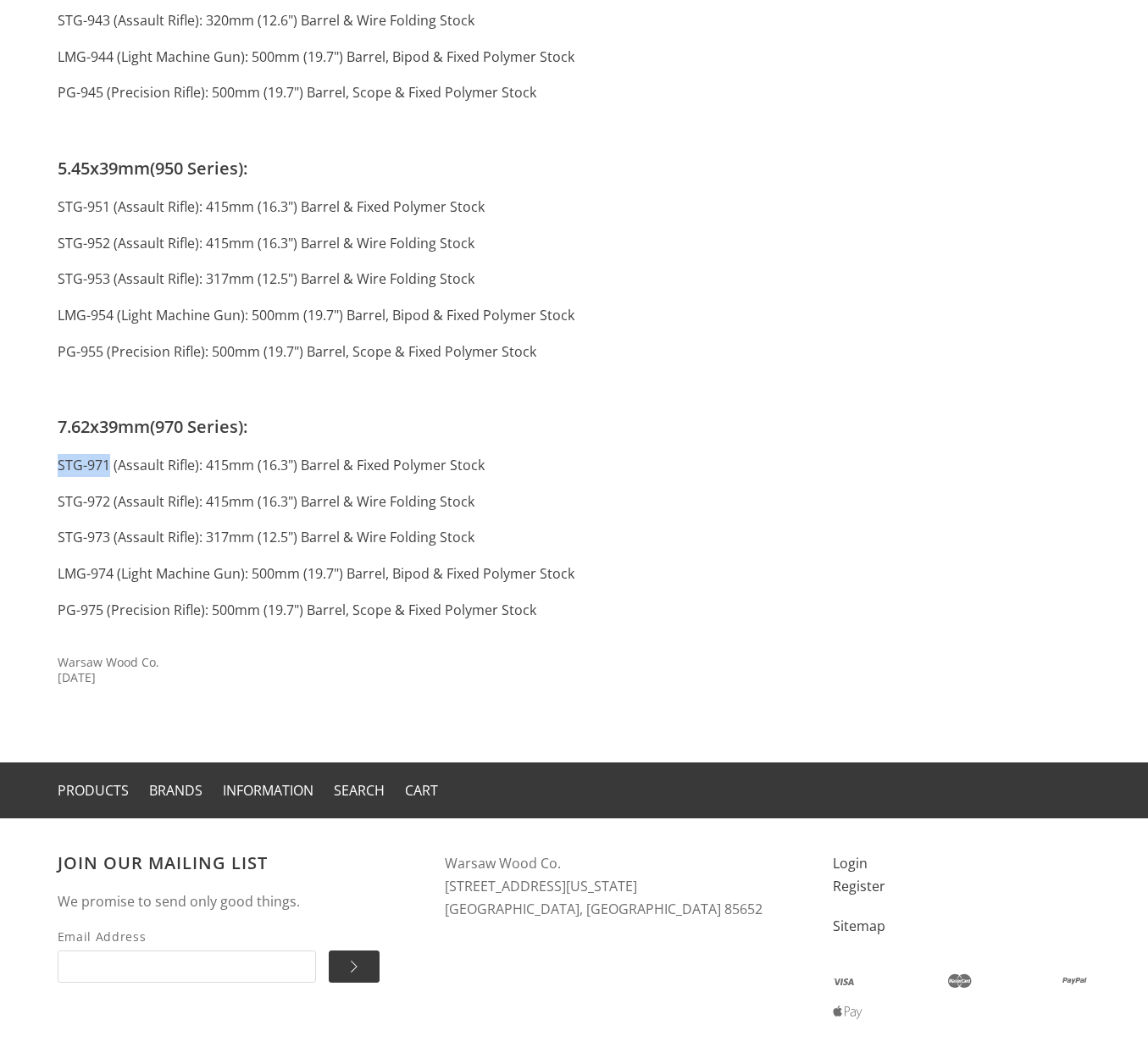
drag, startPoint x: 57, startPoint y: 467, endPoint x: 109, endPoint y: 468, distance: 52.0
click at [109, 468] on span "STG-971 (Assault Rifle): 415mm (16.3") Barrel & Fixed Polymer Stock" at bounding box center [271, 465] width 428 height 19
click at [697, 550] on div "East German [PERSON_NAME] STG Model Designations 5.56x45mm (940 Series): STG-94…" at bounding box center [428, 235] width 741 height 774
click at [160, 965] on input "Email Address" at bounding box center [186, 967] width 258 height 32
type input "[EMAIL_ADDRESS][DOMAIN_NAME]"
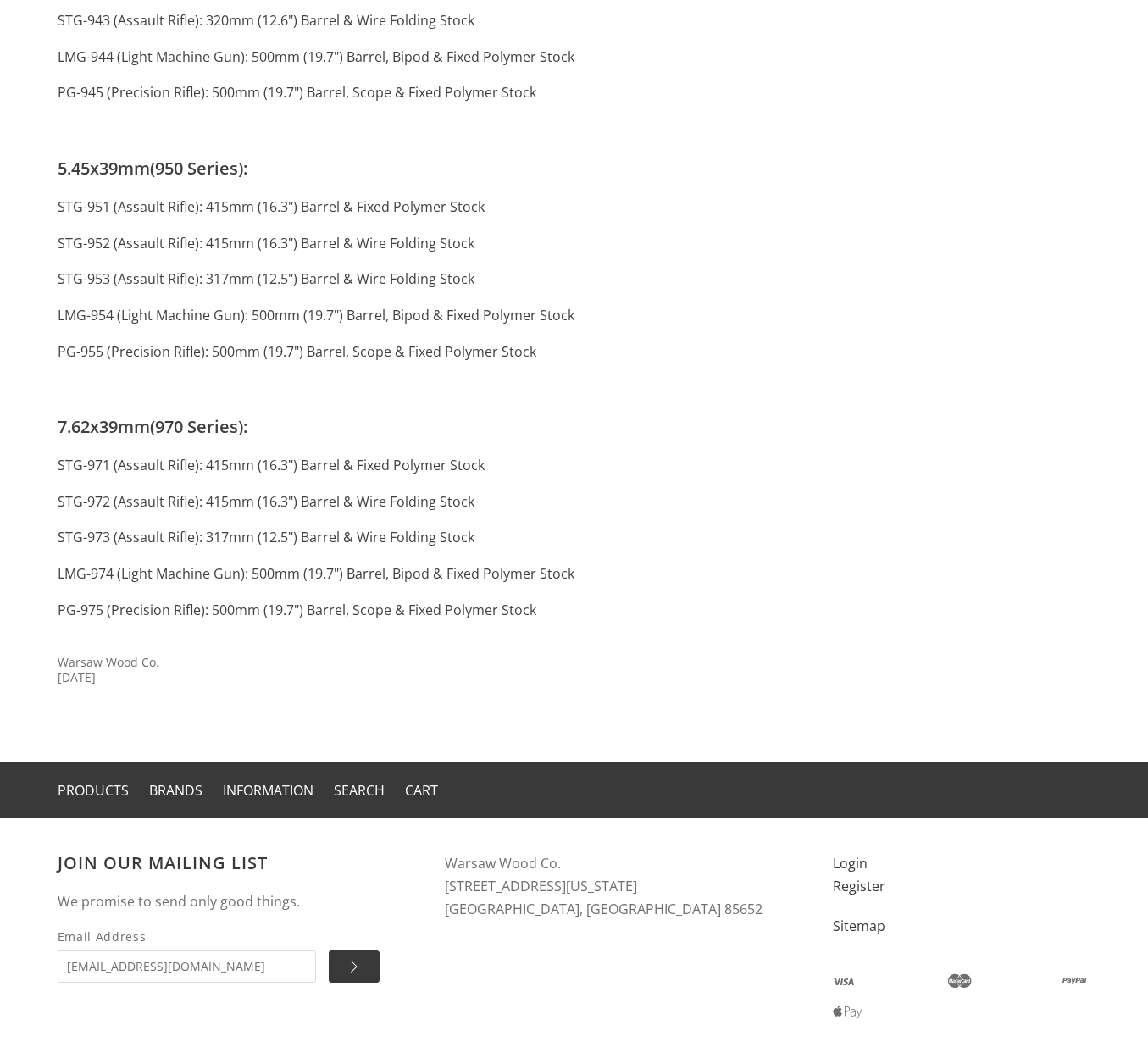
click at [582, 460] on p "STG-971 (Assault Rifle): 415mm (16.3") Barrel & Fixed Polymer Stock" at bounding box center [428, 465] width 741 height 23
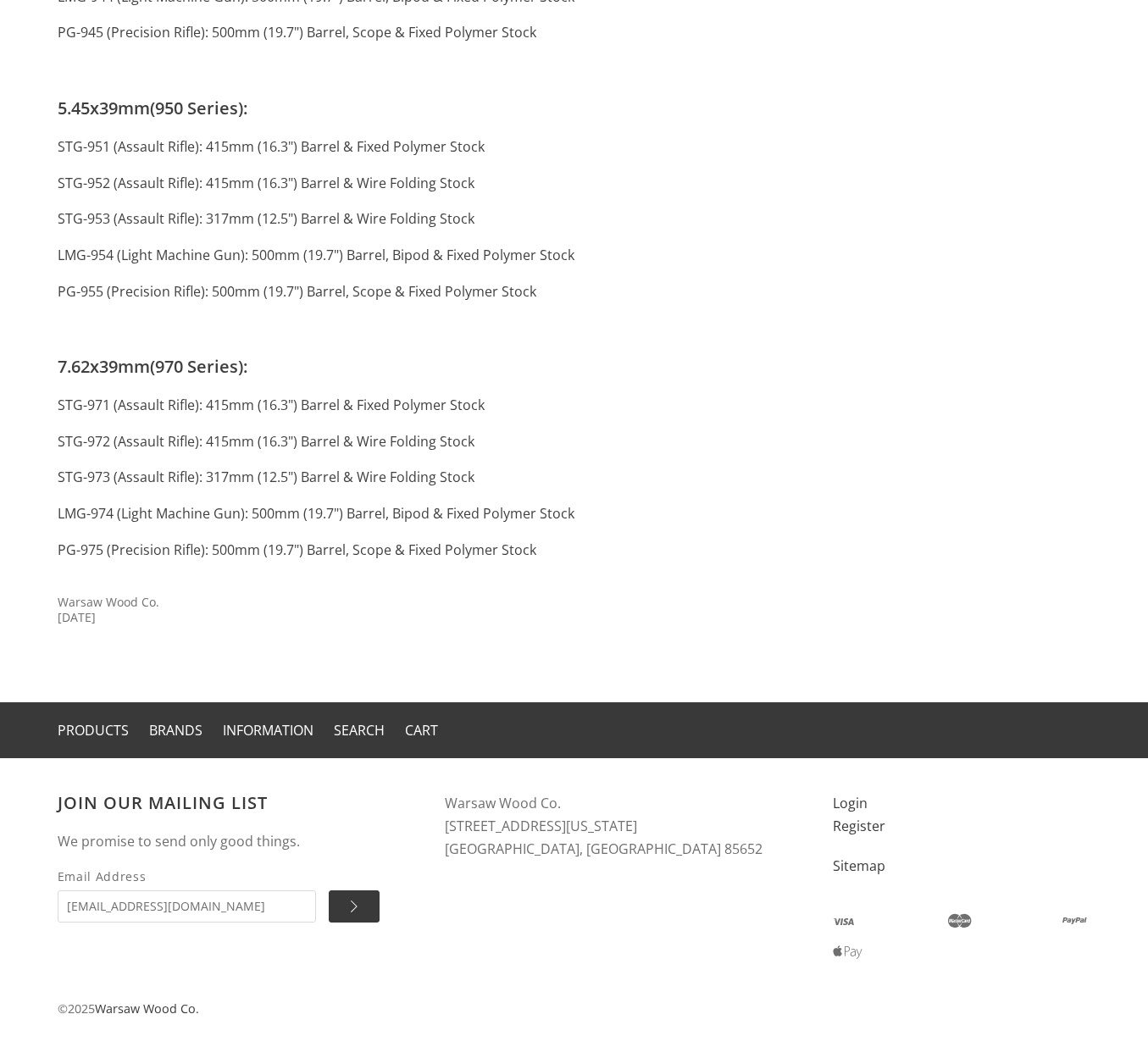
scroll to position [485, 0]
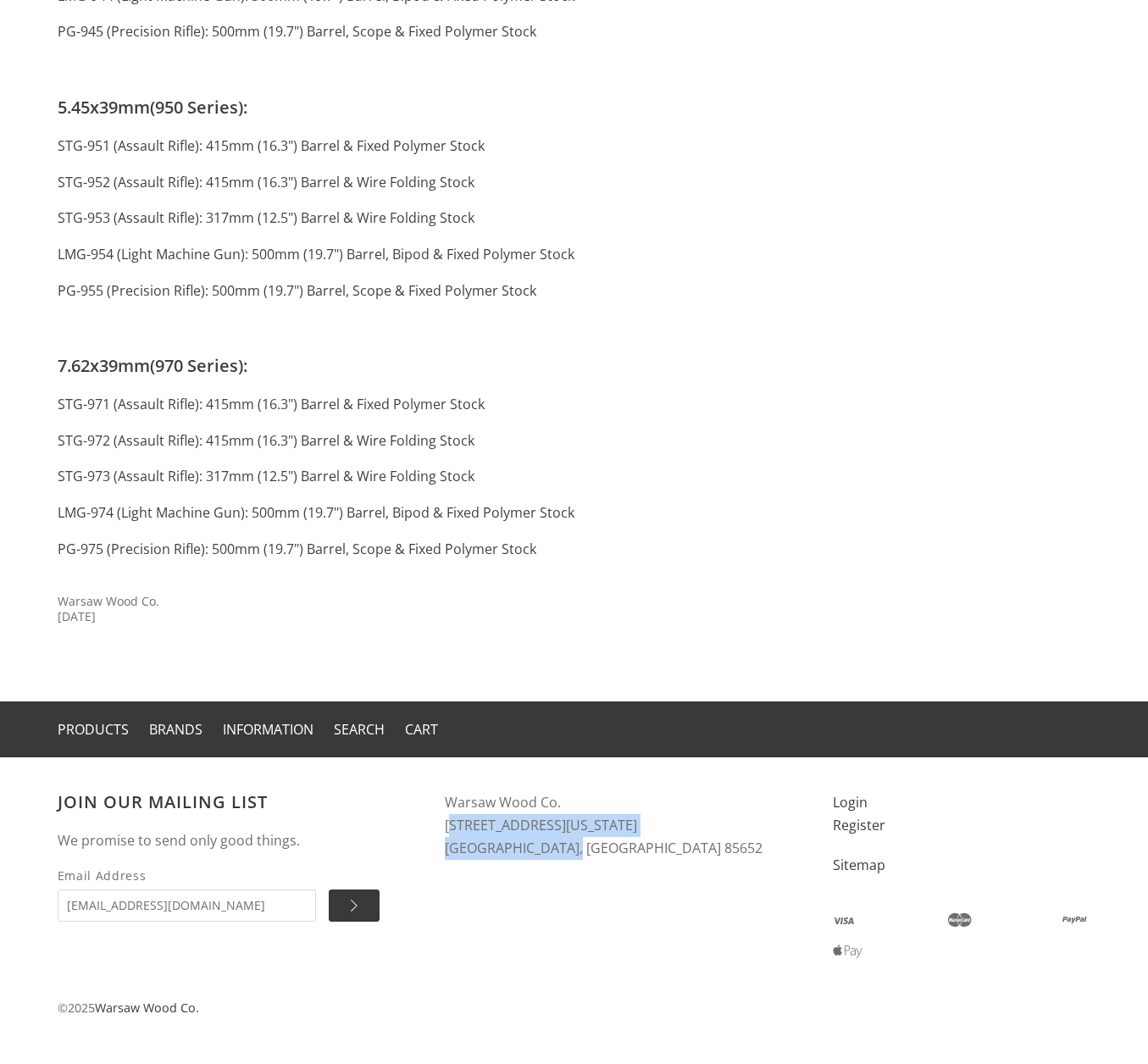
drag, startPoint x: 448, startPoint y: 825, endPoint x: 577, endPoint y: 857, distance: 132.9
click at [577, 857] on address "Warsaw Wood Co. [STREET_ADDRESS][US_STATE]" at bounding box center [622, 825] width 354 height 68
click at [664, 356] on p "7.62x39mm (970 Series):" at bounding box center [428, 365] width 741 height 28
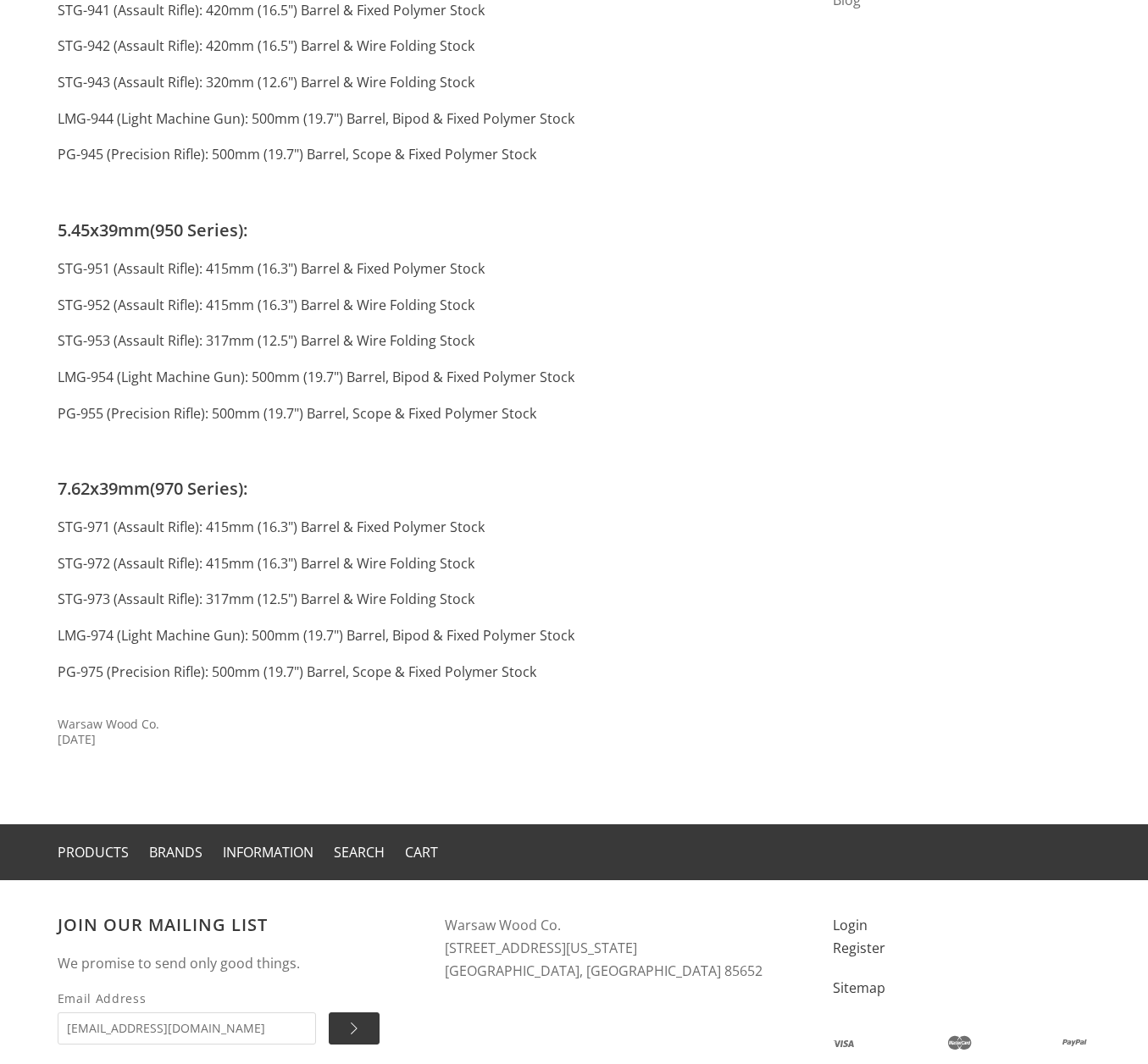
scroll to position [0, 0]
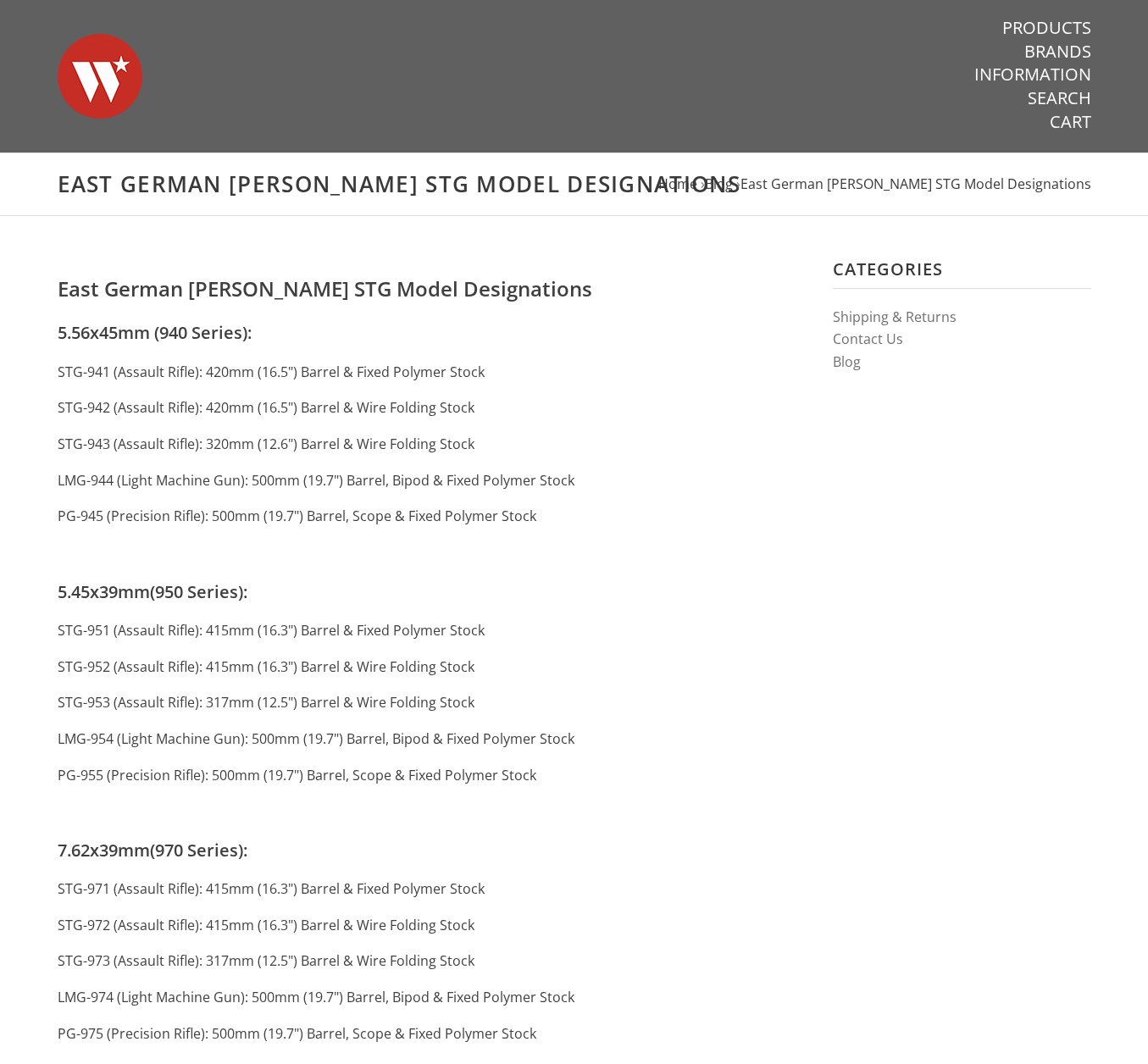
drag, startPoint x: 744, startPoint y: 512, endPoint x: 569, endPoint y: 262, distance: 305.2
drag, startPoint x: 586, startPoint y: 348, endPoint x: 431, endPoint y: 202, distance: 212.9
click at [586, 348] on div "East German Wieger STG Model Designations 5.56x45mm (940 Series): STG-941 (Assa…" at bounding box center [428, 659] width 741 height 774
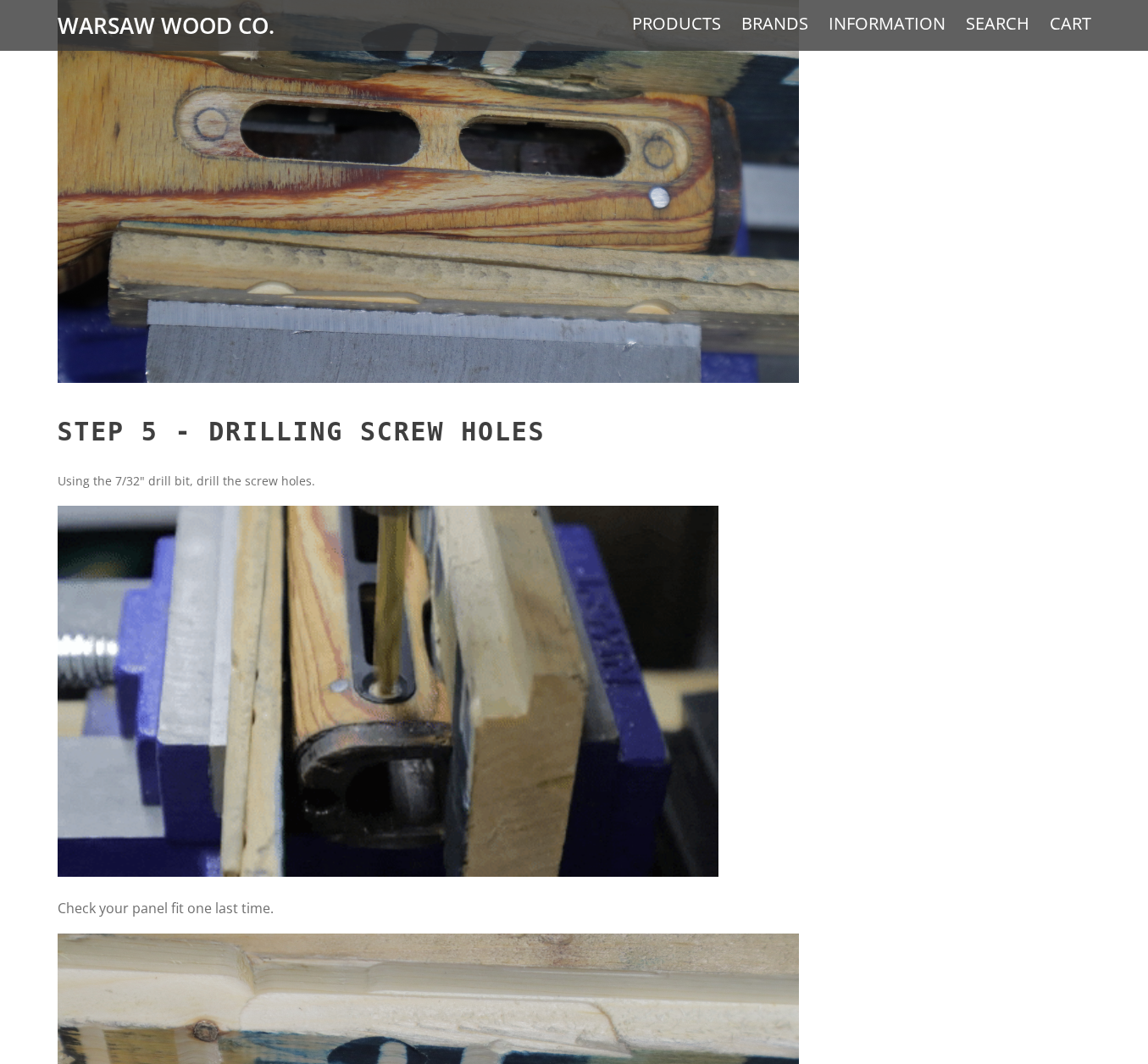
scroll to position [5382, 0]
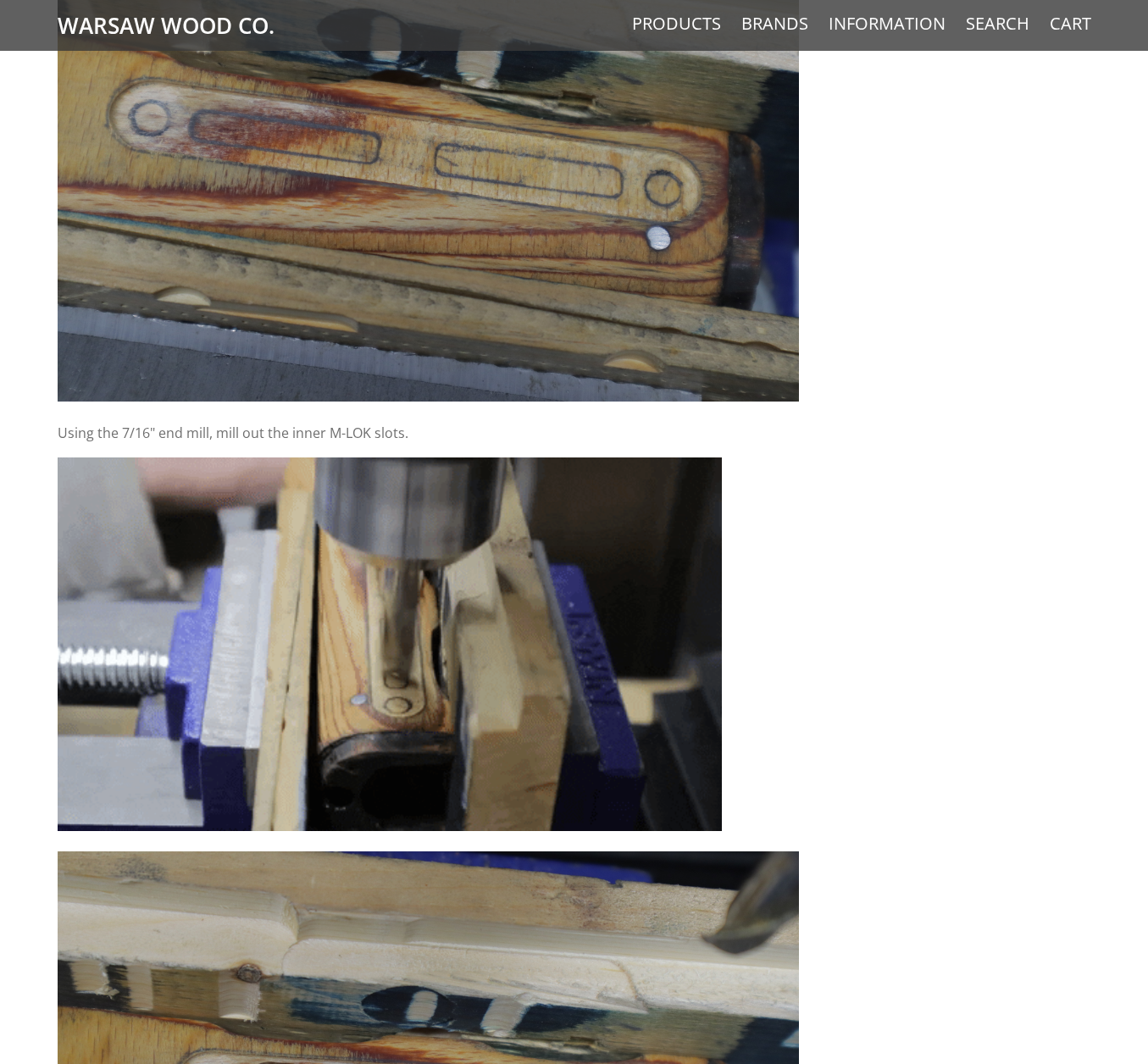
drag, startPoint x: 1087, startPoint y: 468, endPoint x: 966, endPoint y: 194, distance: 299.5
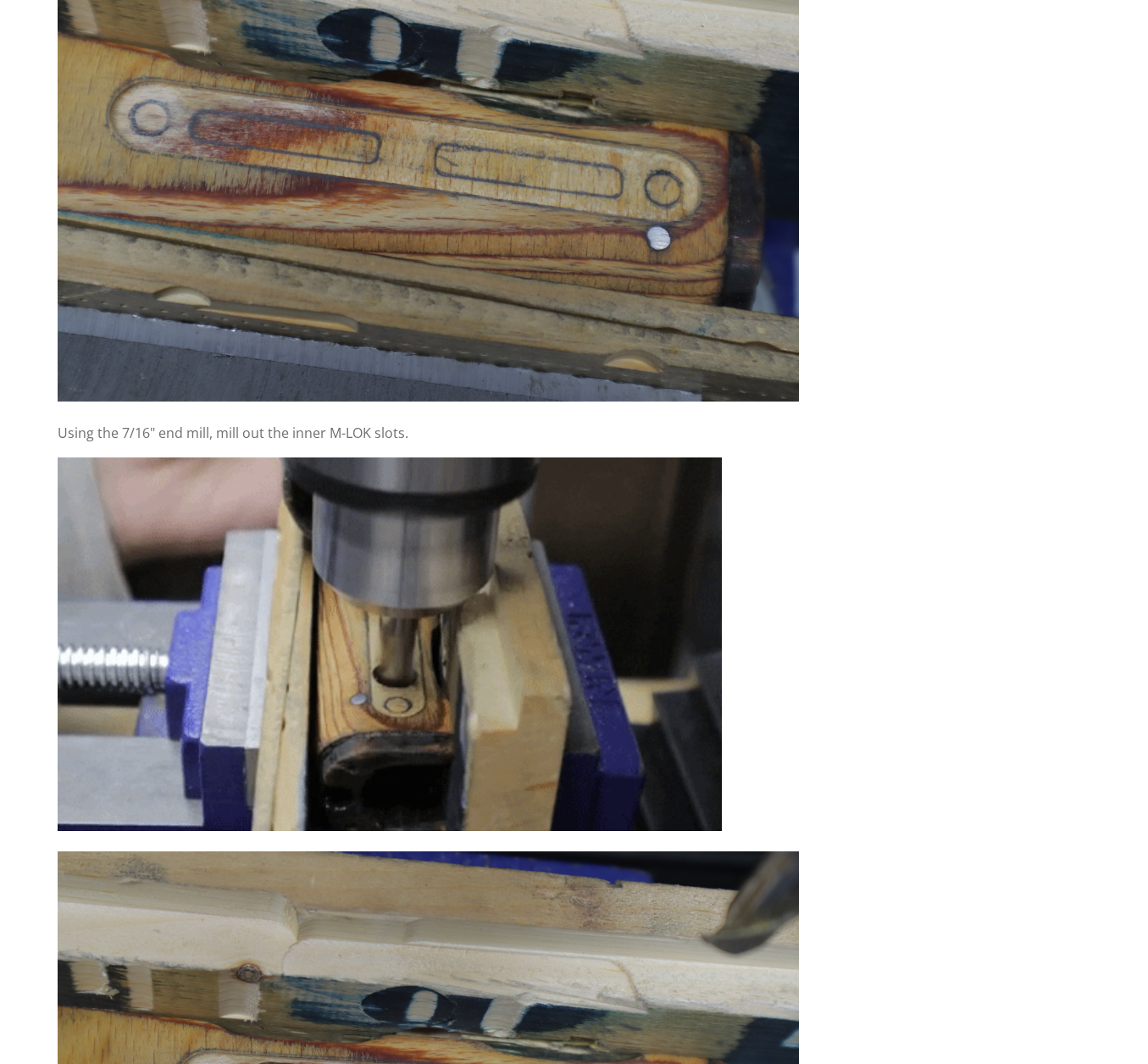
scroll to position [0, 0]
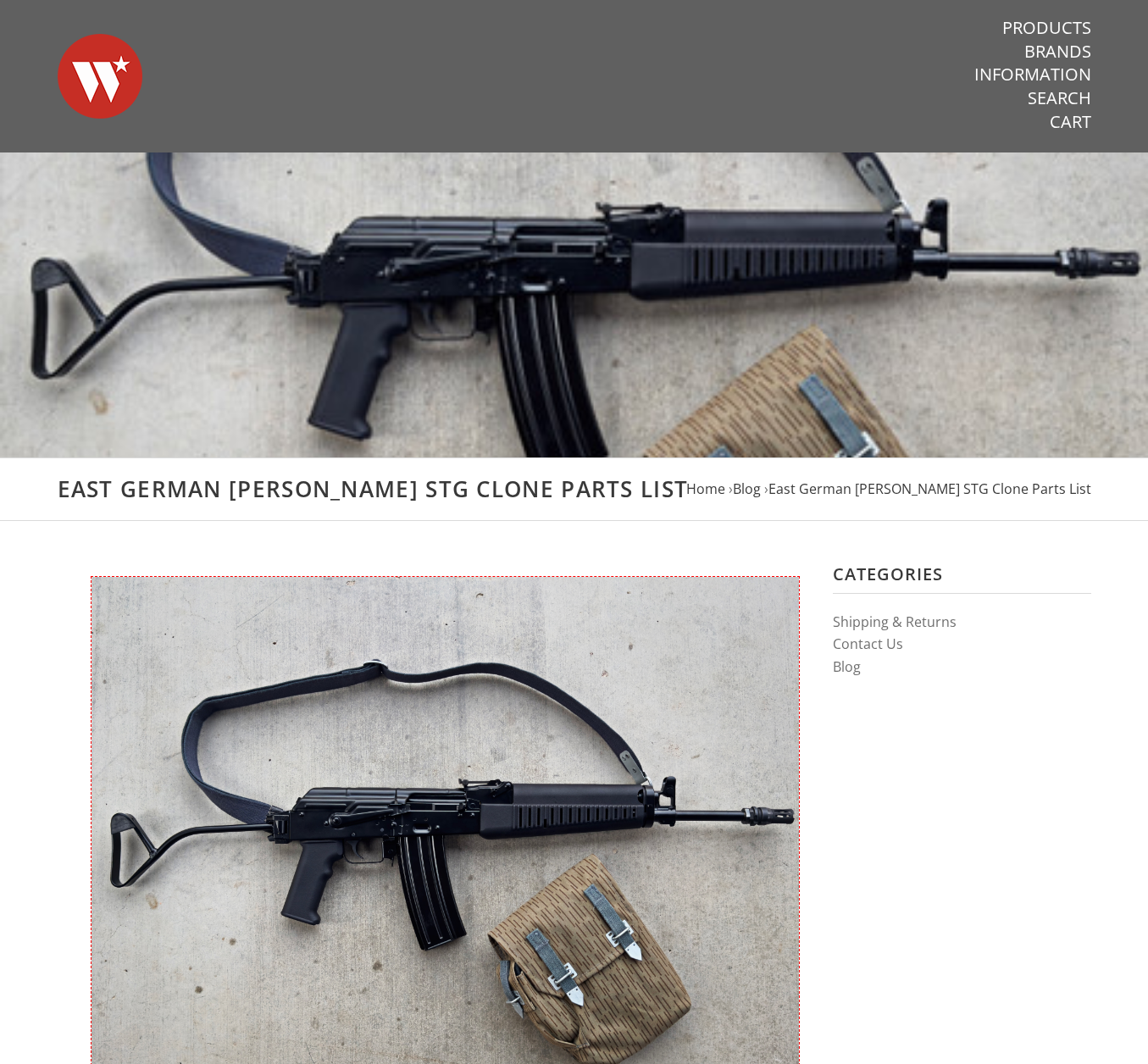
drag, startPoint x: 749, startPoint y: 557, endPoint x: 535, endPoint y: 310, distance: 326.8
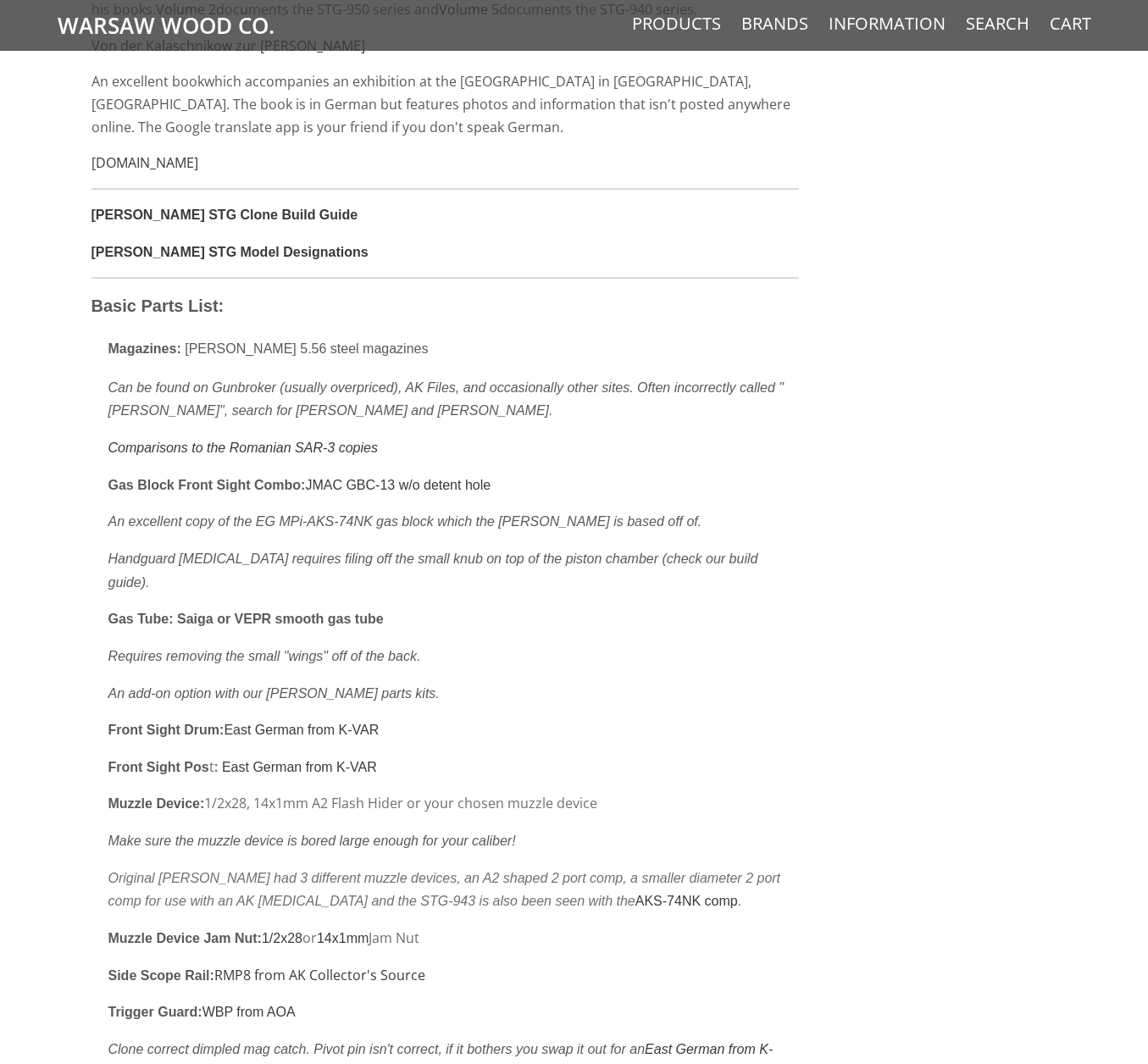
scroll to position [6257, 0]
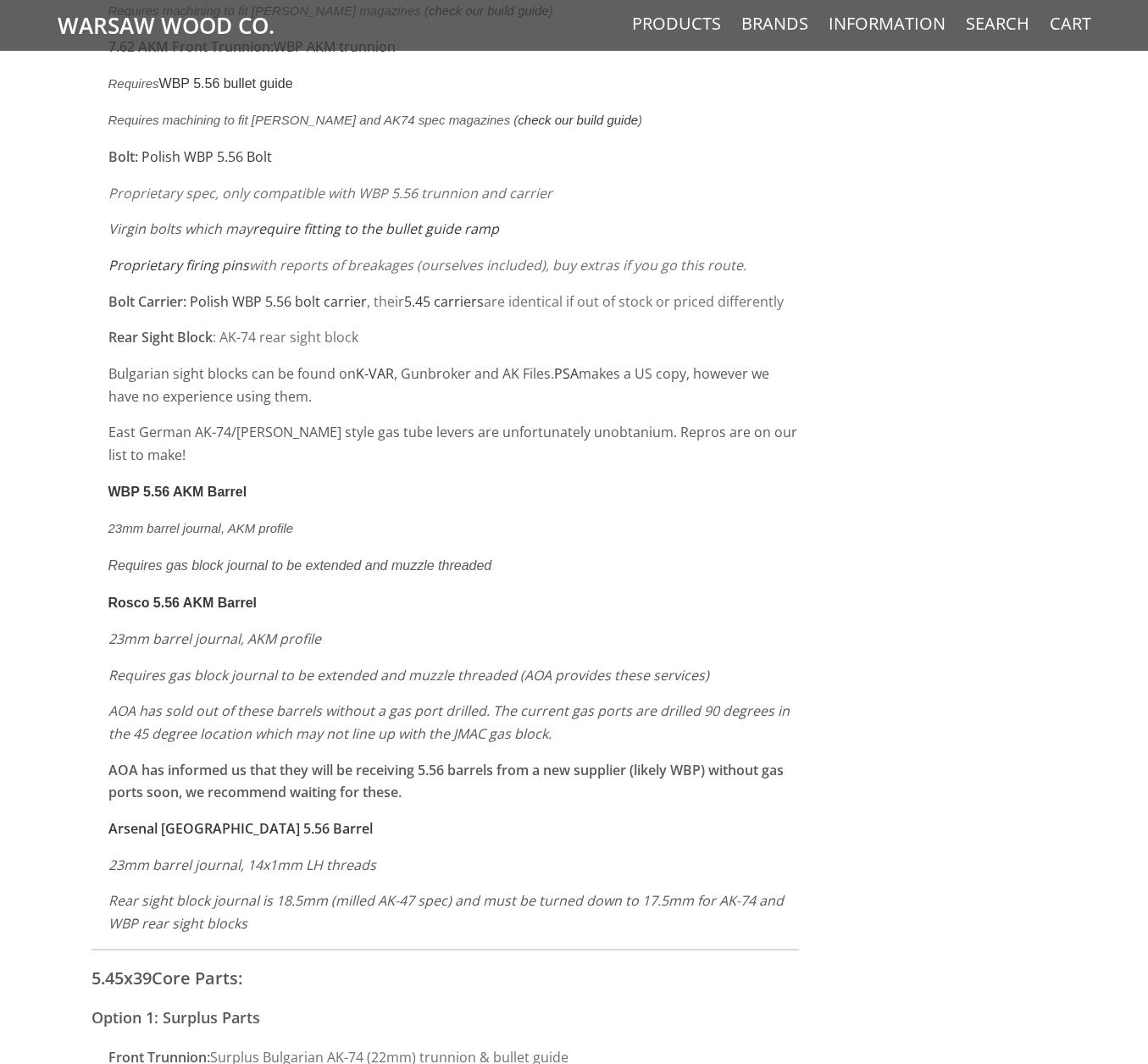
click at [512, 555] on p "Requires gas block journal to be extended and muzzle threaded" at bounding box center [453, 566] width 690 height 24
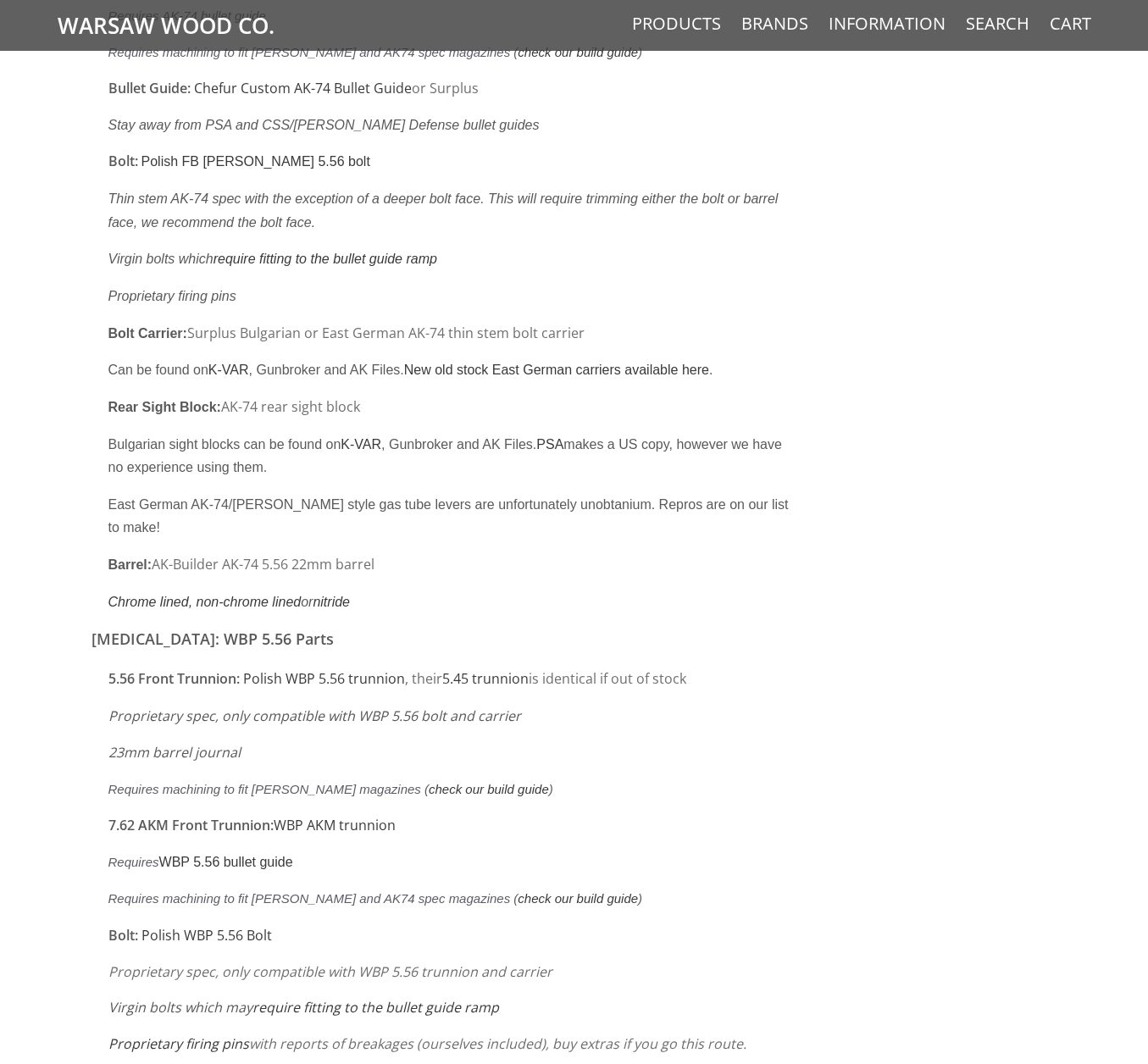
scroll to position [5522, 0]
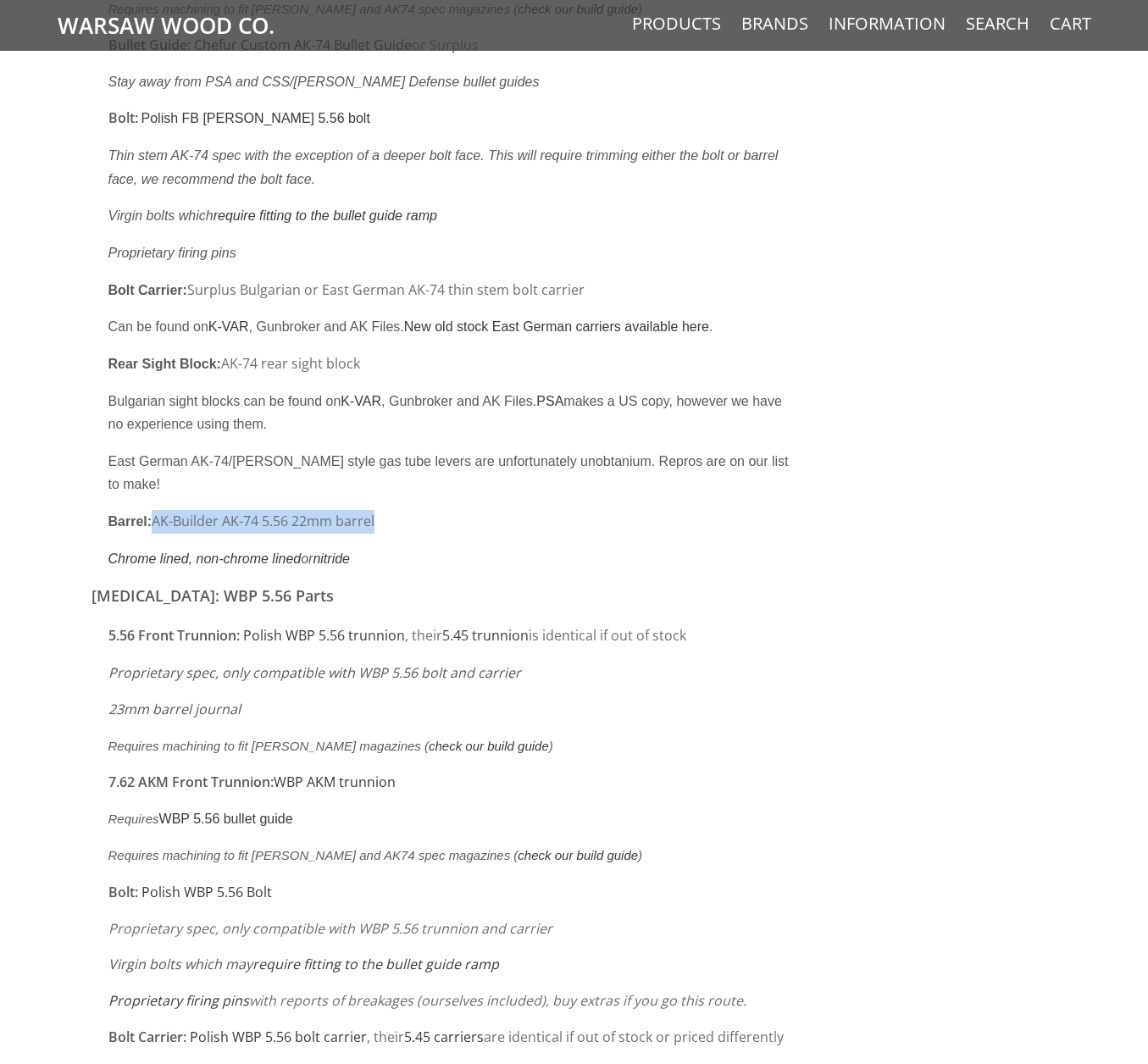
drag, startPoint x: 157, startPoint y: 451, endPoint x: 386, endPoint y: 459, distance: 229.1
click at [386, 510] on p "Barrel: AK-Builder AK-74 5.56 22mm barrel" at bounding box center [453, 522] width 690 height 24
copy p "AK-Builder AK-74 5.56 22mm barrel"
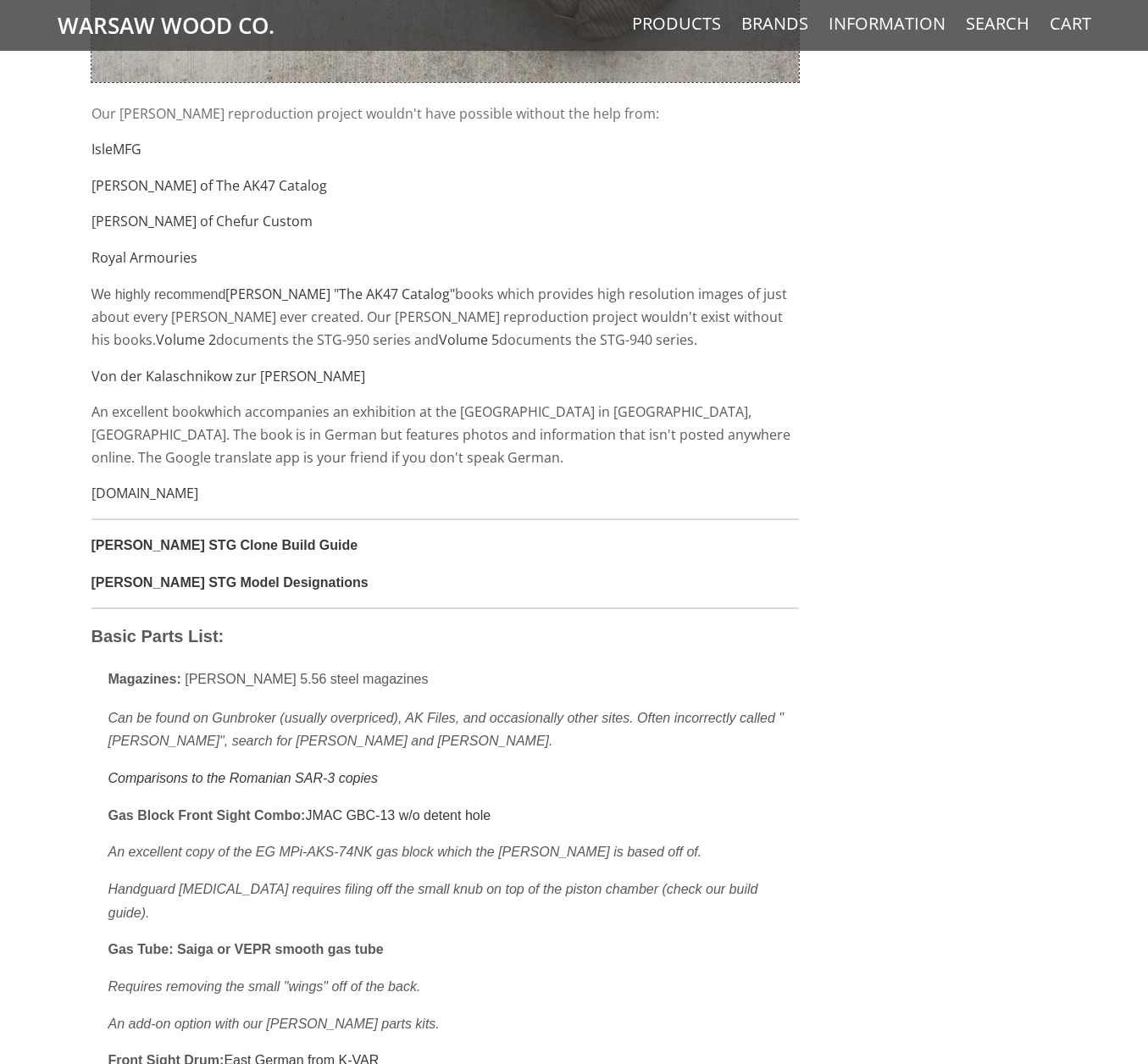
scroll to position [0, 0]
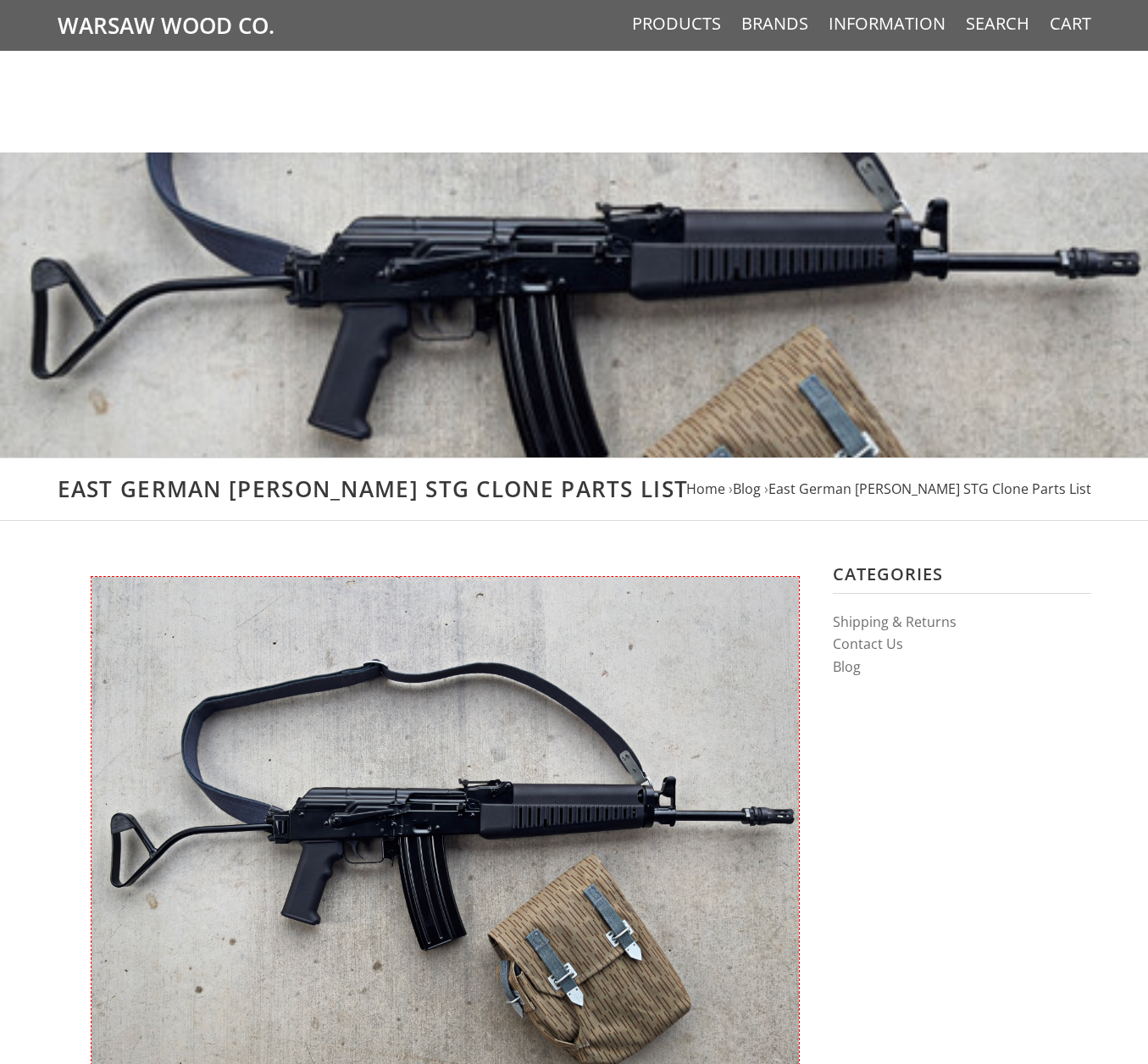
drag, startPoint x: 56, startPoint y: 485, endPoint x: 24, endPoint y: 265, distance: 222.3
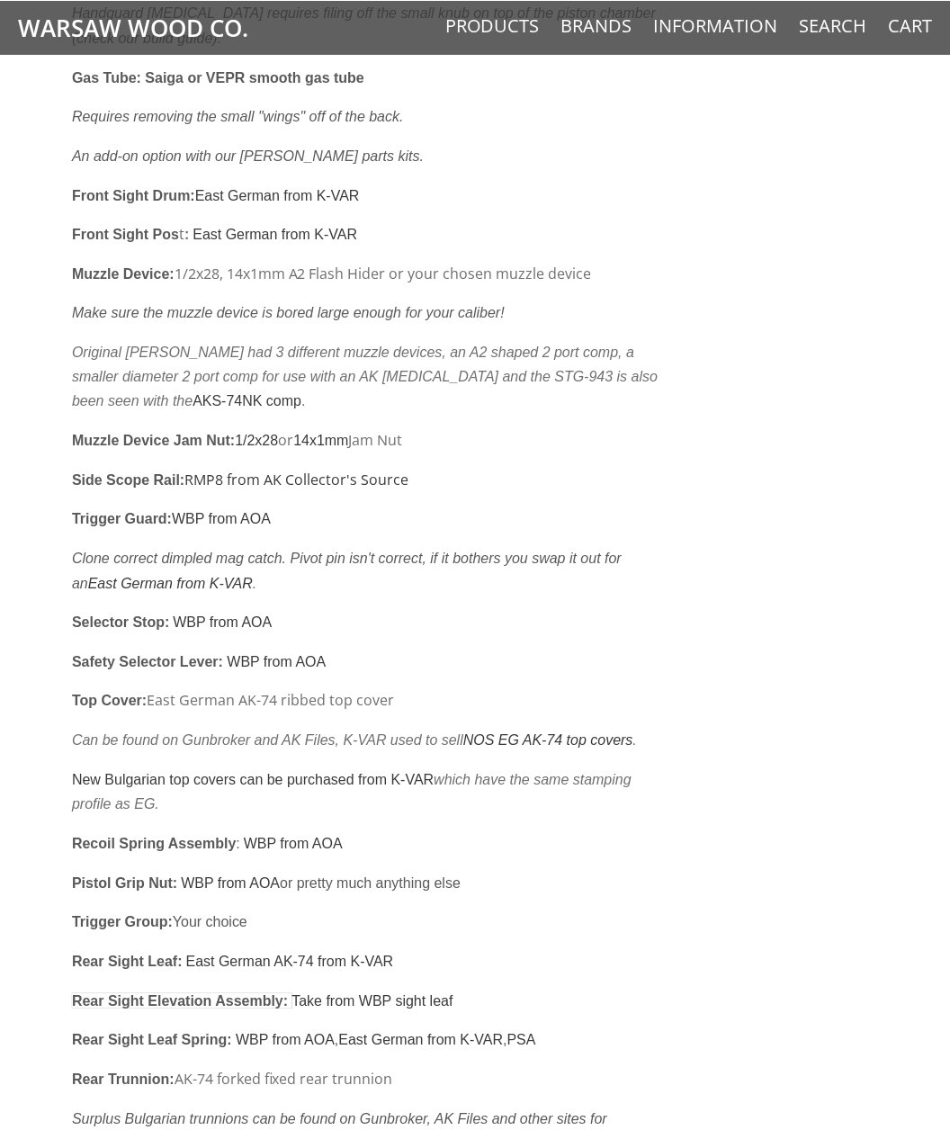
scroll to position [2015, 0]
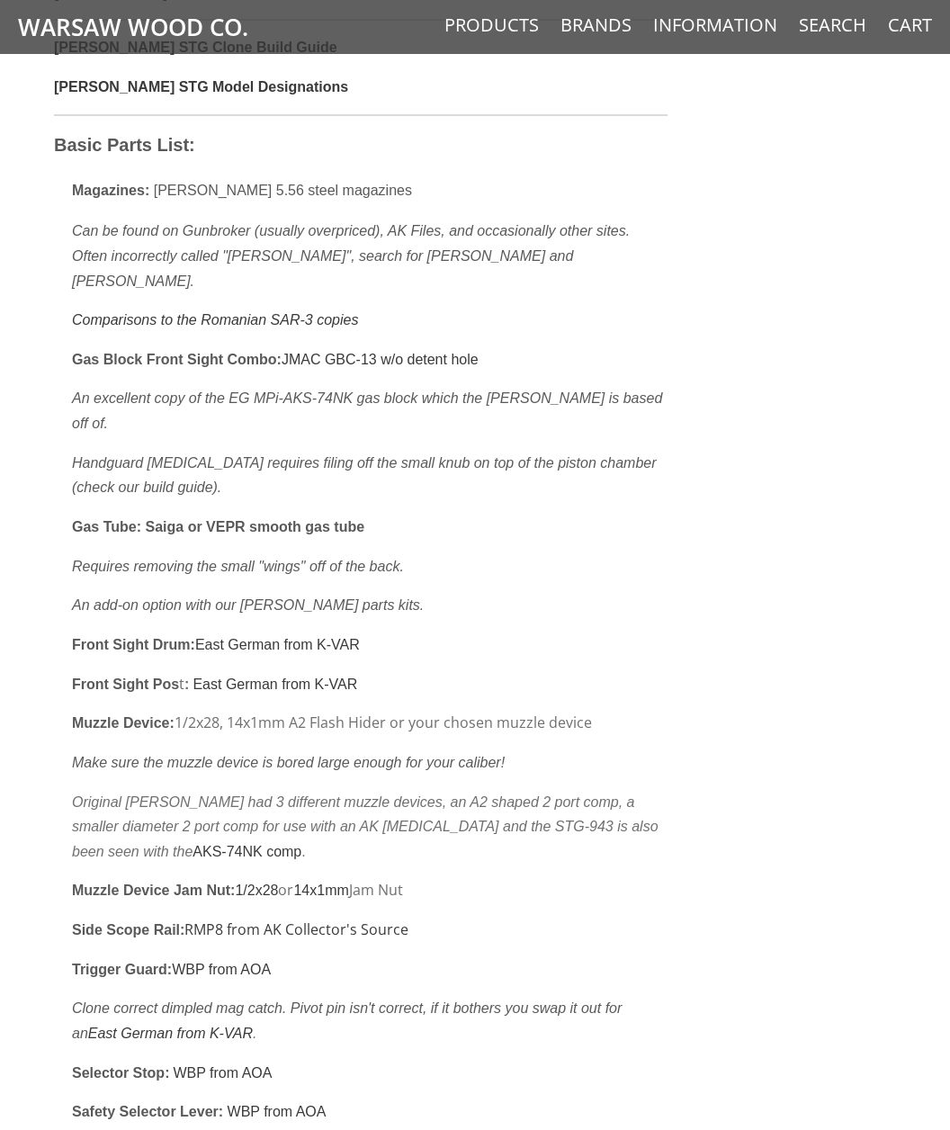
scroll to position [2338, 0]
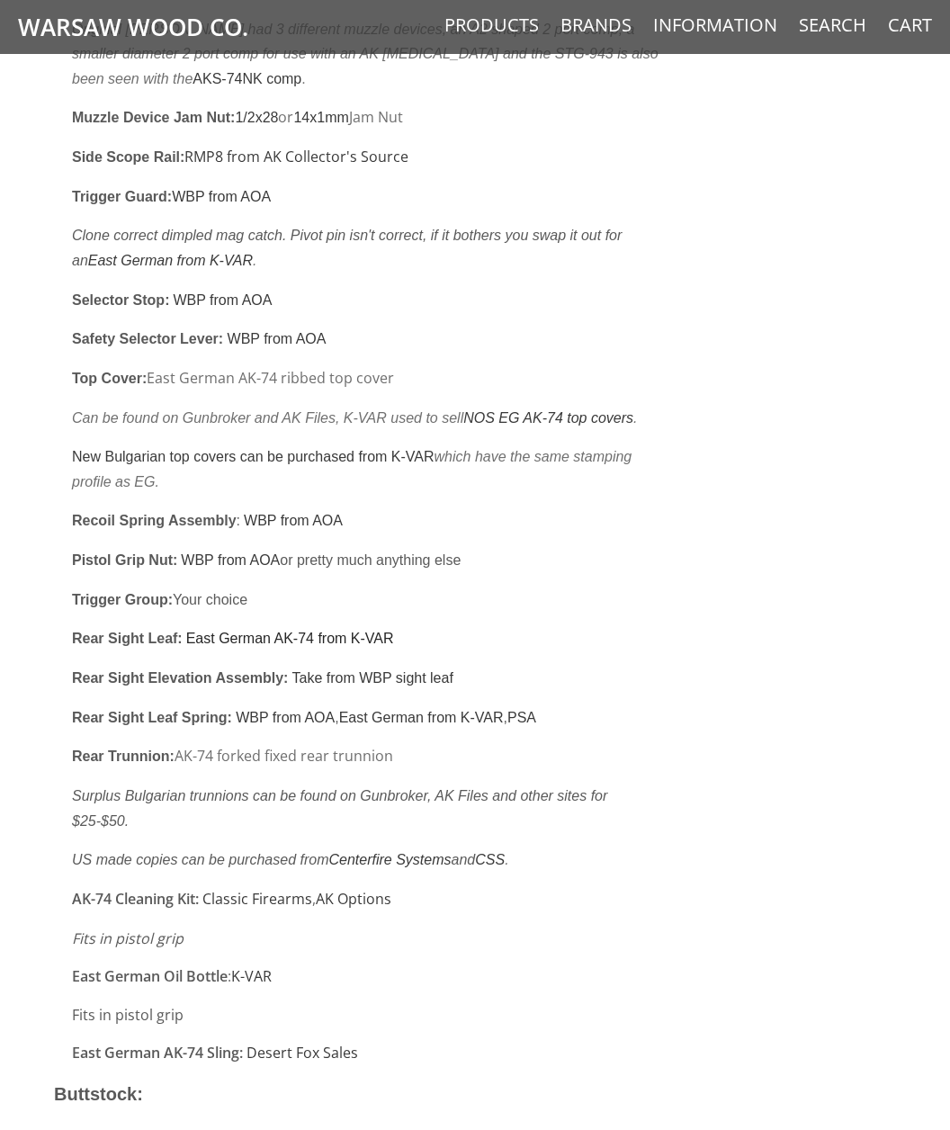
click at [366, 631] on link "East German AK-74 from K-VAR" at bounding box center [290, 638] width 208 height 15
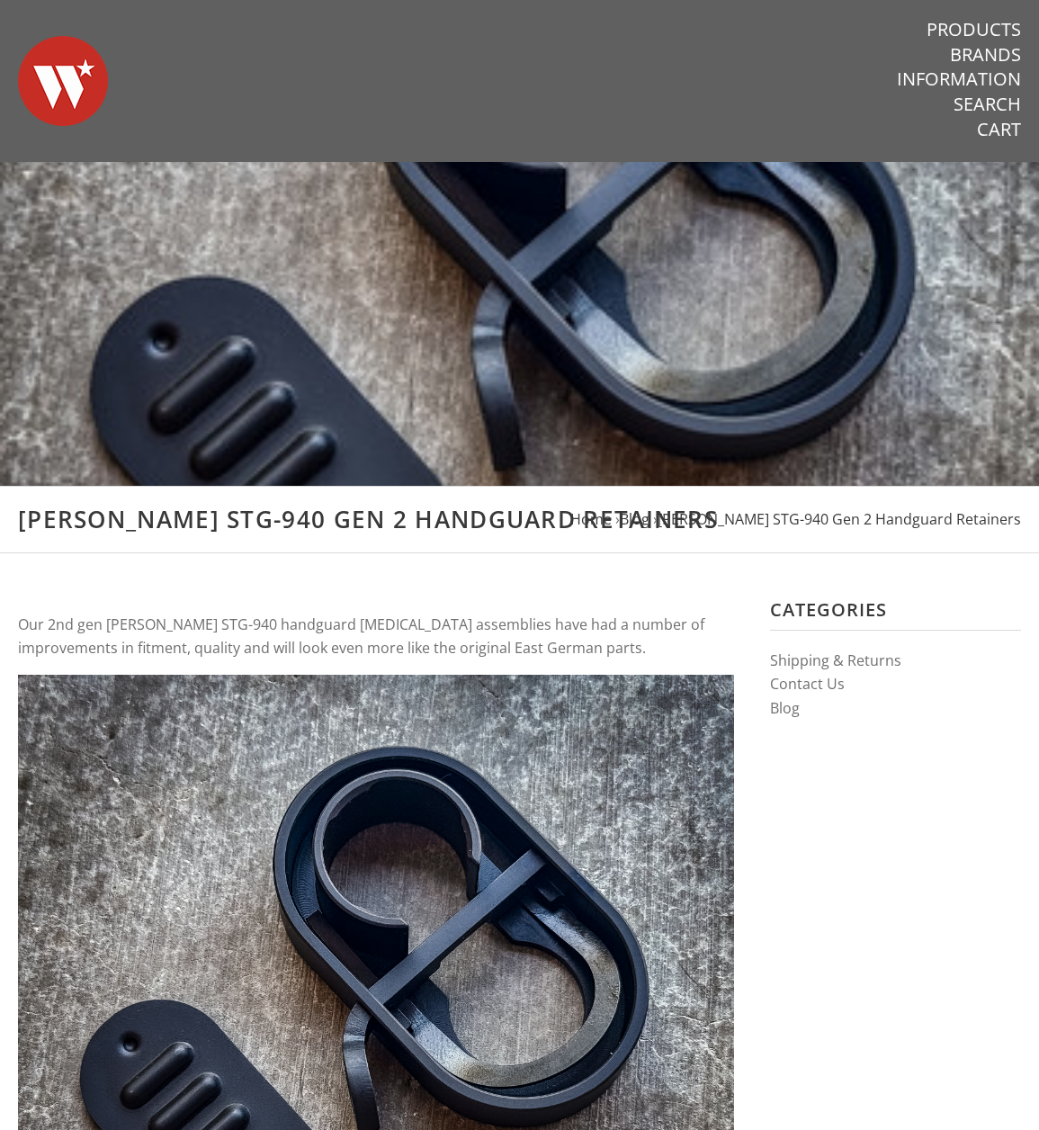
drag, startPoint x: 883, startPoint y: 625, endPoint x: 778, endPoint y: 328, distance: 314.8
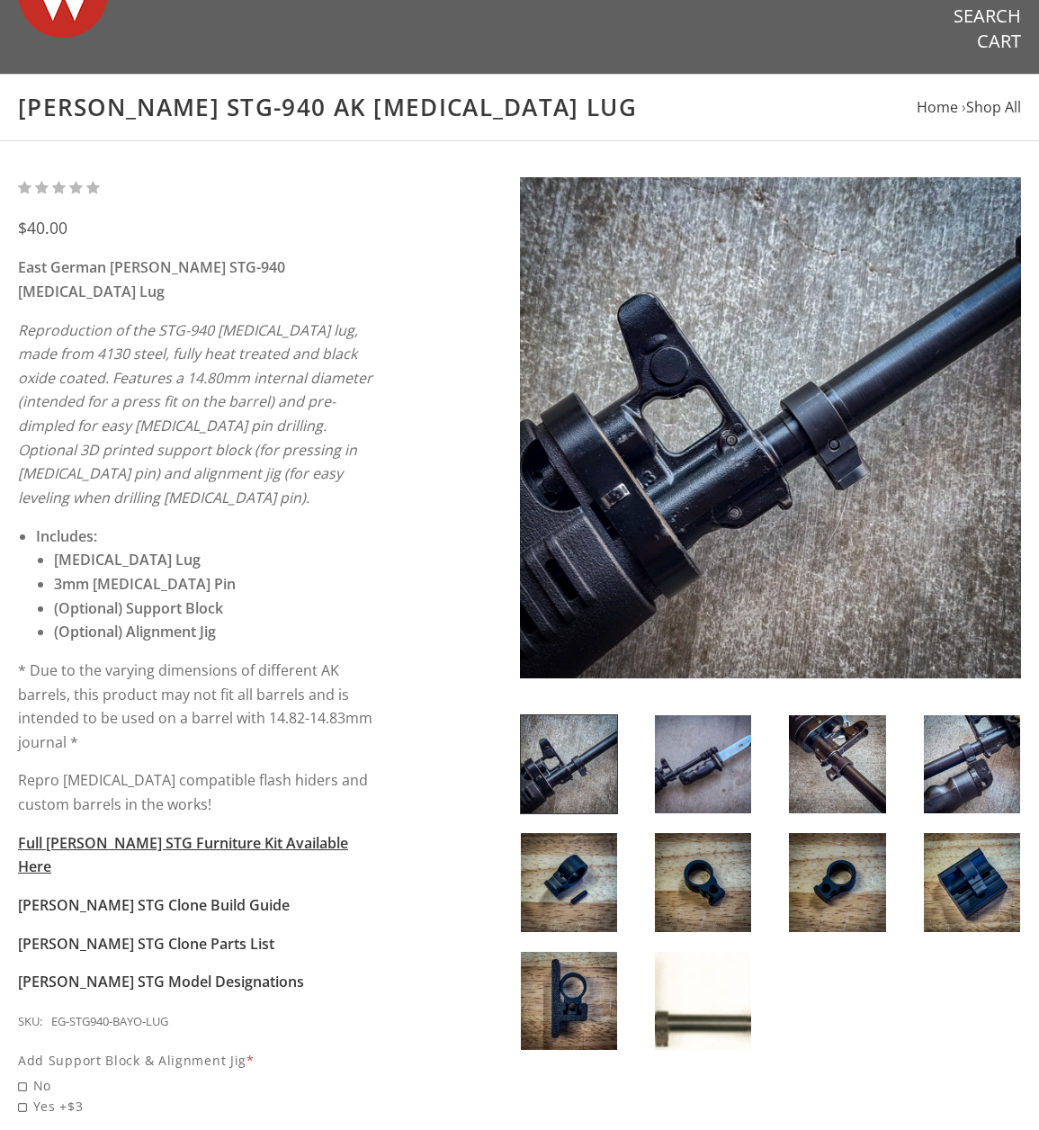
scroll to position [90, 0]
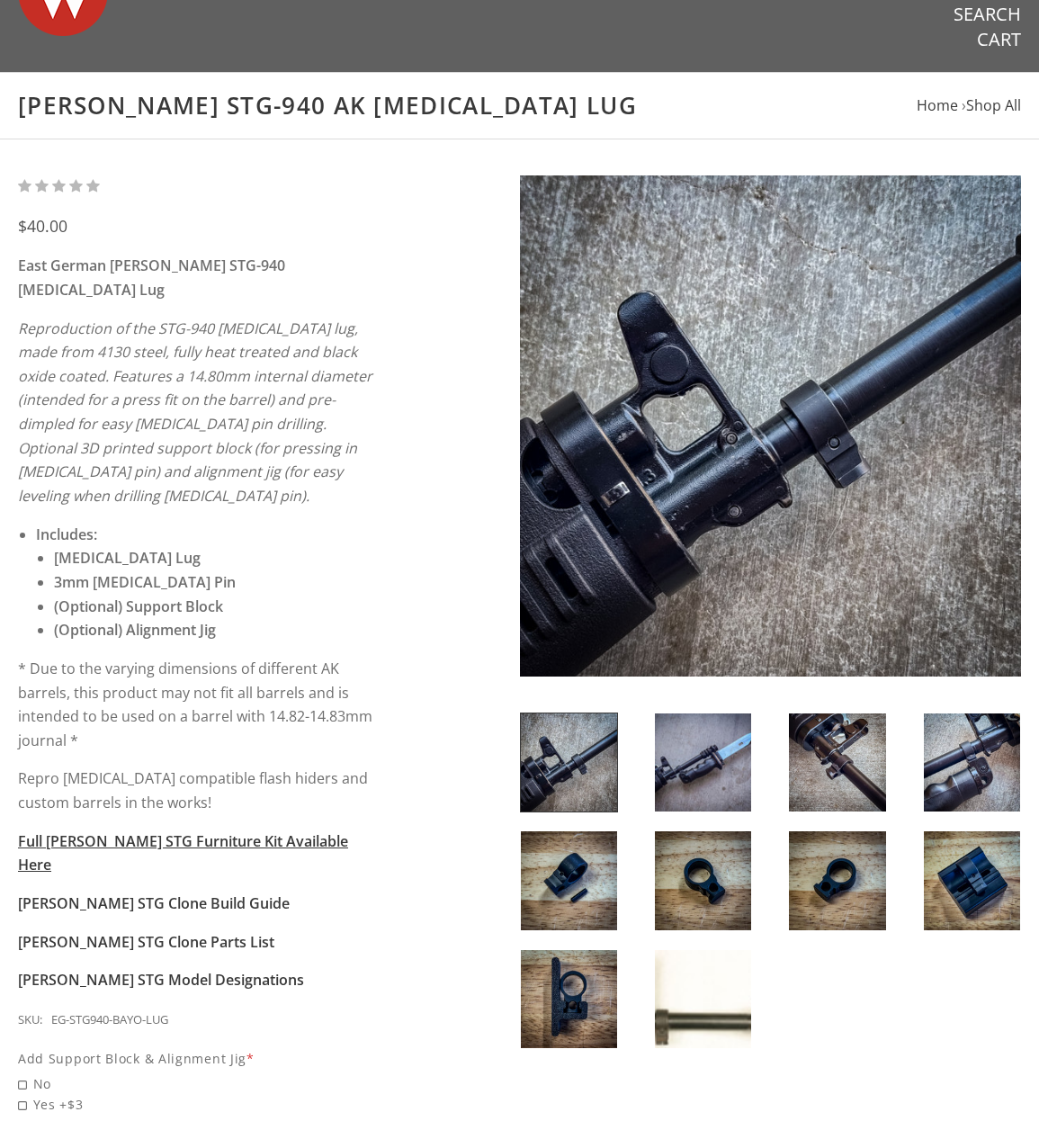
click at [697, 405] on img at bounding box center [771, 426] width 502 height 502
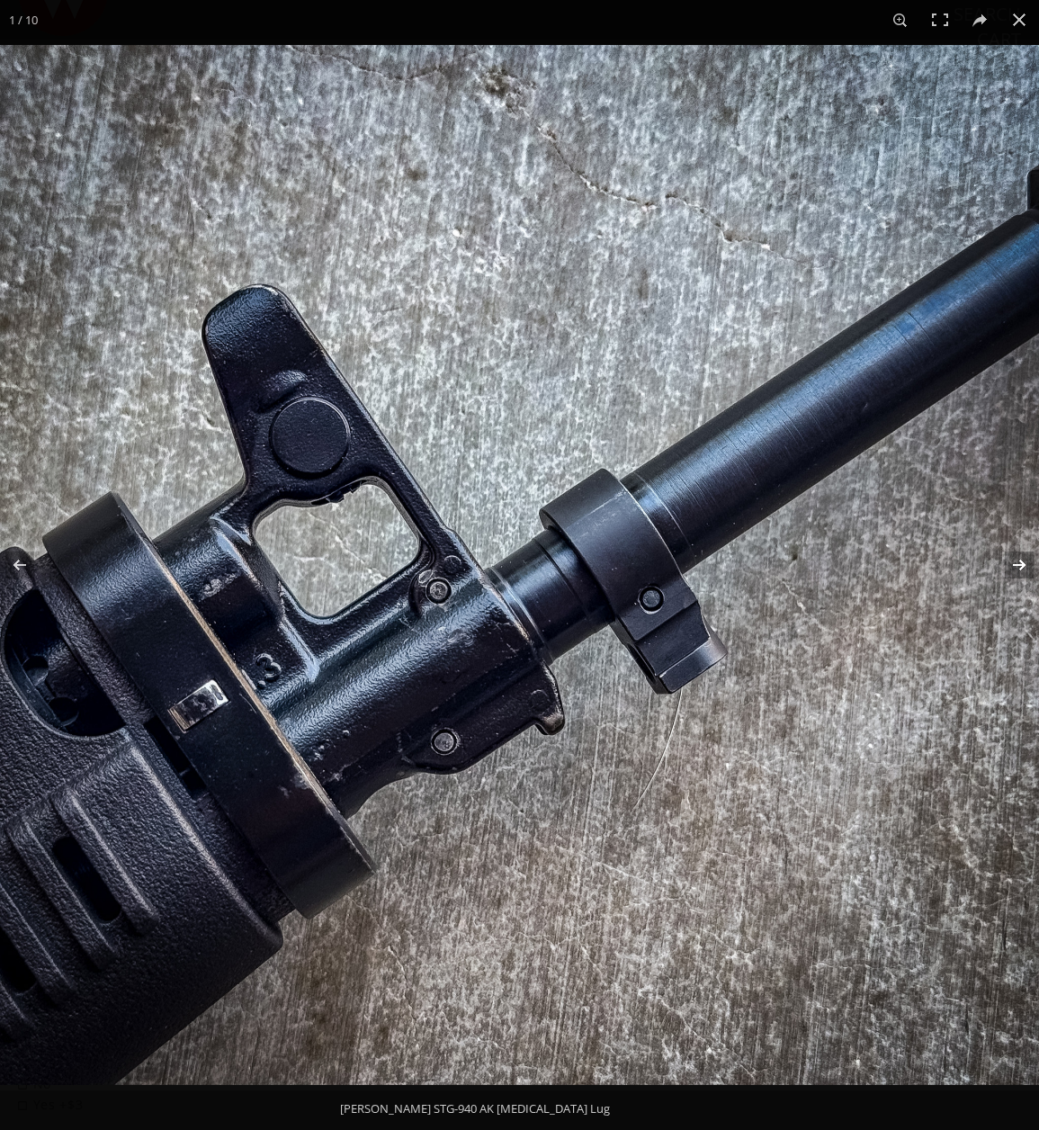
click at [1015, 561] on button at bounding box center [1007, 565] width 63 height 90
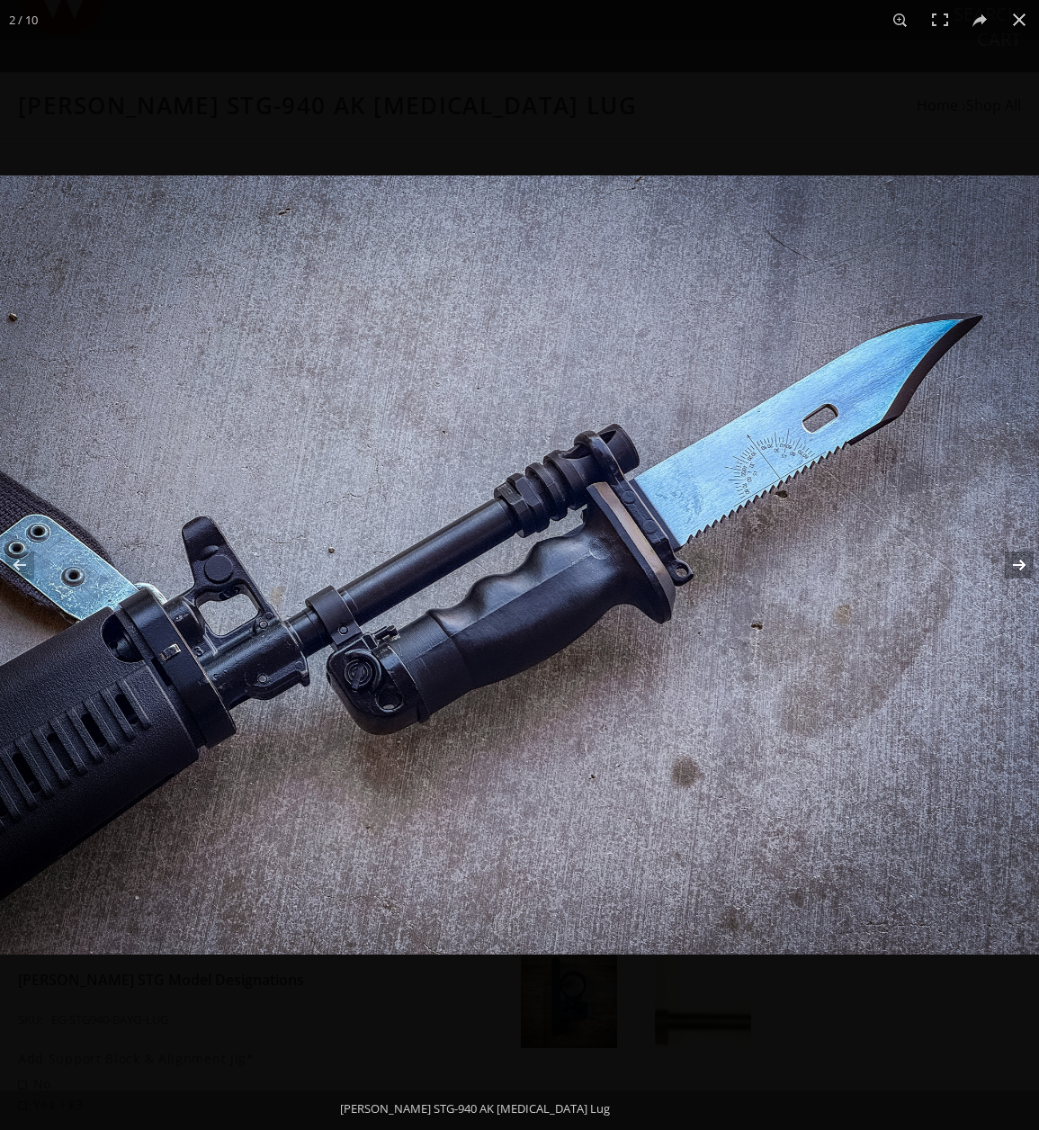
click at [1011, 561] on button at bounding box center [1007, 565] width 63 height 90
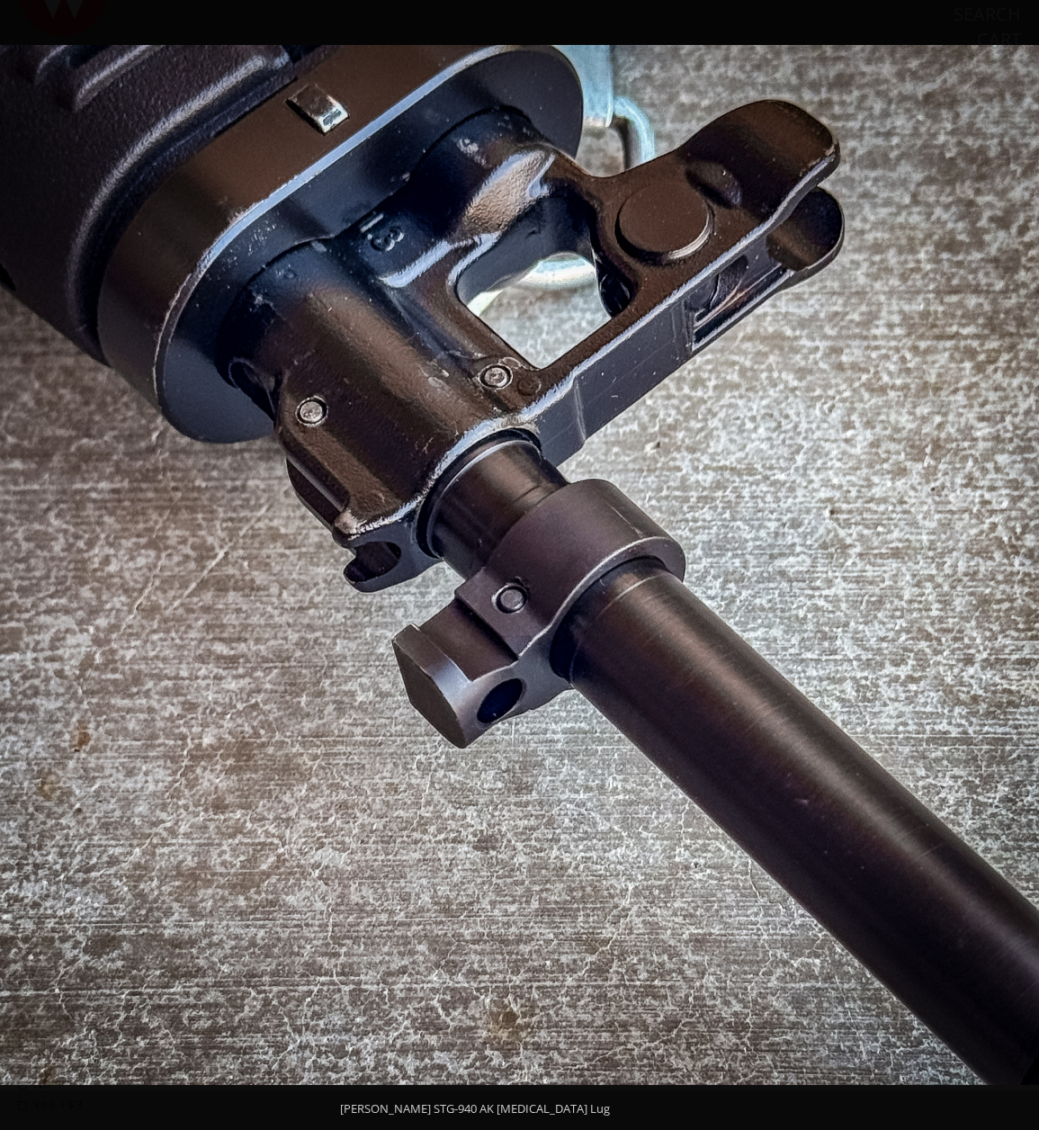
click at [1011, 561] on button at bounding box center [1007, 565] width 63 height 90
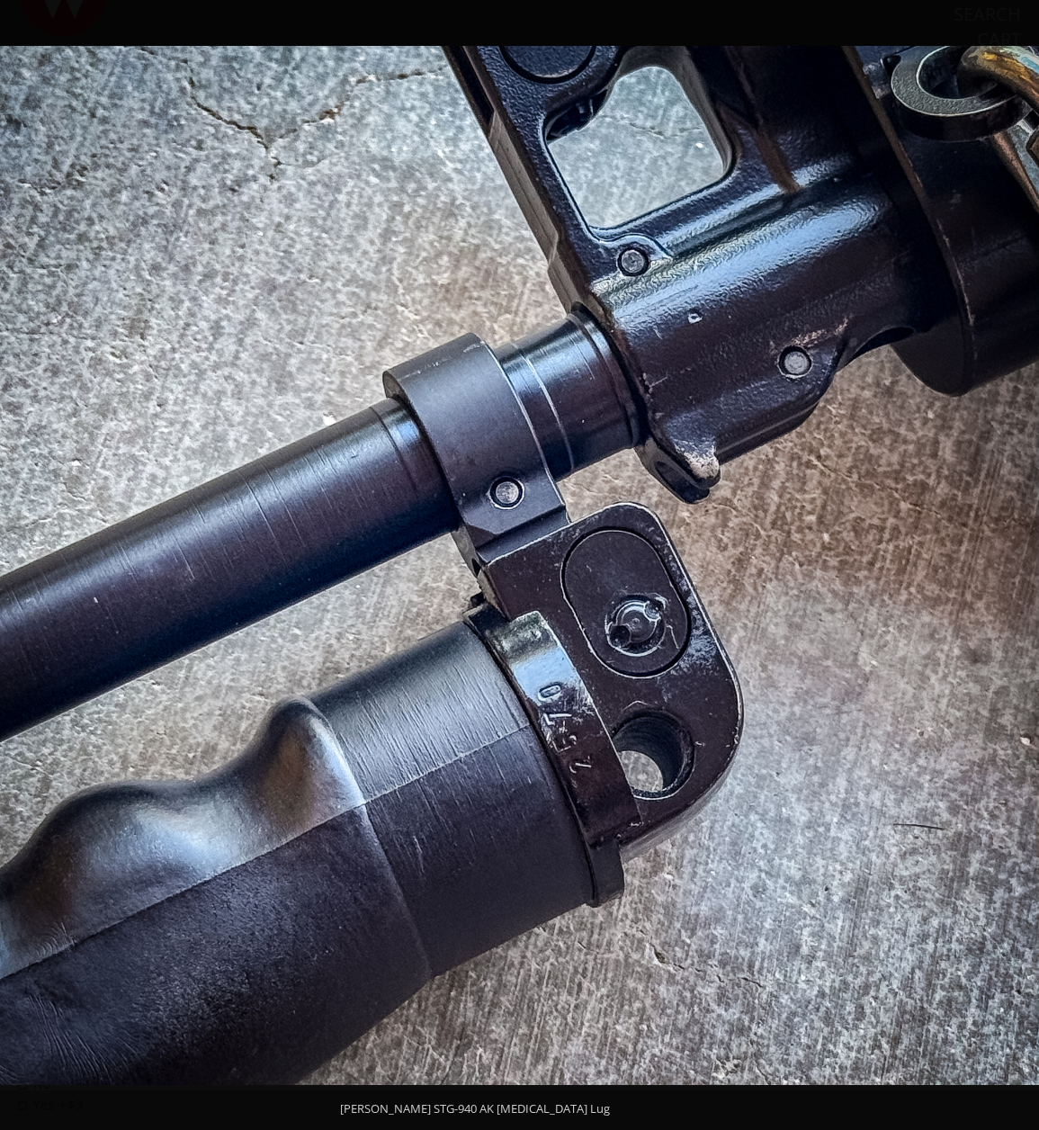
click at [1011, 561] on button at bounding box center [1007, 565] width 63 height 90
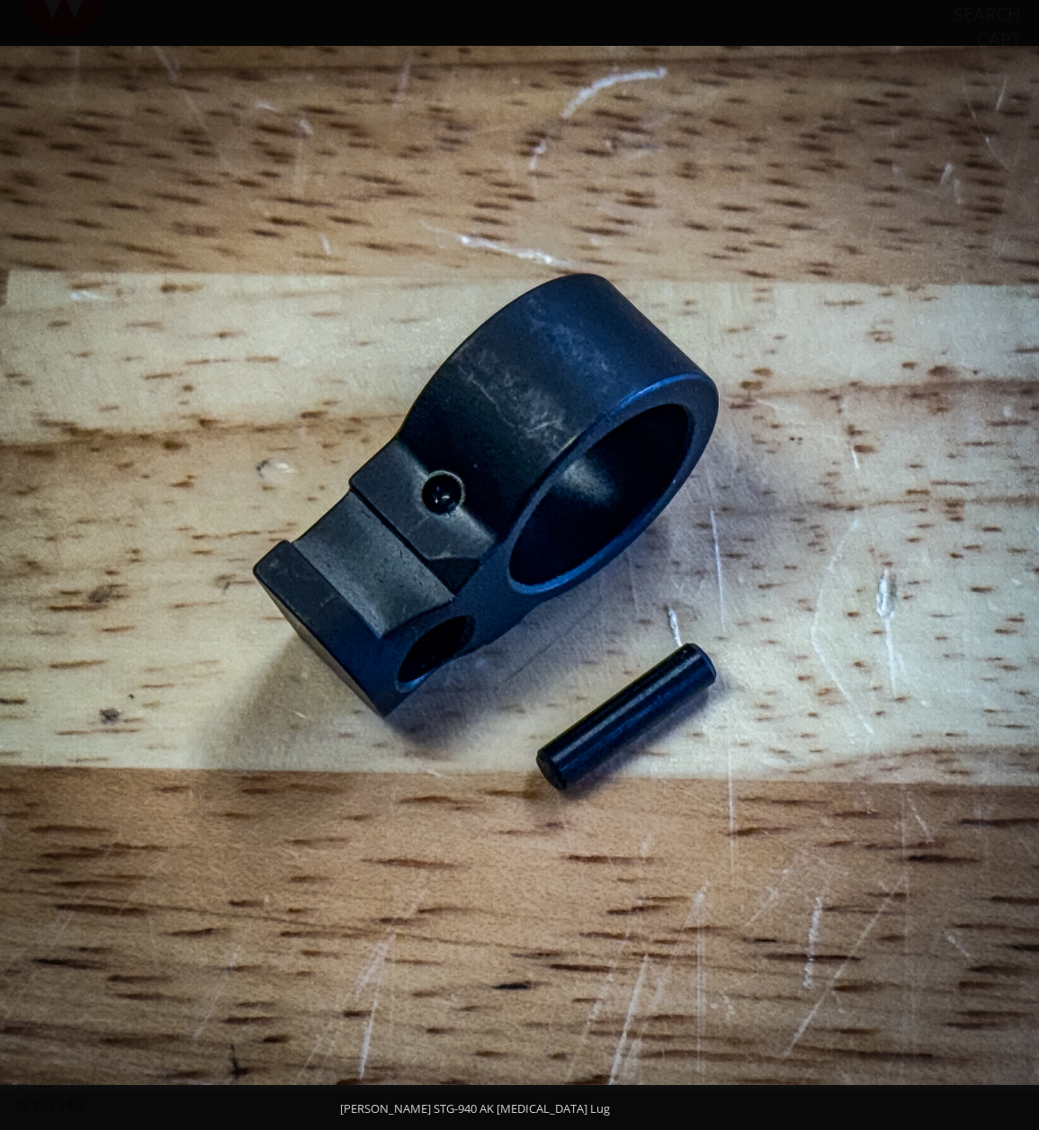
click at [1011, 561] on button at bounding box center [1007, 565] width 63 height 90
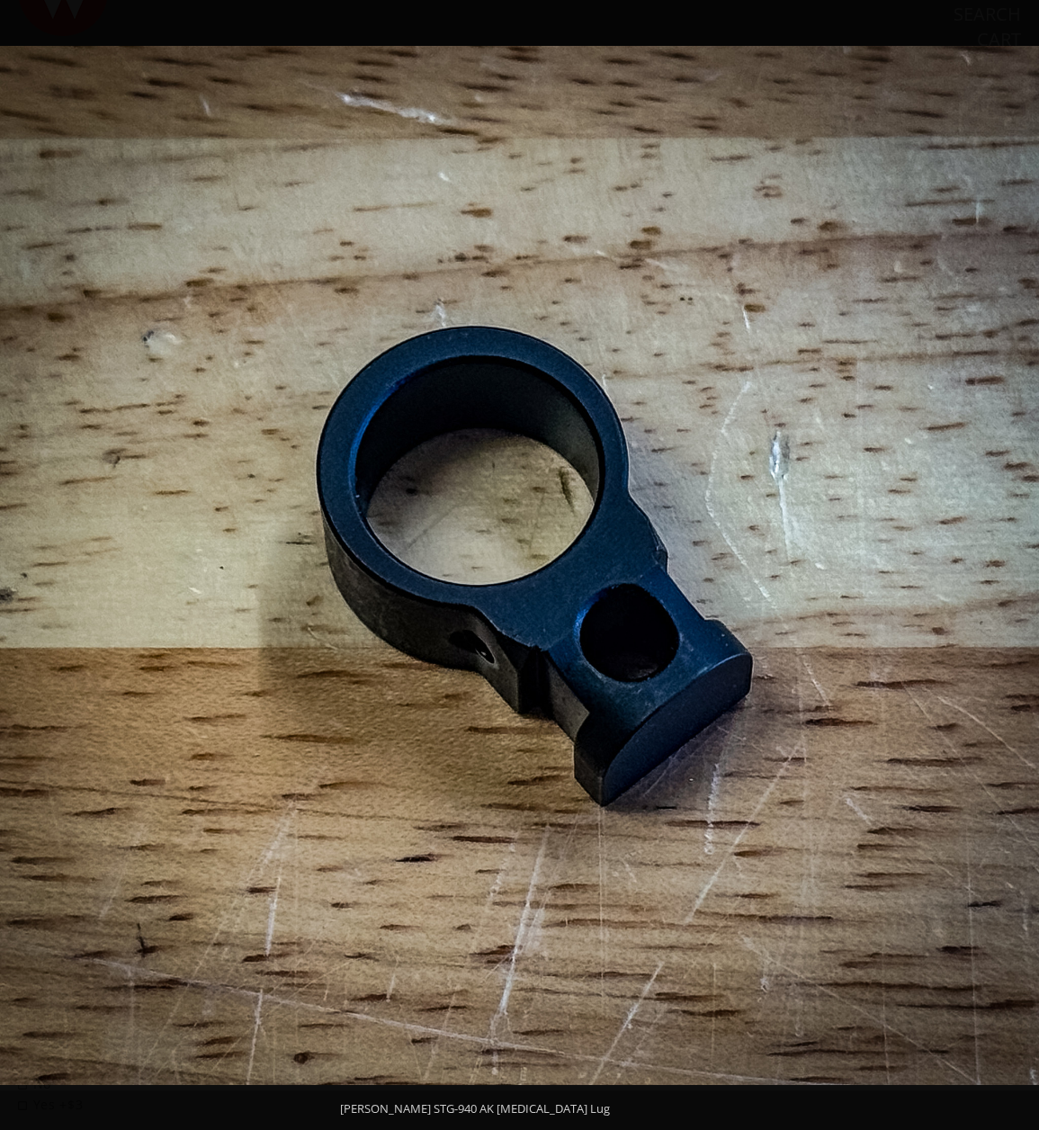
click at [1011, 561] on button at bounding box center [1007, 565] width 63 height 90
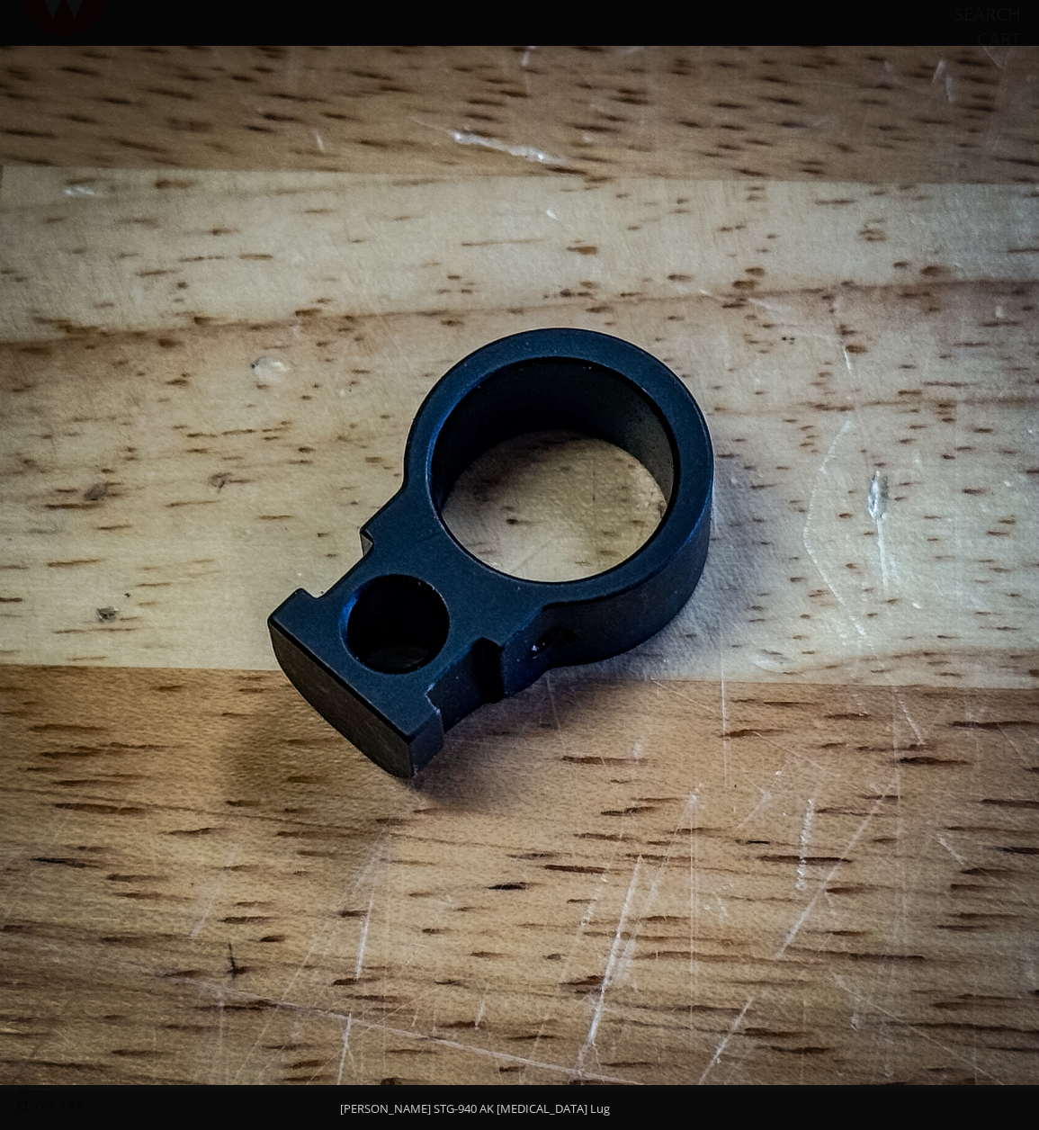
click at [1011, 561] on button at bounding box center [1007, 565] width 63 height 90
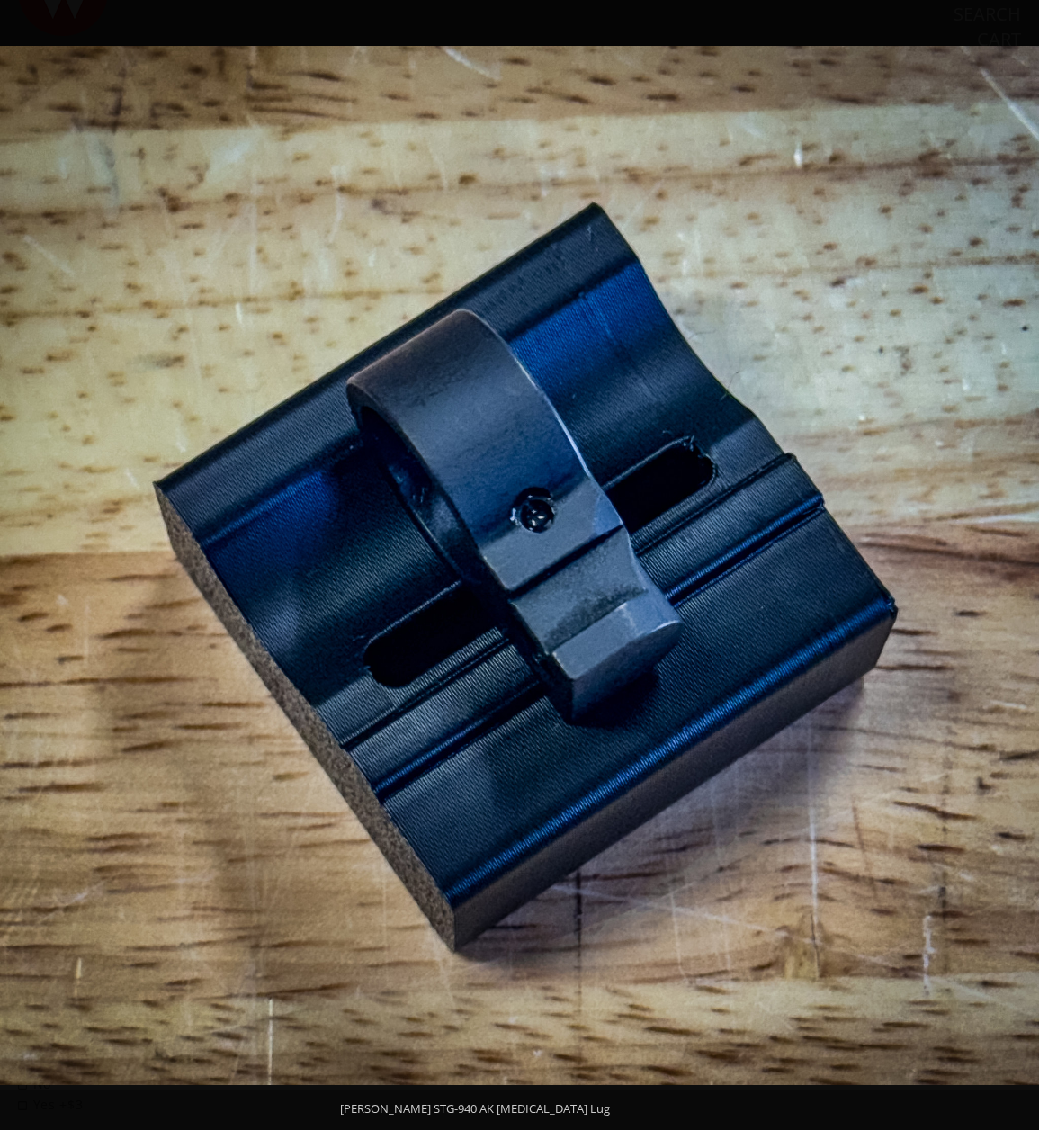
click at [1011, 561] on button at bounding box center [1007, 565] width 63 height 90
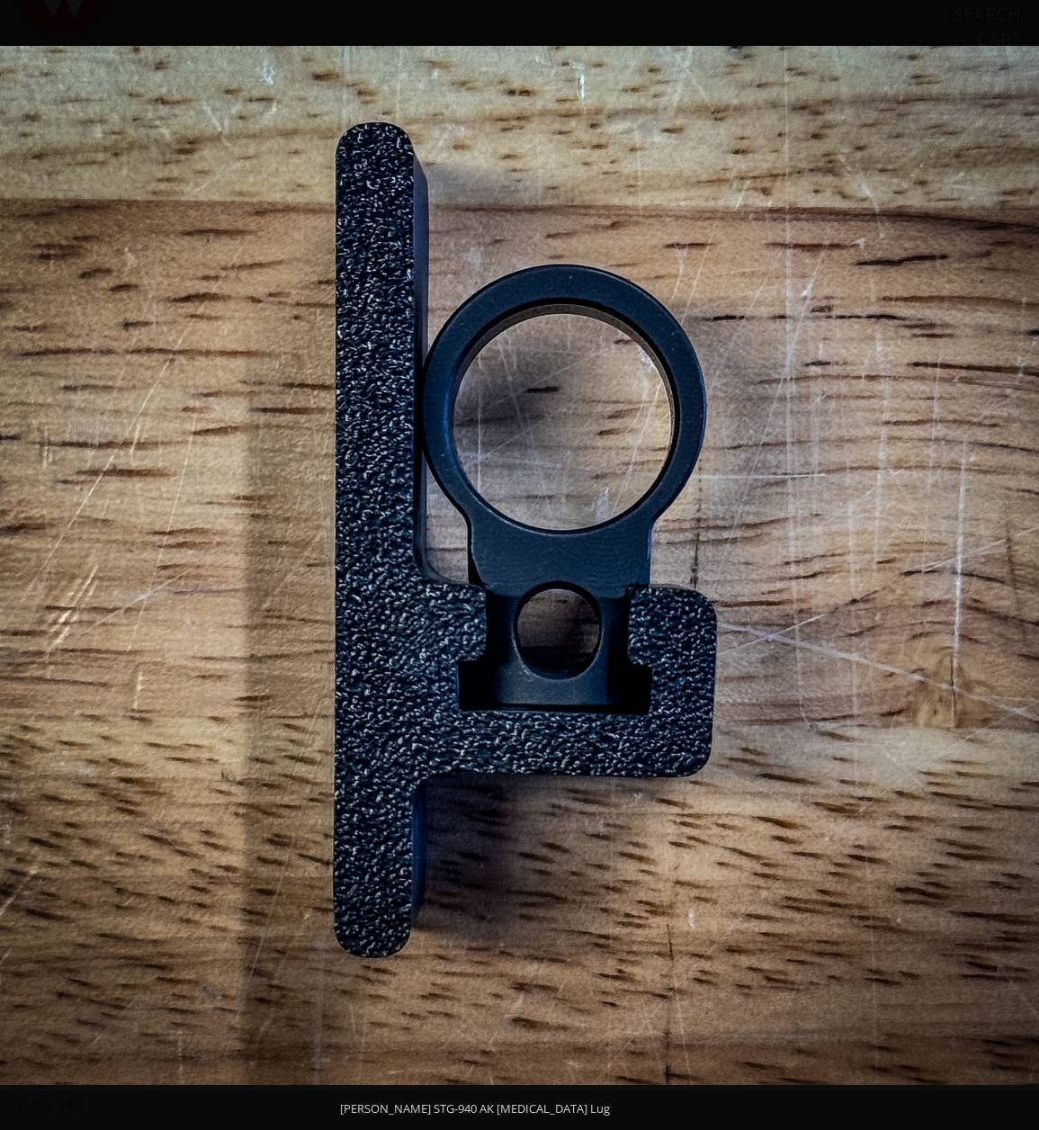
click at [1011, 561] on button at bounding box center [1007, 565] width 63 height 90
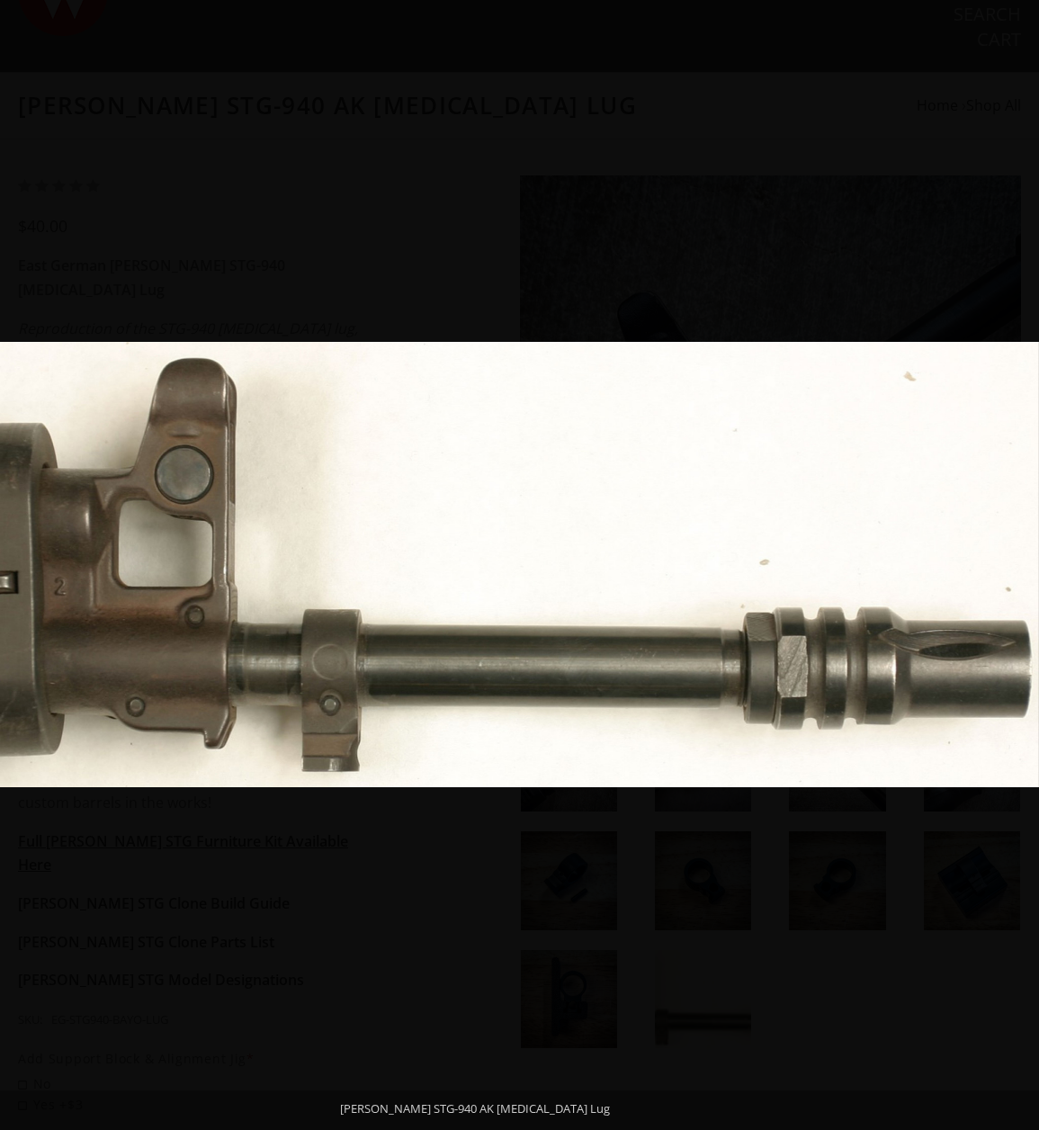
click at [1011, 561] on button at bounding box center [1007, 565] width 63 height 90
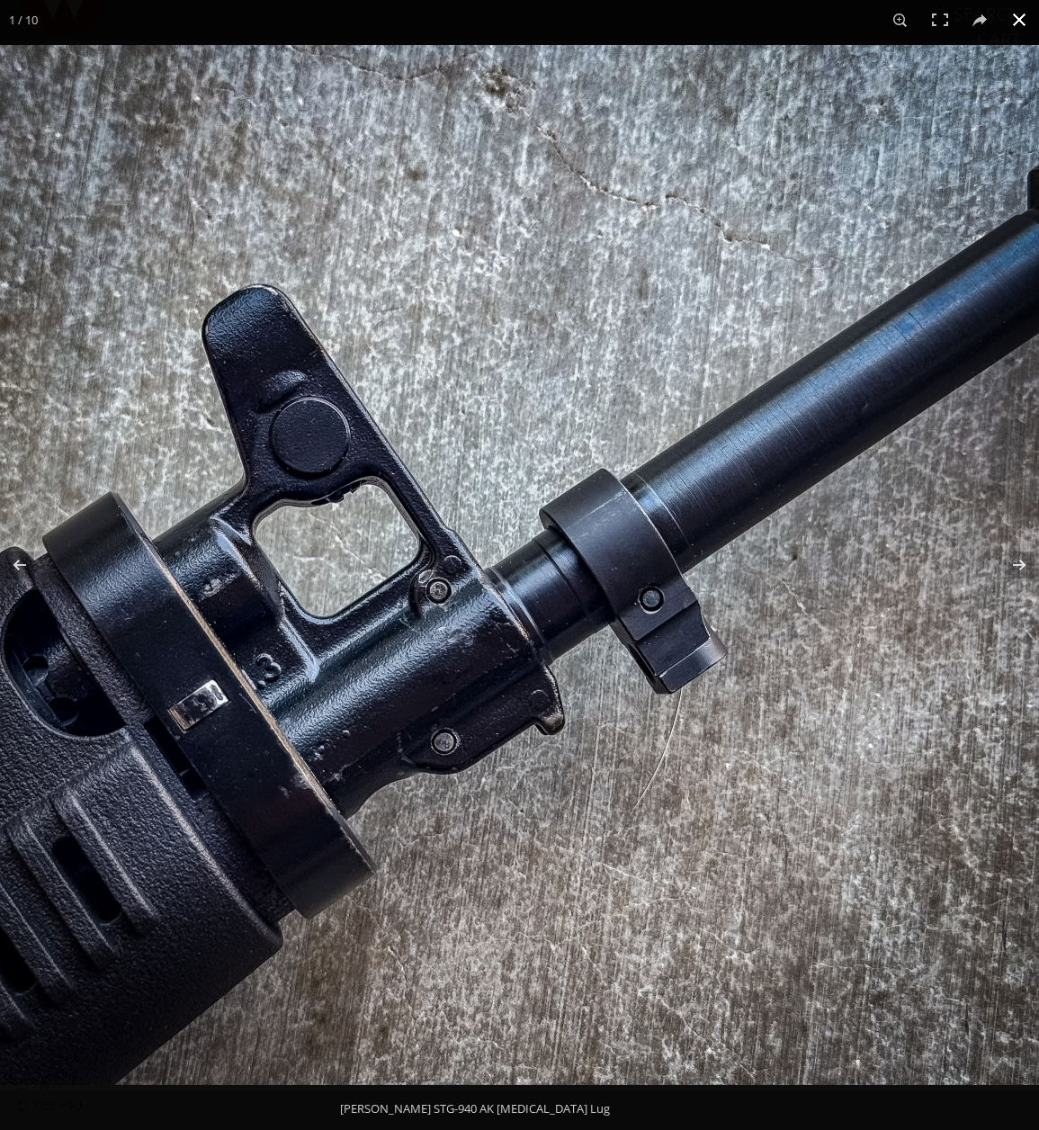
click at [1025, 25] on button at bounding box center [1020, 20] width 40 height 40
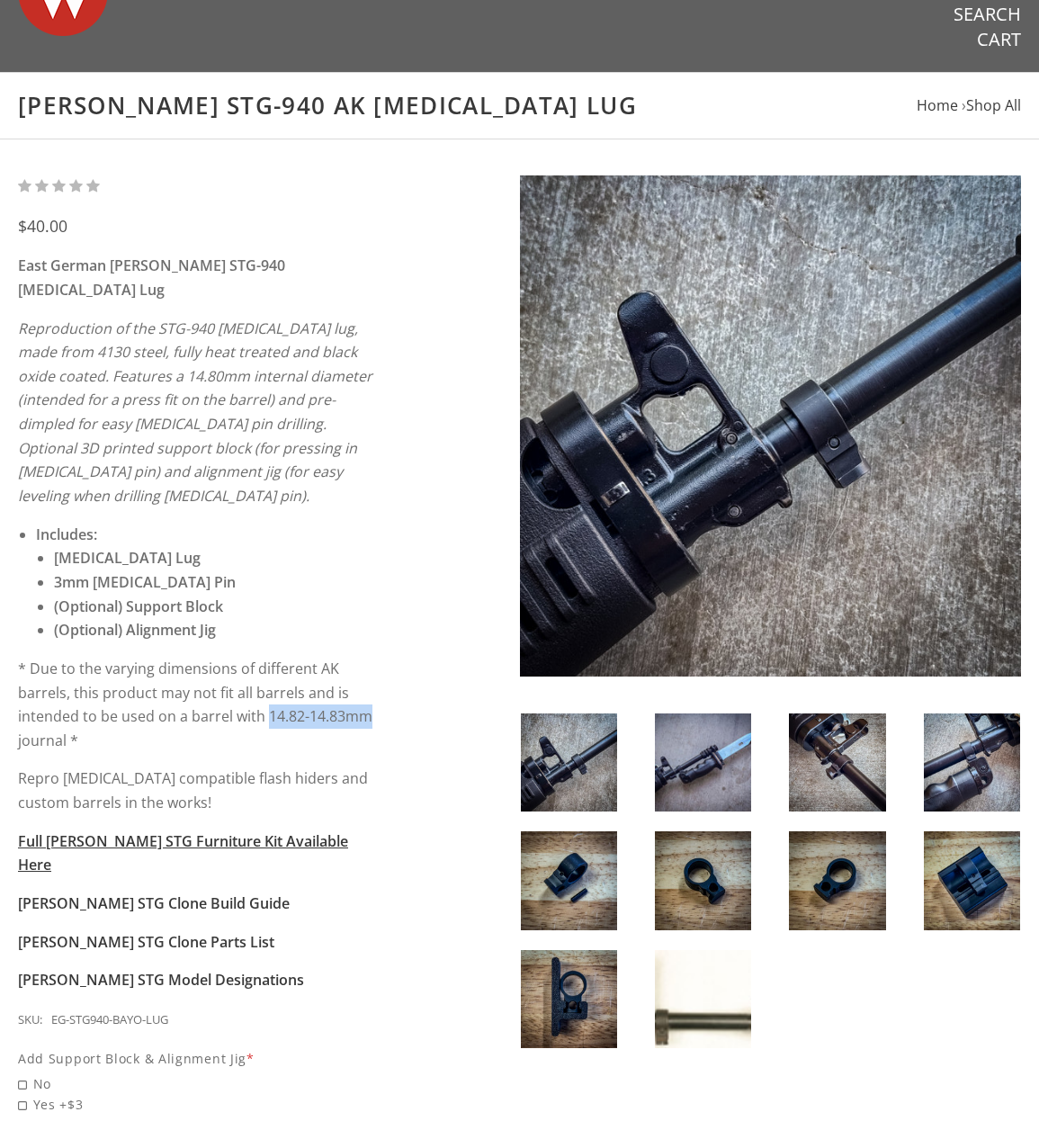
drag, startPoint x: 268, startPoint y: 673, endPoint x: 371, endPoint y: 679, distance: 102.8
click at [371, 679] on p "* Due to the varying dimensions of different AK barrels, this product may not f…" at bounding box center [200, 705] width 365 height 96
click at [714, 975] on img at bounding box center [703, 999] width 96 height 98
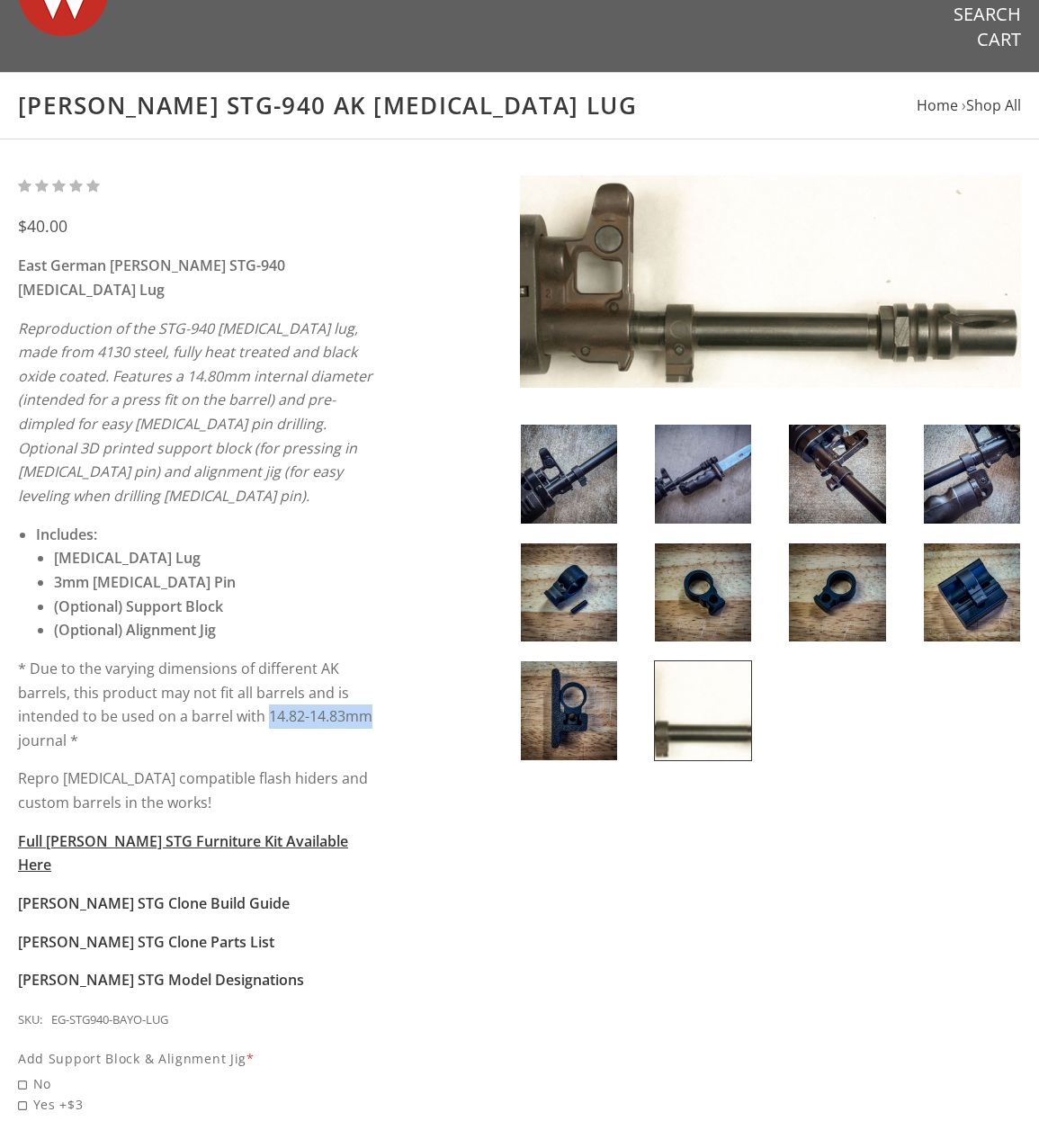
click at [566, 470] on img at bounding box center [569, 474] width 96 height 98
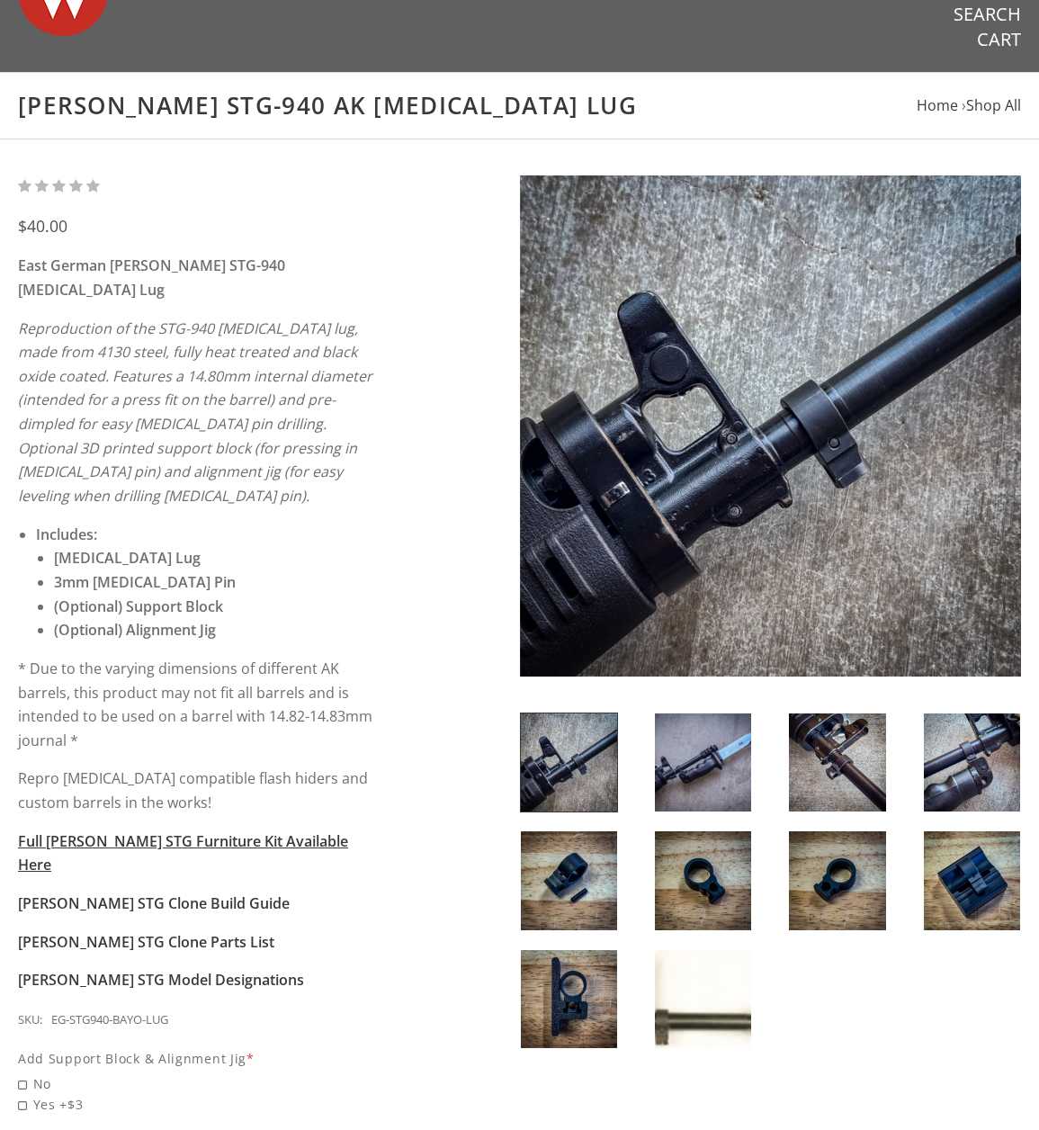
click at [406, 595] on div "$40.00 East German Wieger STG-940 Bayonet Lug Reproduction of the STG-940 bayon…" at bounding box center [218, 738] width 401 height 1126
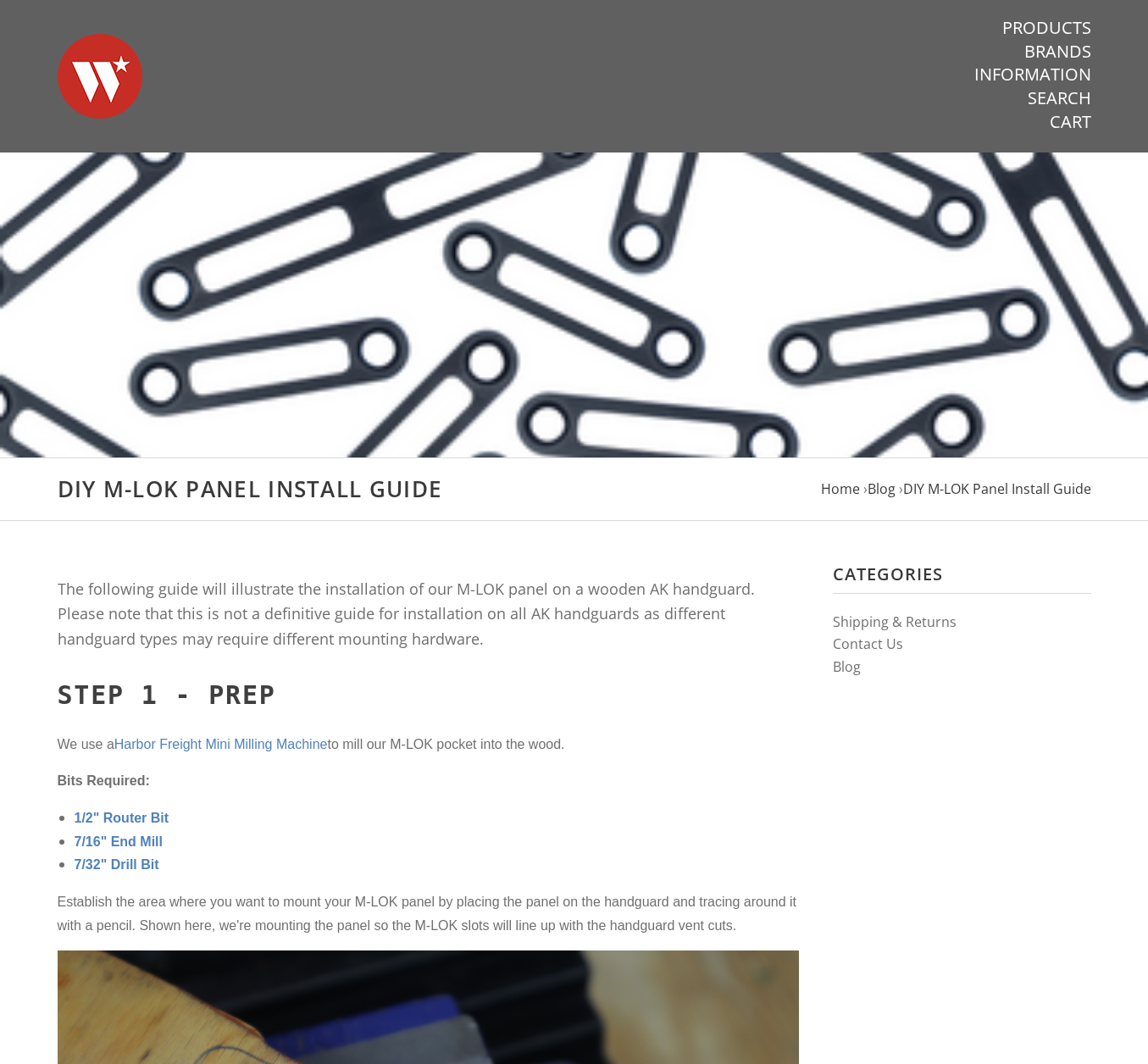
drag, startPoint x: 868, startPoint y: 470, endPoint x: 808, endPoint y: 287, distance: 192.6
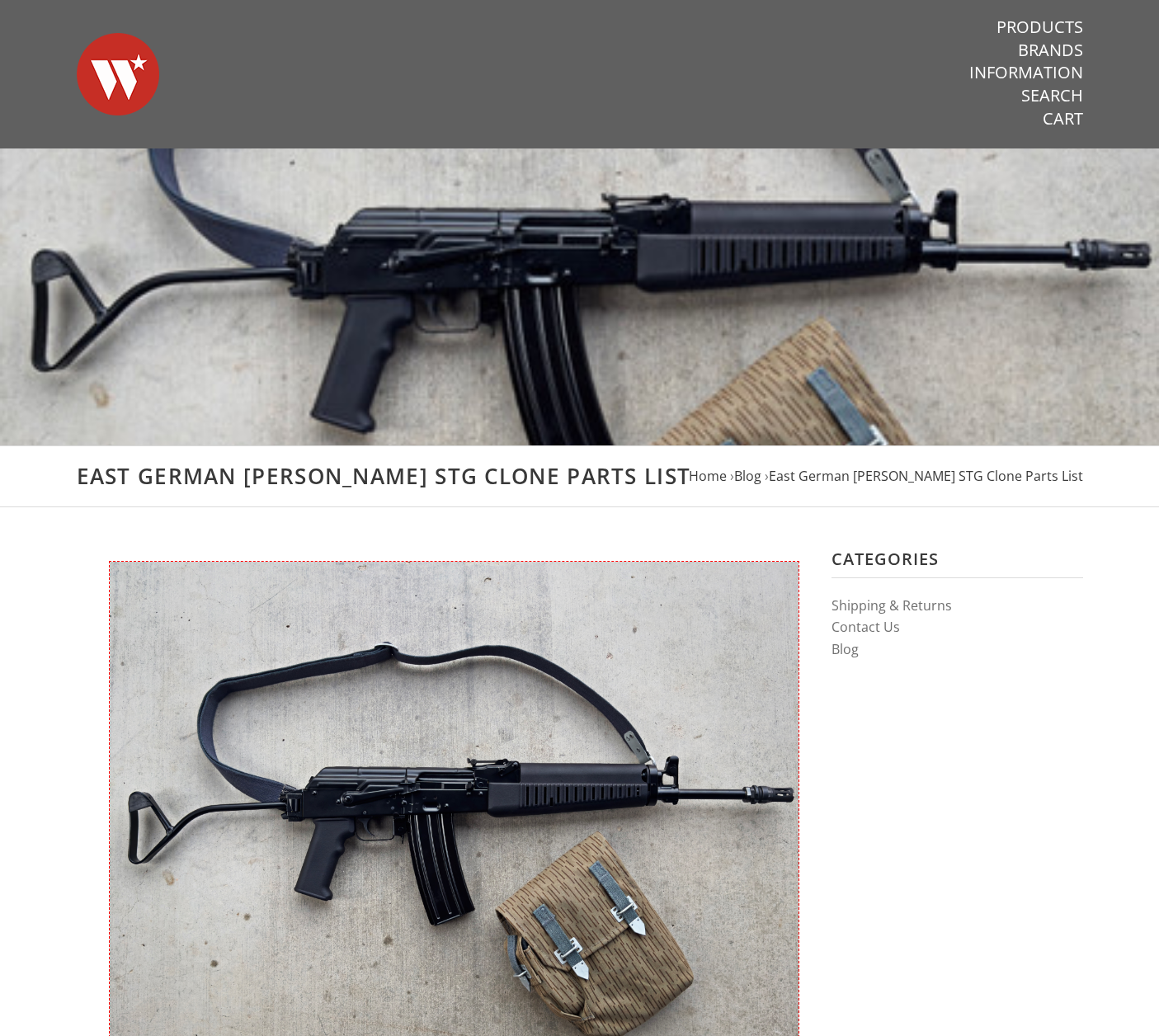
drag, startPoint x: 243, startPoint y: 402, endPoint x: 182, endPoint y: 172, distance: 238.0
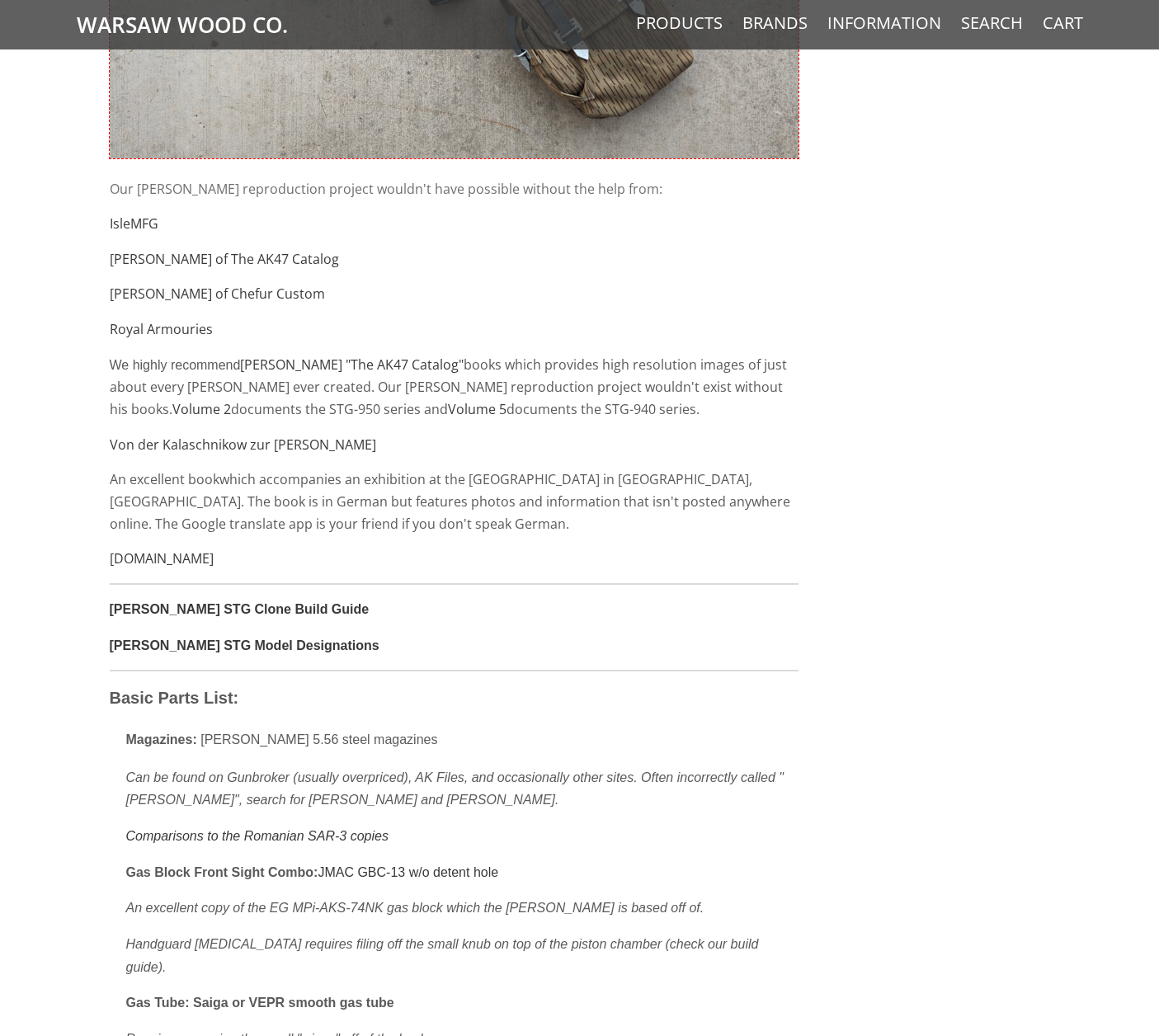
scroll to position [1155, 0]
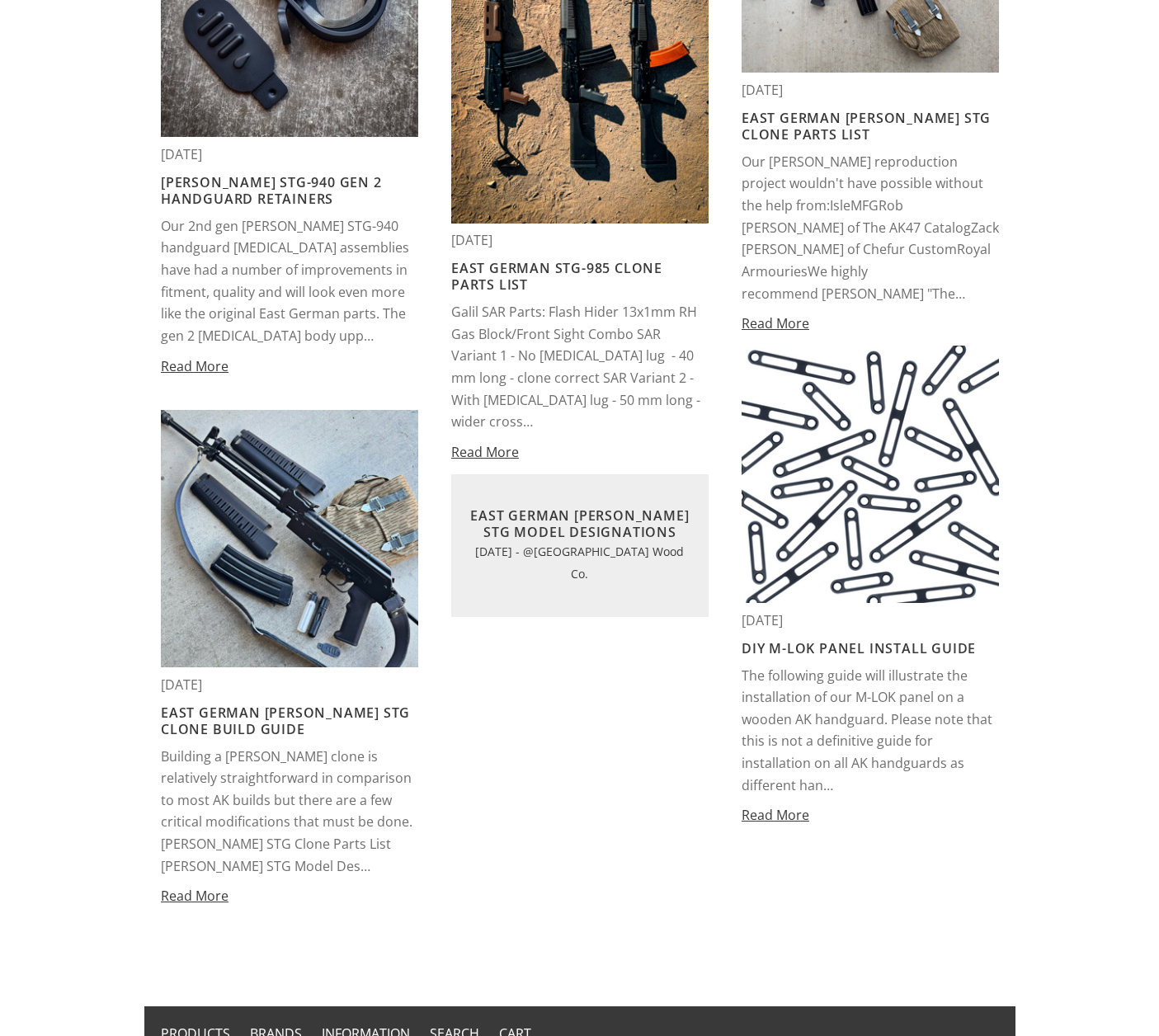
scroll to position [330, 0]
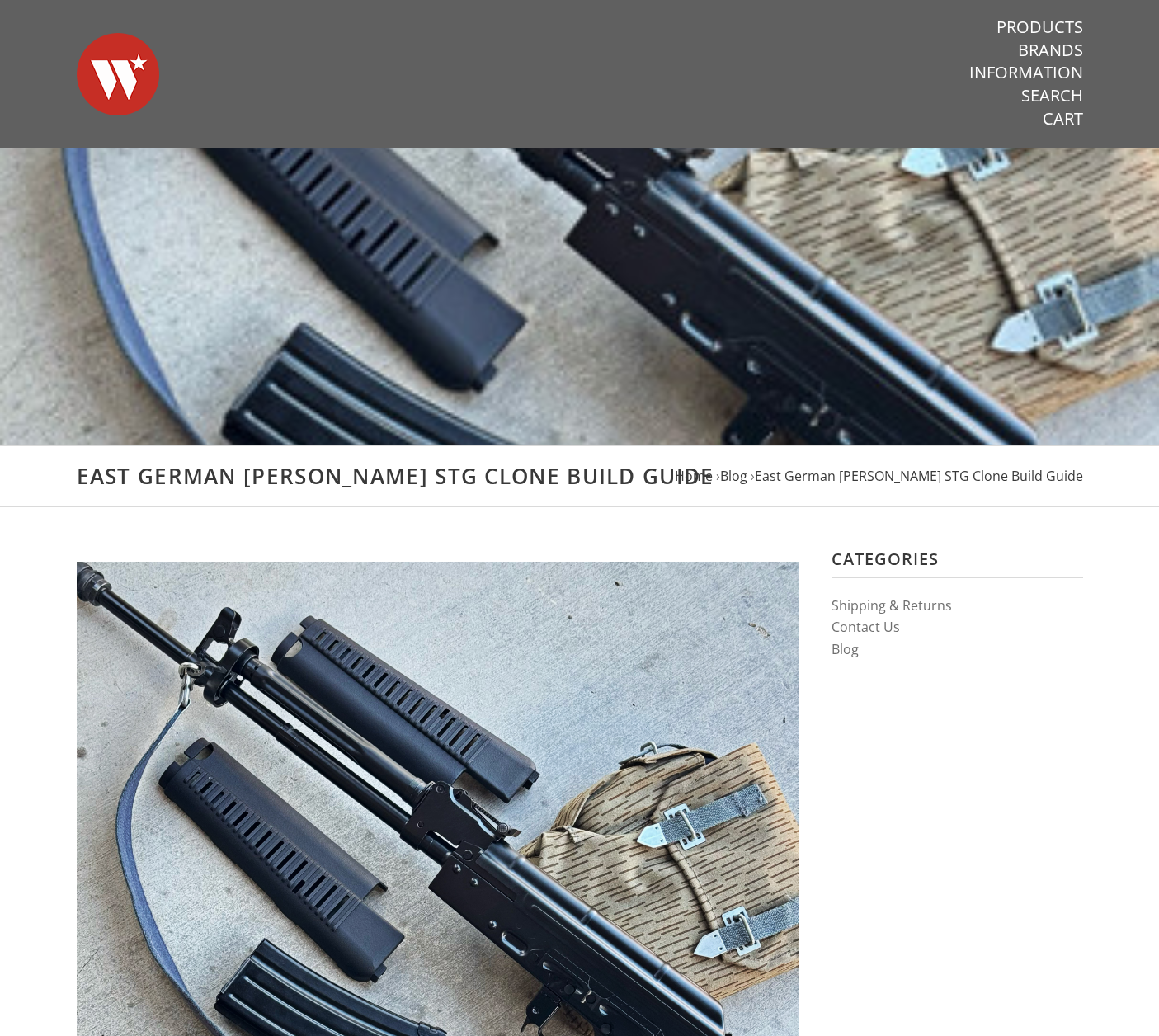
drag, startPoint x: 873, startPoint y: 791, endPoint x: 737, endPoint y: 578, distance: 252.7
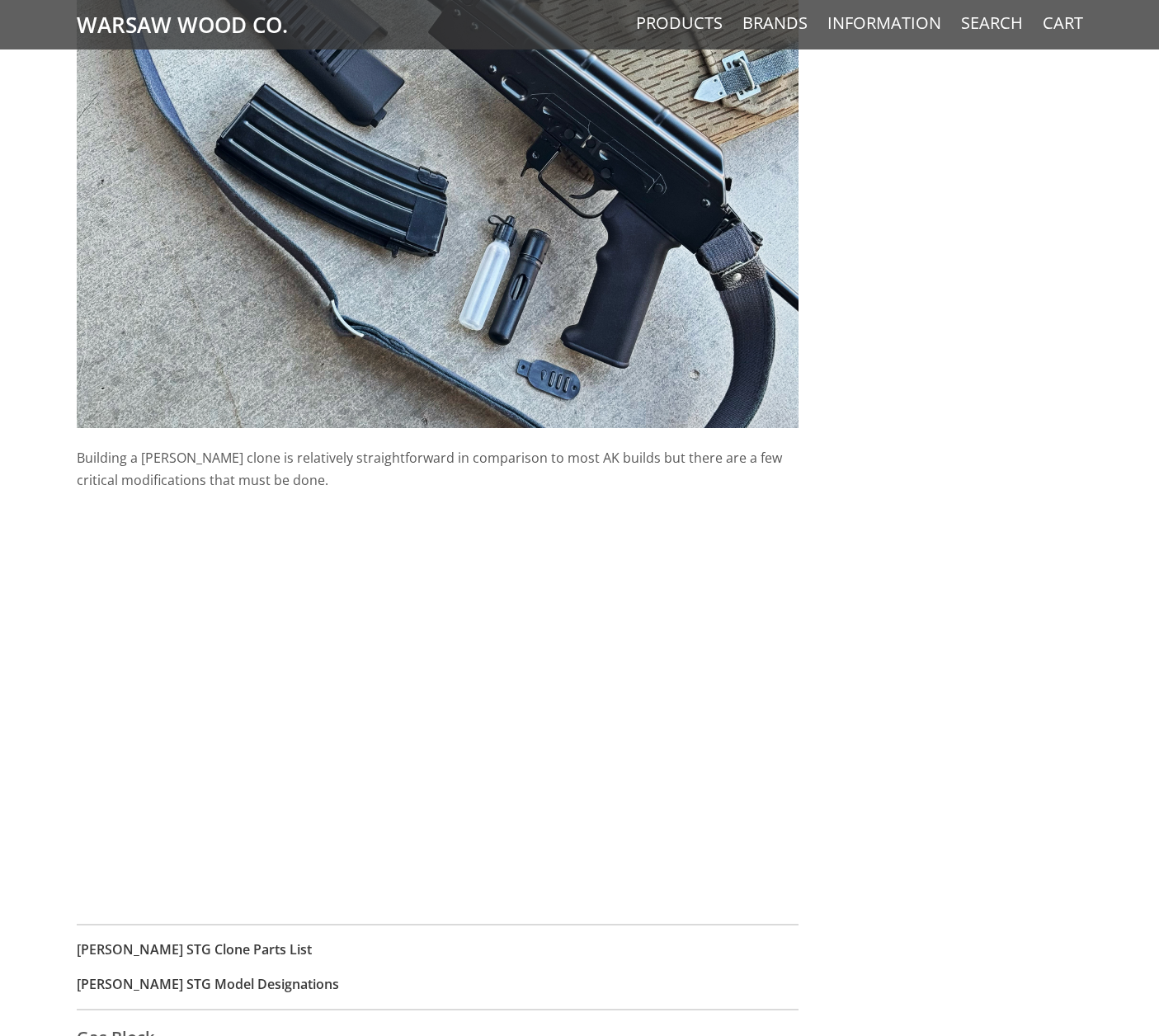
scroll to position [908, 0]
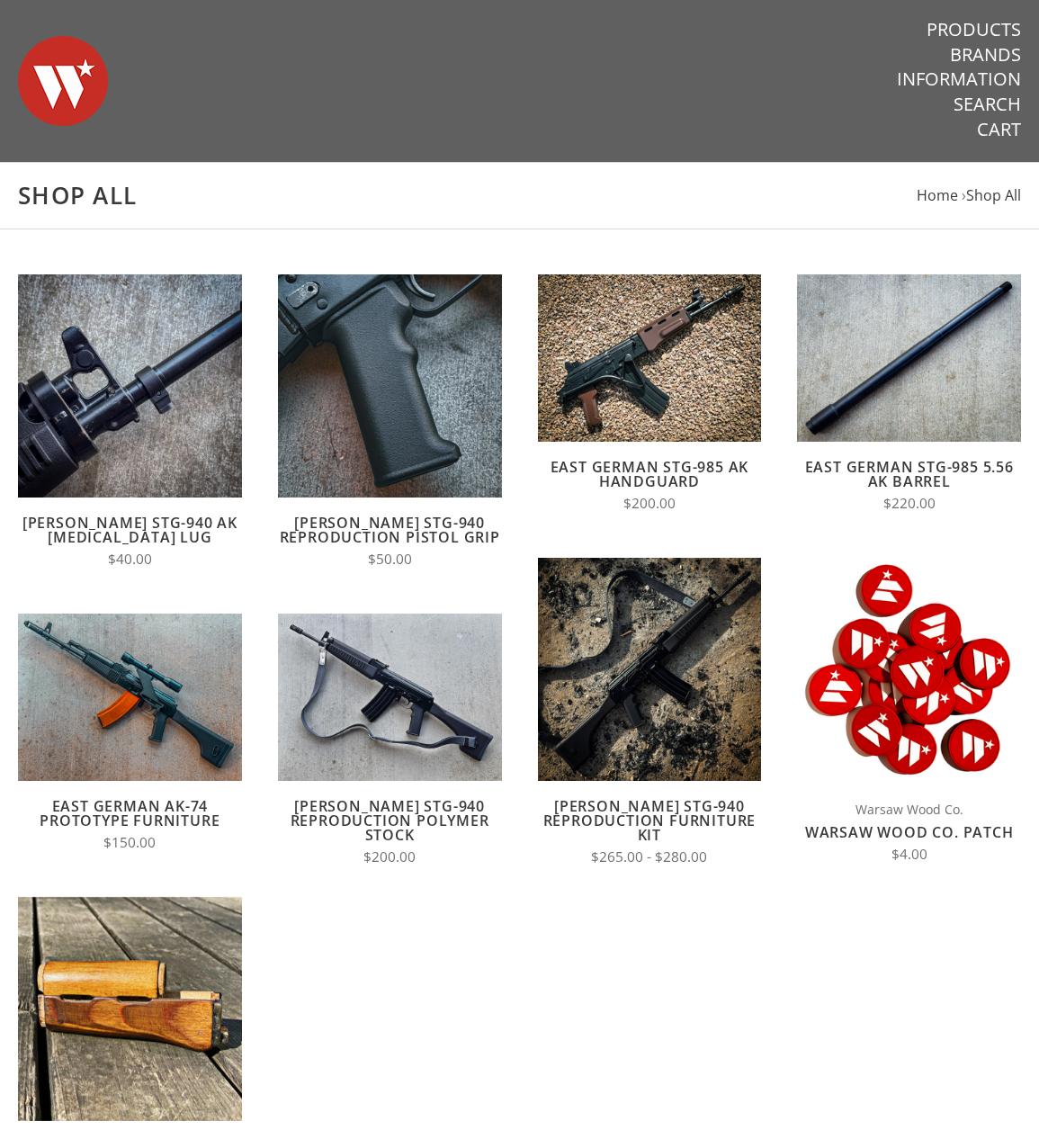
click at [782, 207] on h1 "Shop All" at bounding box center [519, 196] width 1003 height 30
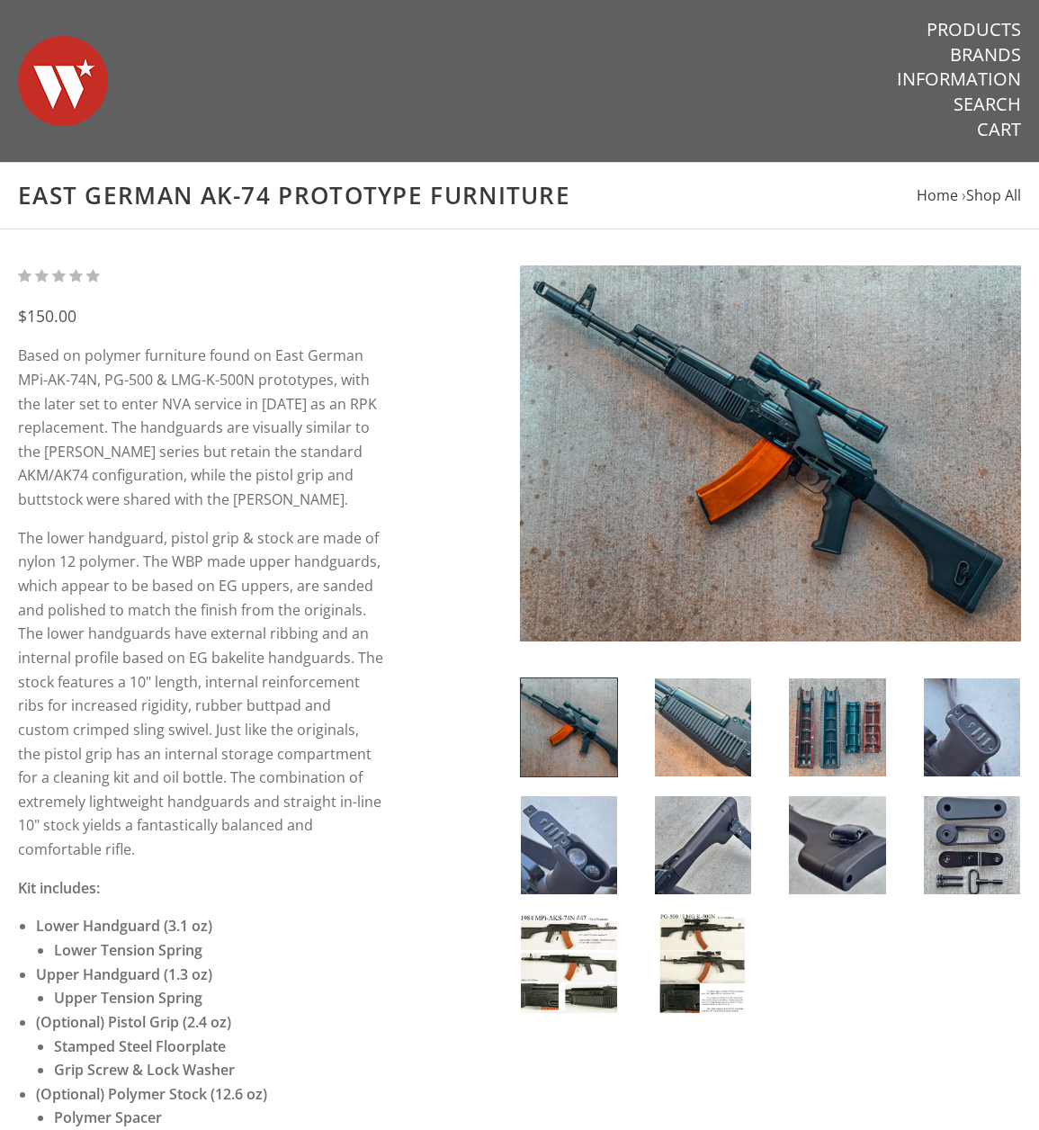
click at [696, 713] on img at bounding box center [703, 727] width 96 height 98
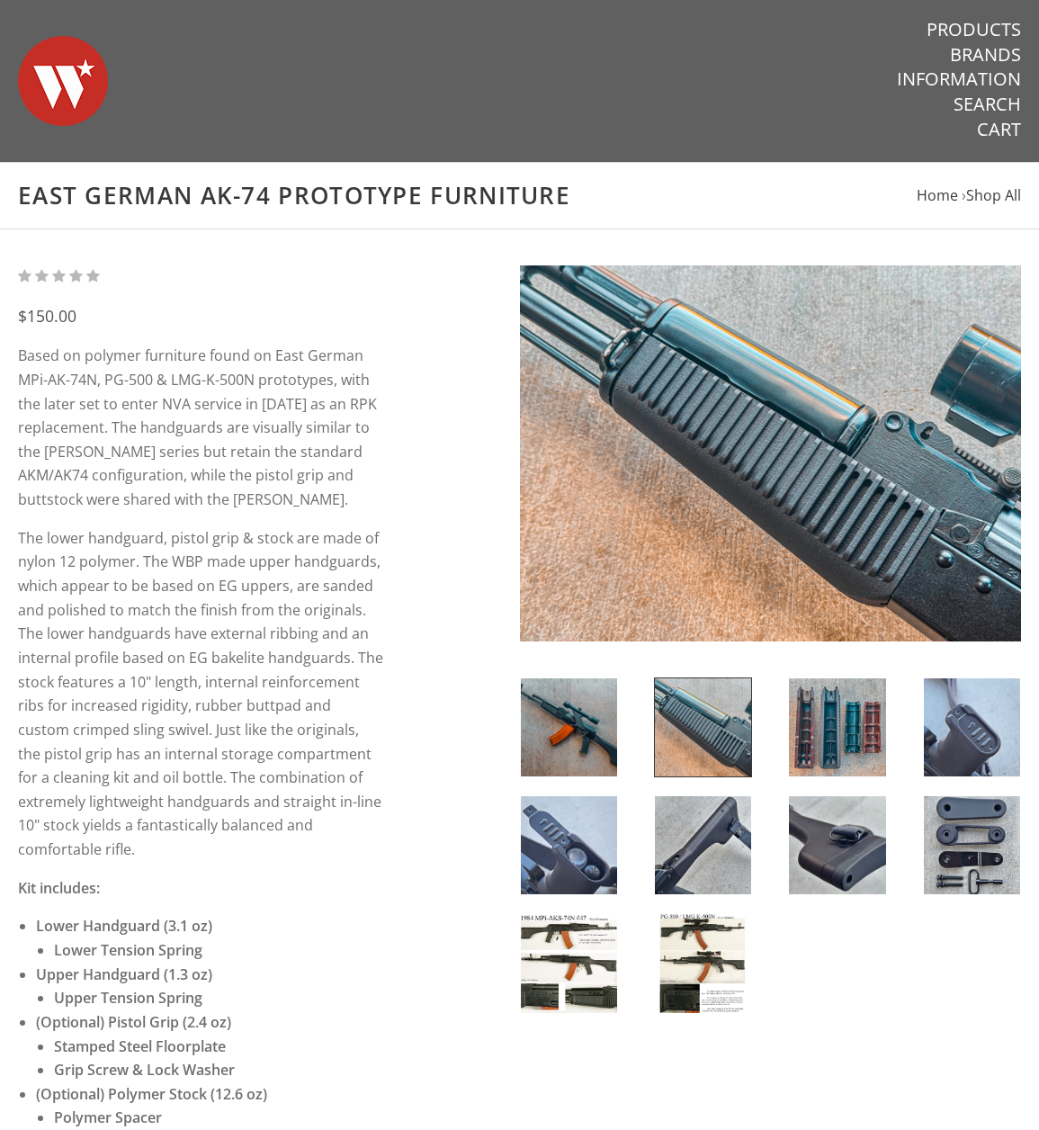
click at [832, 735] on img at bounding box center [837, 727] width 96 height 98
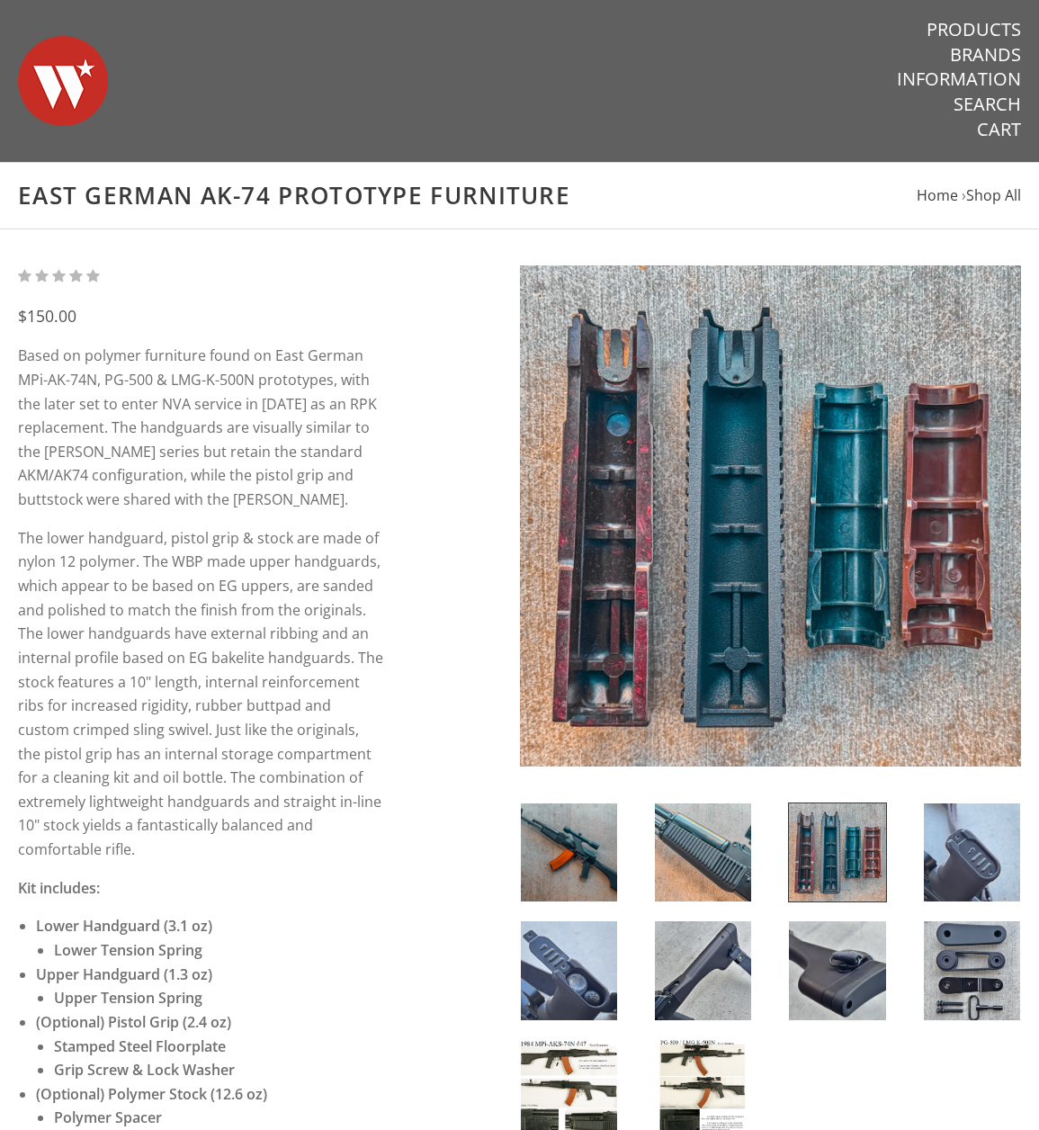
click at [961, 827] on img at bounding box center [972, 853] width 96 height 98
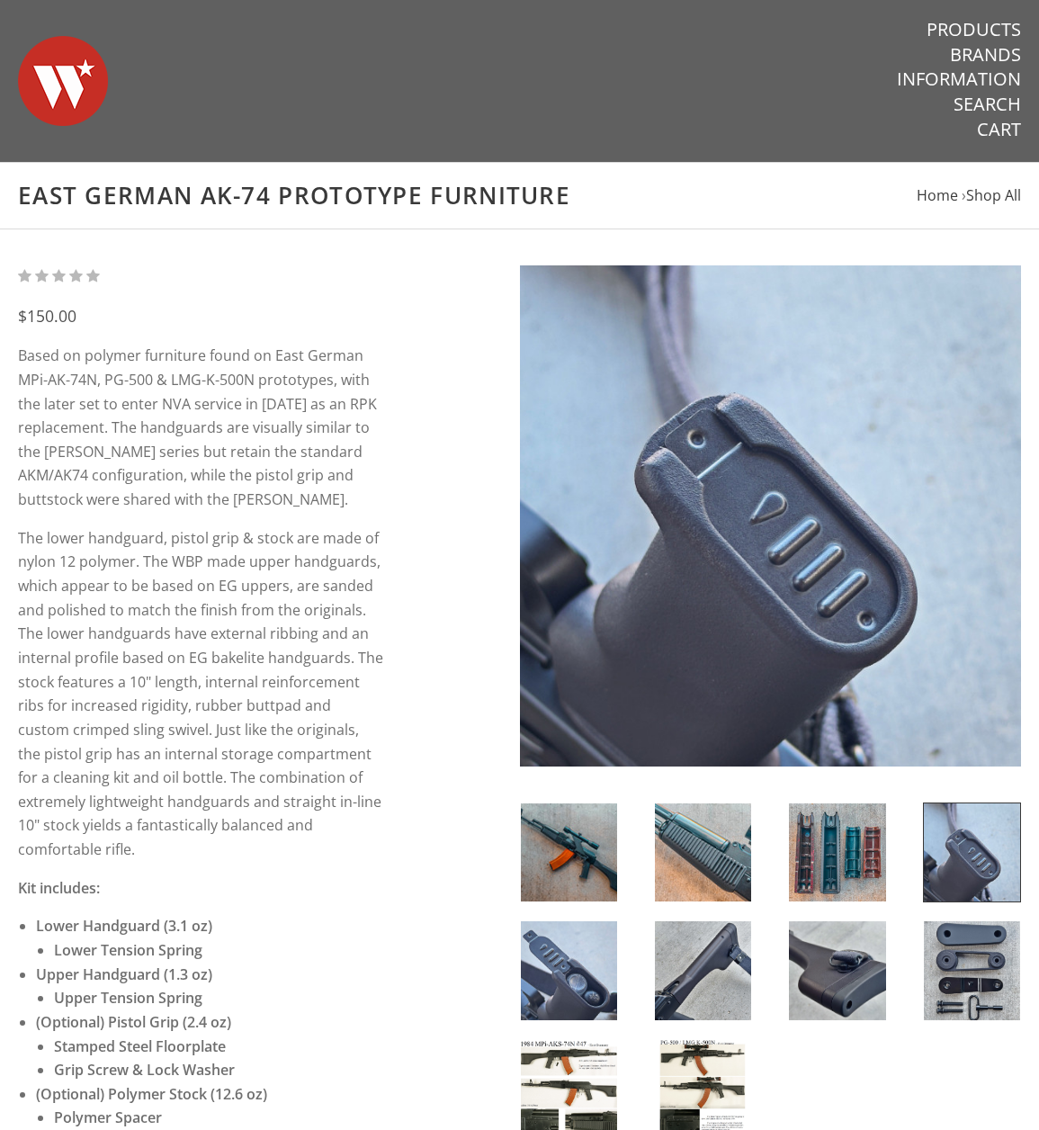
click at [705, 969] on img at bounding box center [703, 970] width 96 height 98
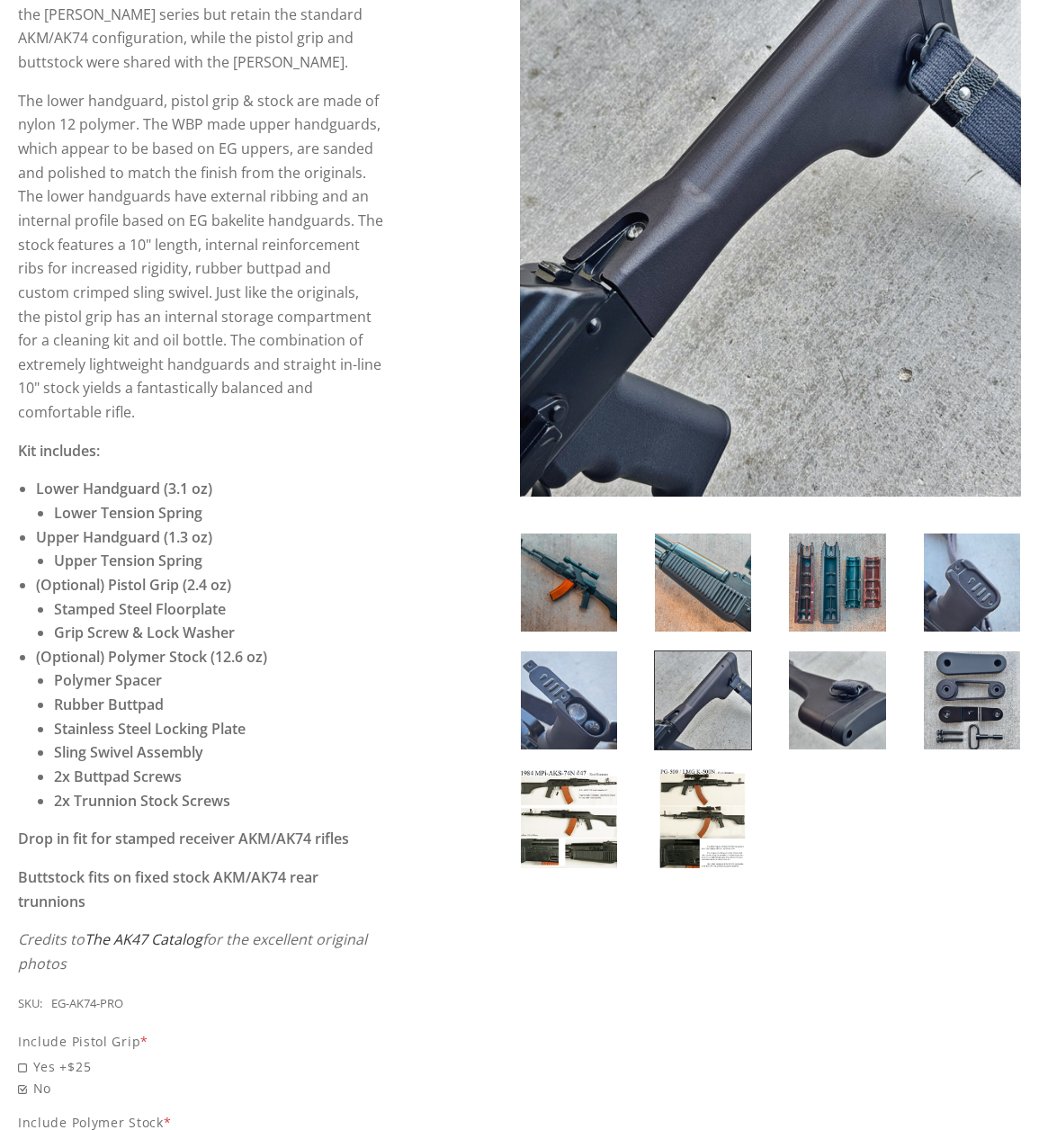
scroll to position [450, 0]
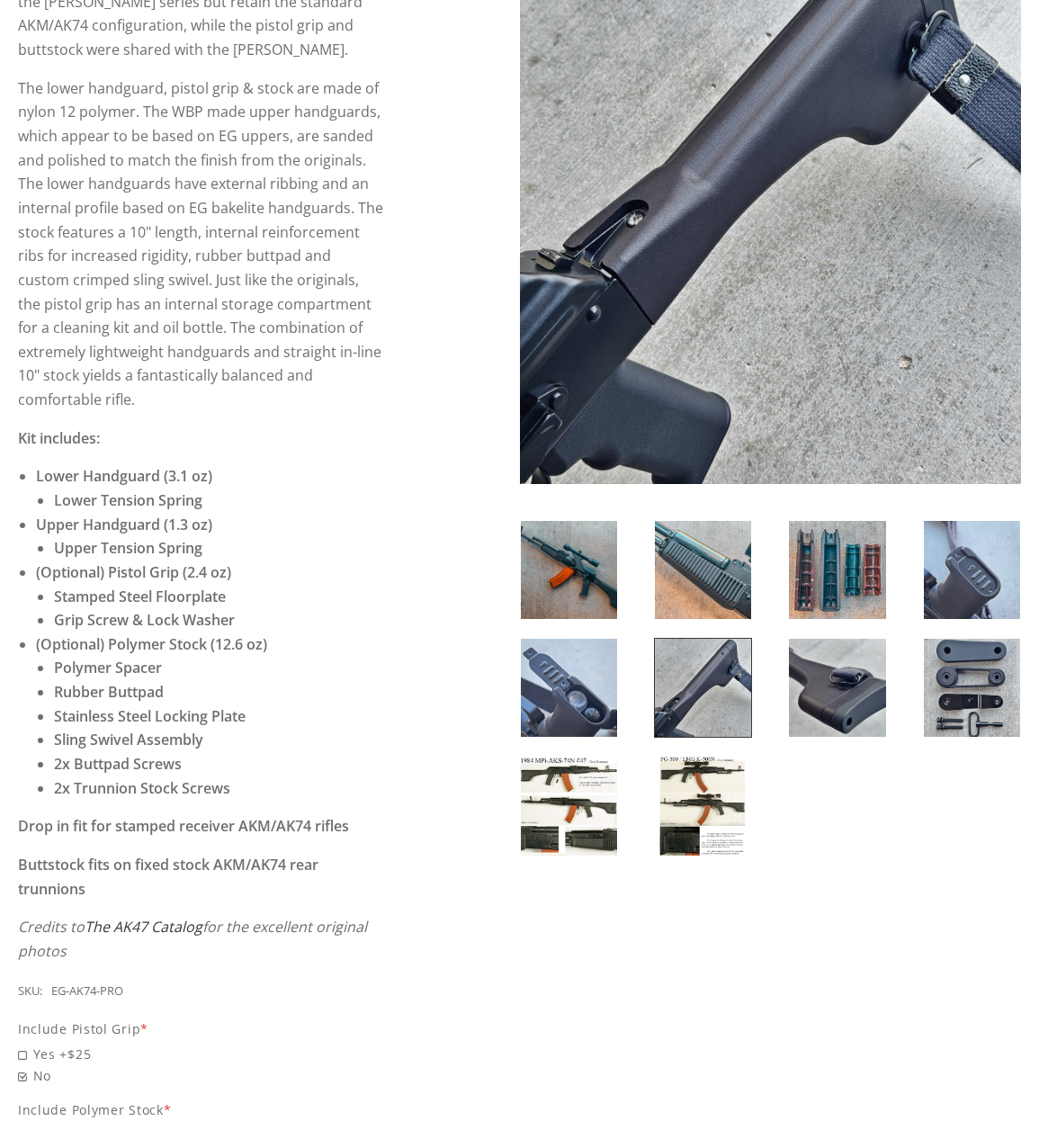
click at [699, 789] on img at bounding box center [703, 806] width 96 height 98
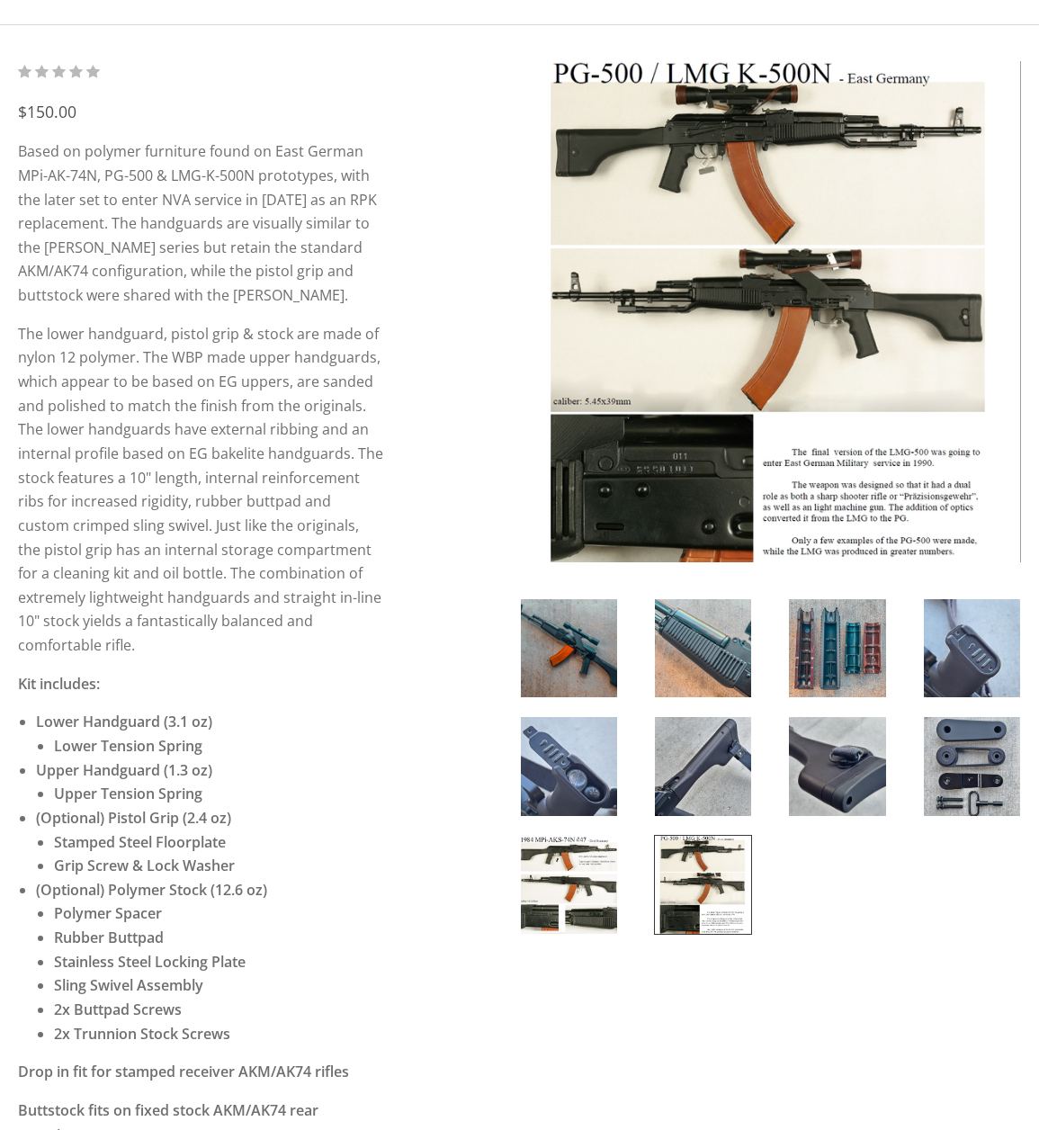
scroll to position [180, 0]
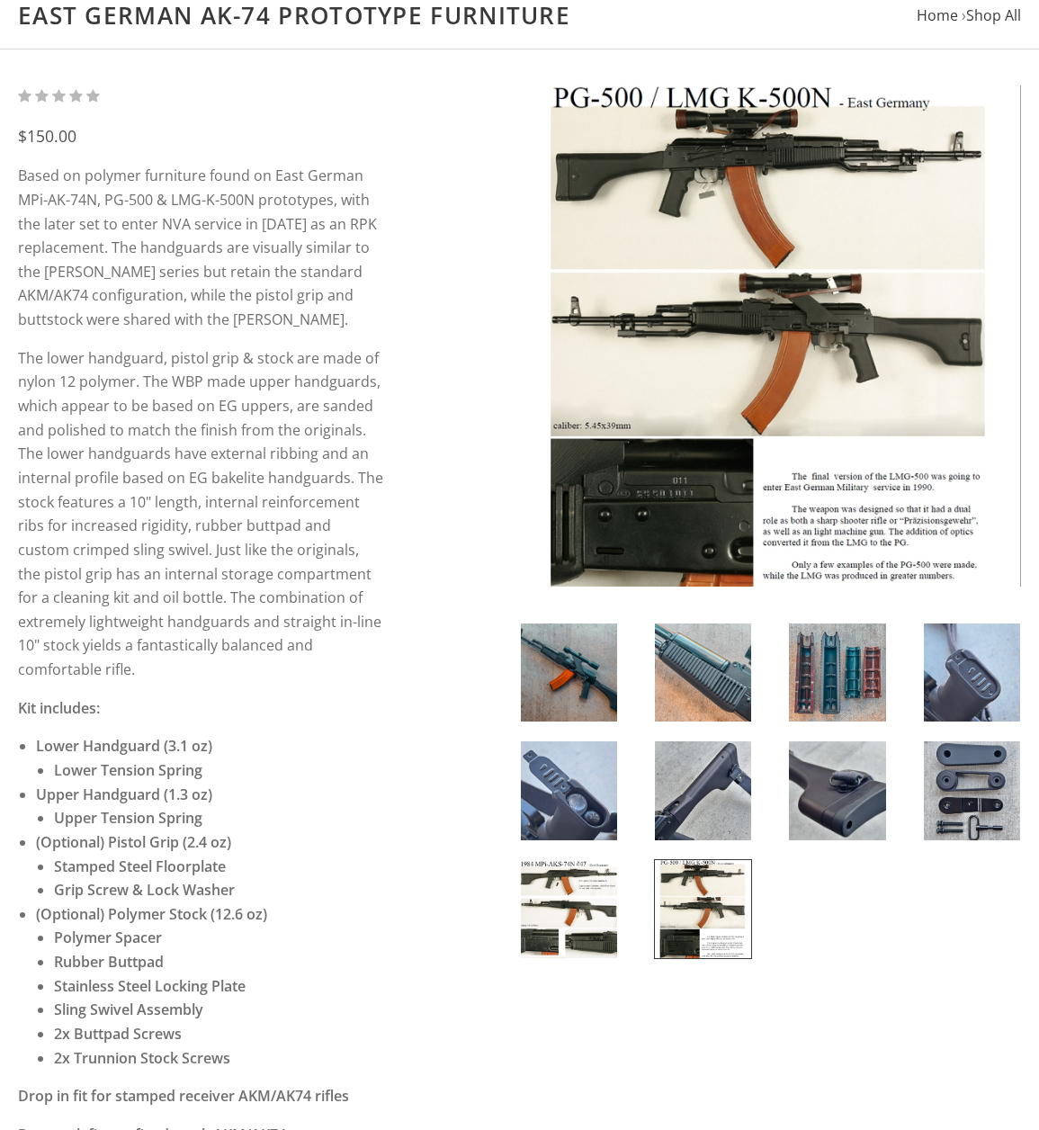
click at [563, 914] on img at bounding box center [569, 909] width 96 height 98
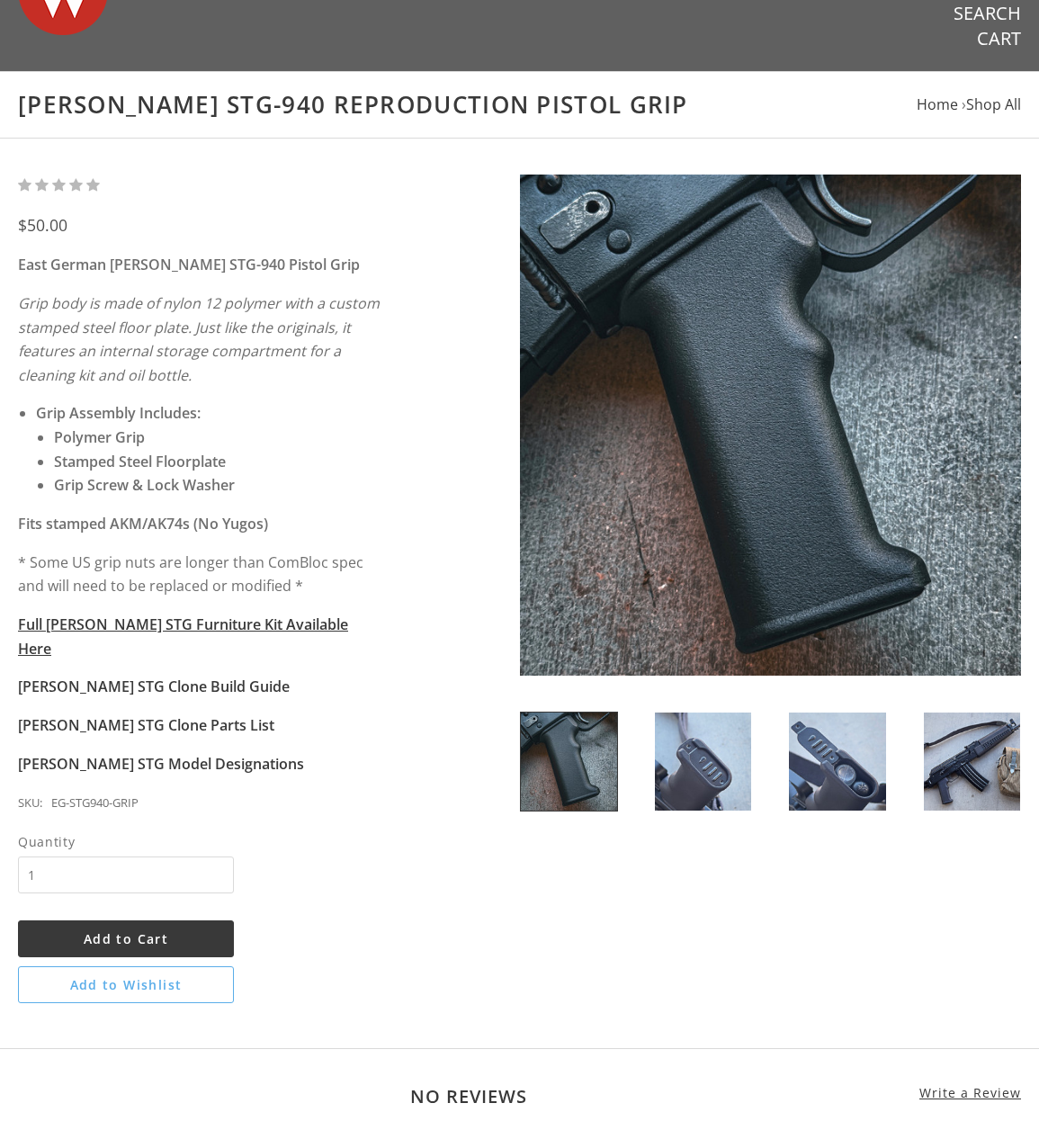
scroll to position [90, 0]
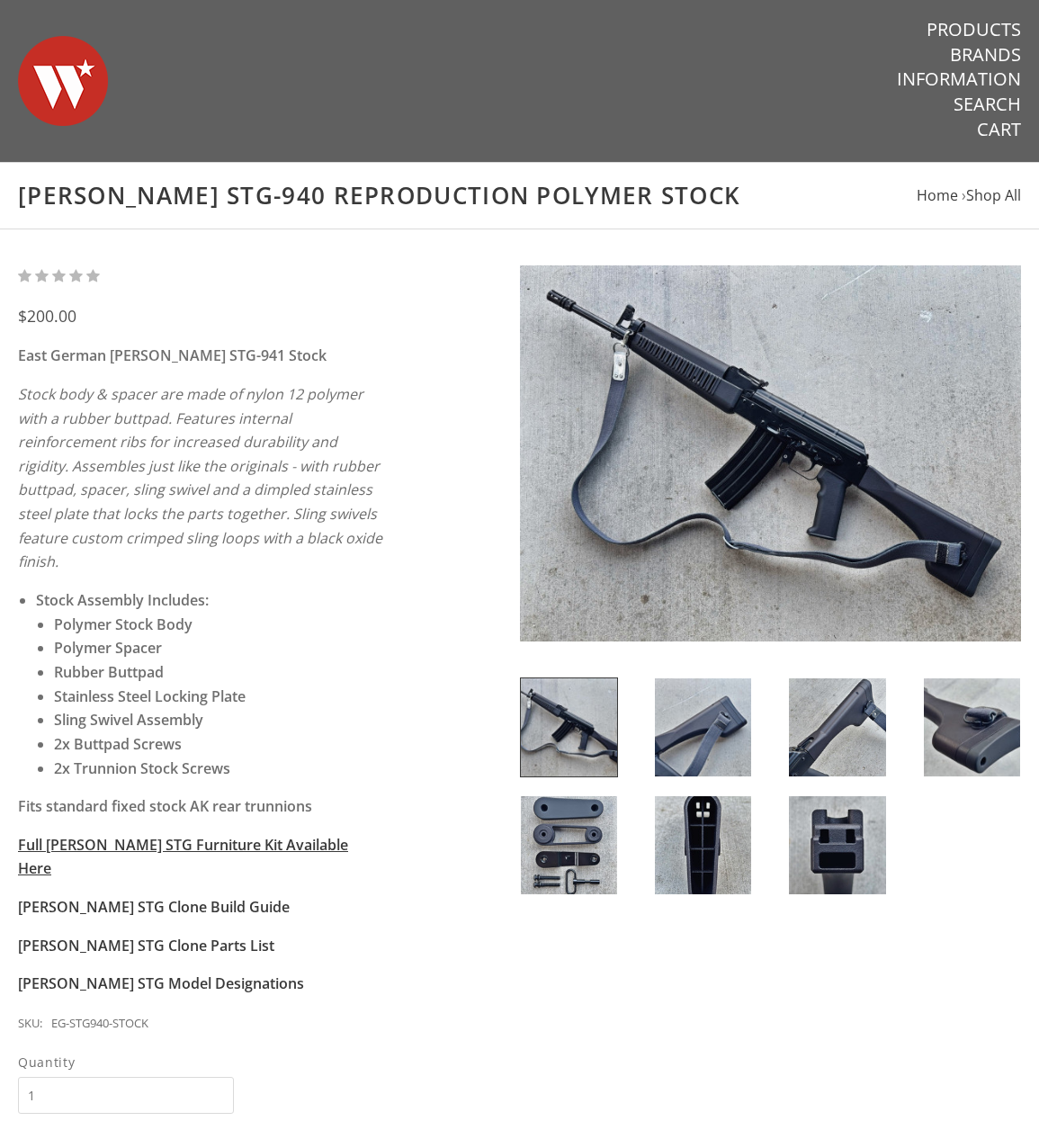
click at [779, 453] on img at bounding box center [771, 453] width 502 height 376
